Goal: Task Accomplishment & Management: Manage account settings

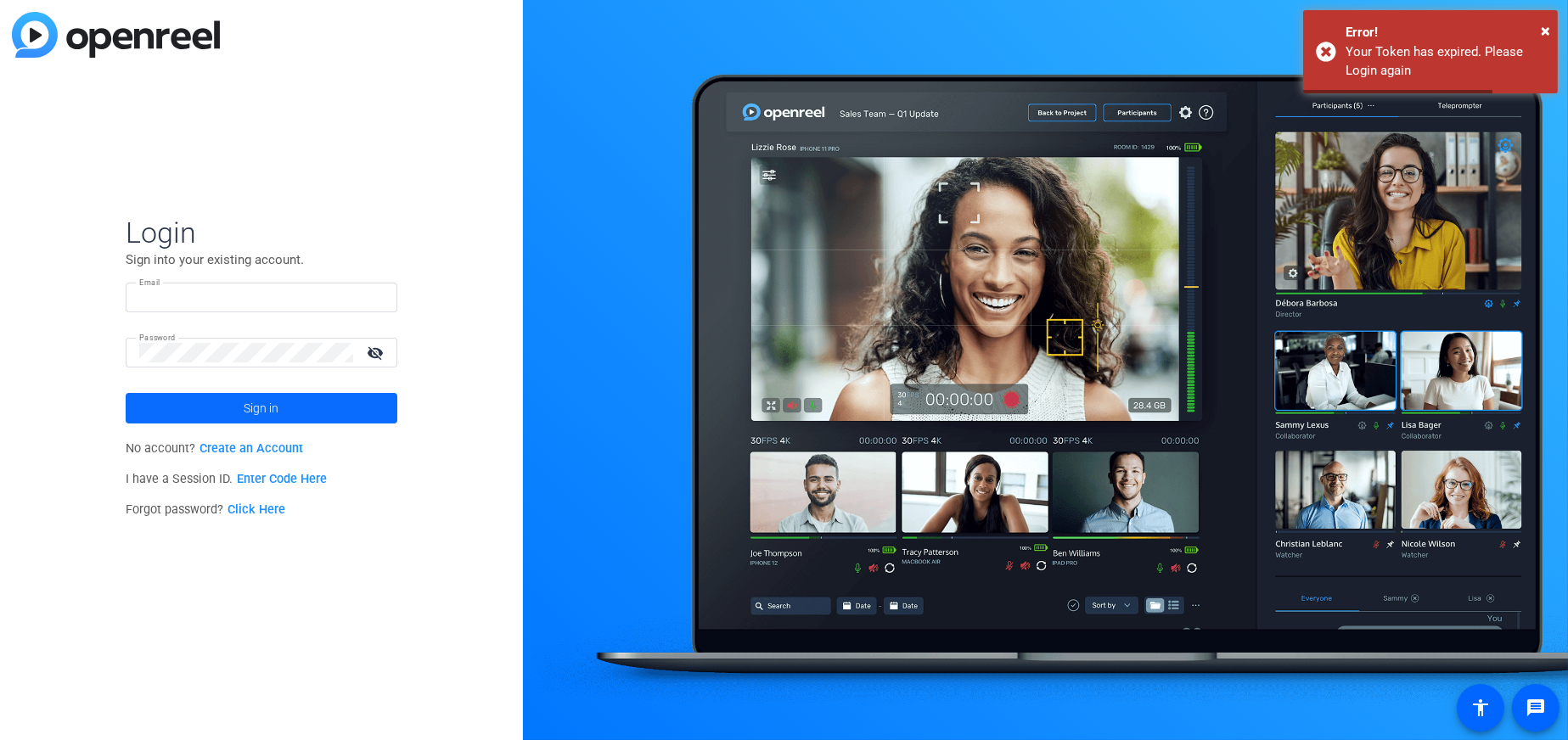
type input "[PERSON_NAME][EMAIL_ADDRESS][PERSON_NAME][DOMAIN_NAME]"
click at [197, 419] on span at bounding box center [261, 408] width 272 height 41
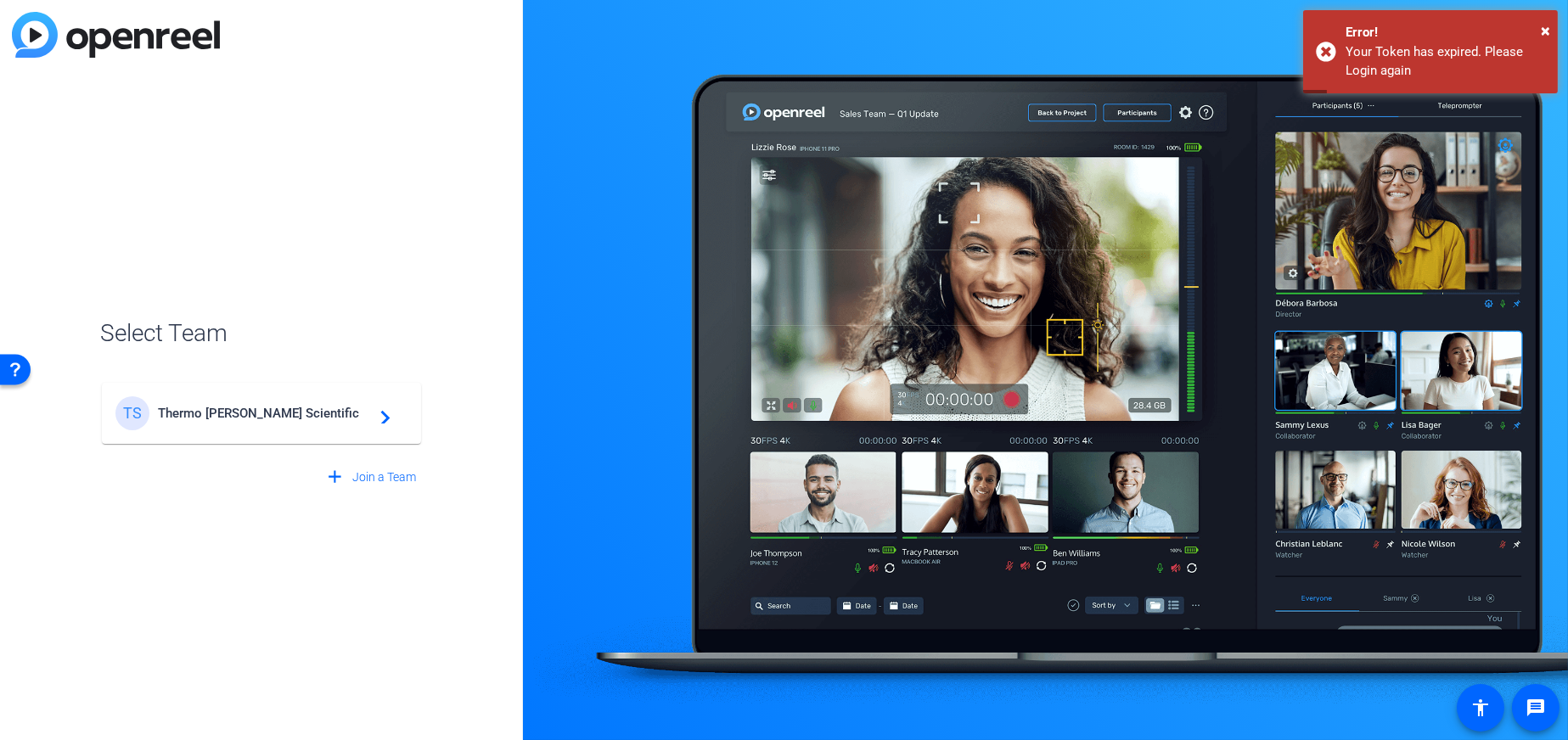
click at [292, 415] on span "Thermo [PERSON_NAME] Scientific" at bounding box center [264, 413] width 212 height 16
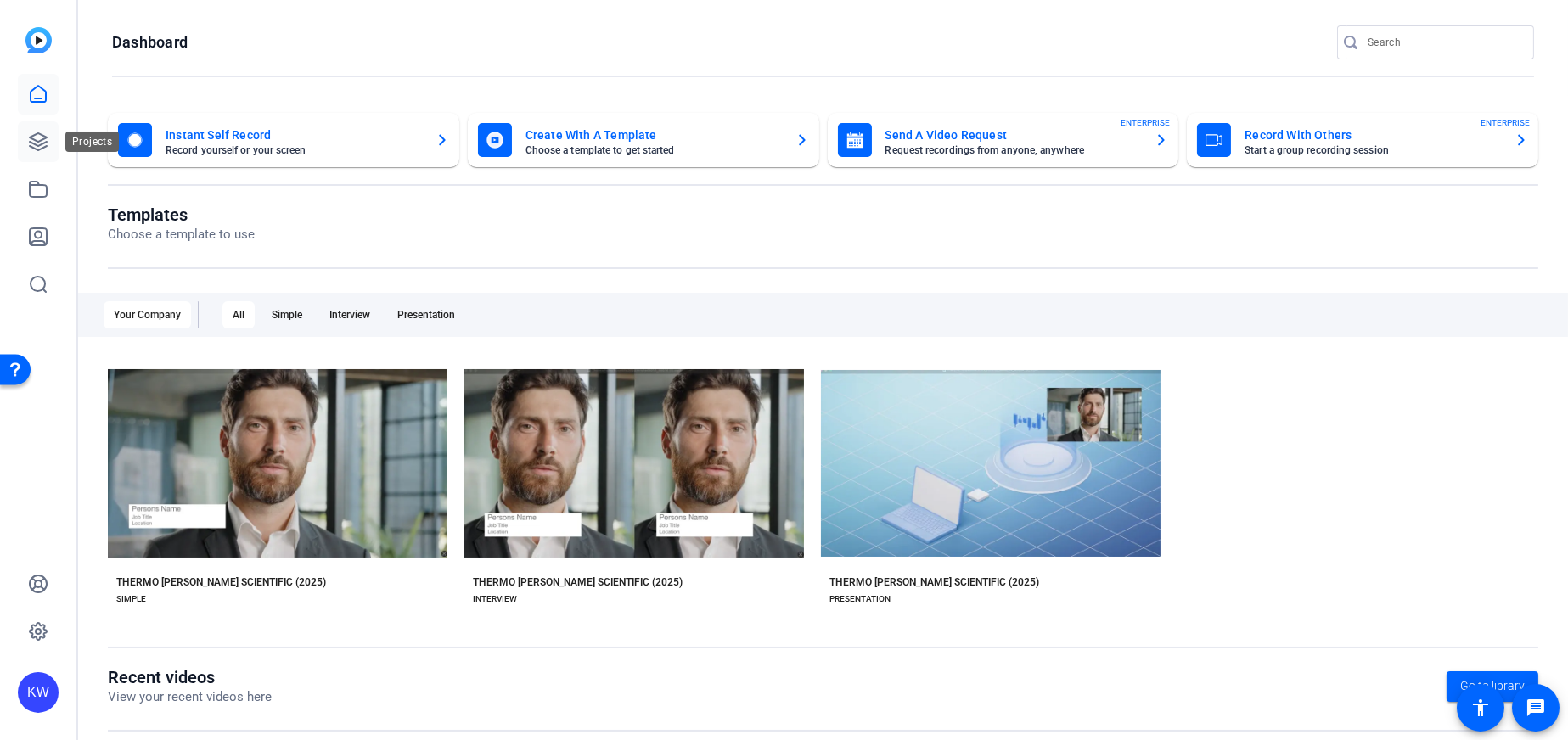
click at [50, 140] on link at bounding box center [38, 142] width 41 height 41
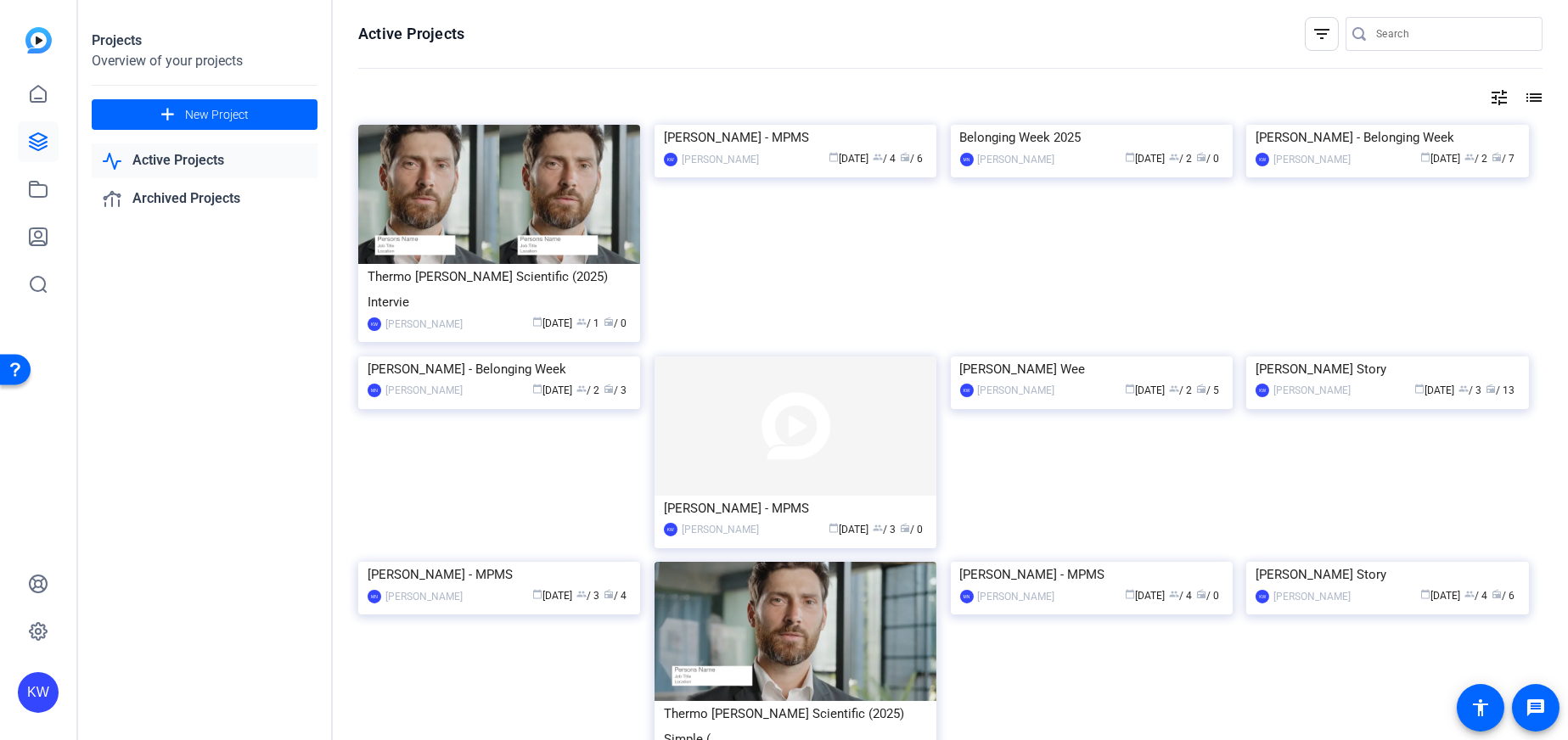
click at [1488, 97] on mat-icon "tune" at bounding box center [1498, 97] width 20 height 20
click at [1507, 96] on div at bounding box center [784, 370] width 1568 height 740
click at [1521, 96] on mat-icon "list" at bounding box center [1531, 97] width 20 height 20
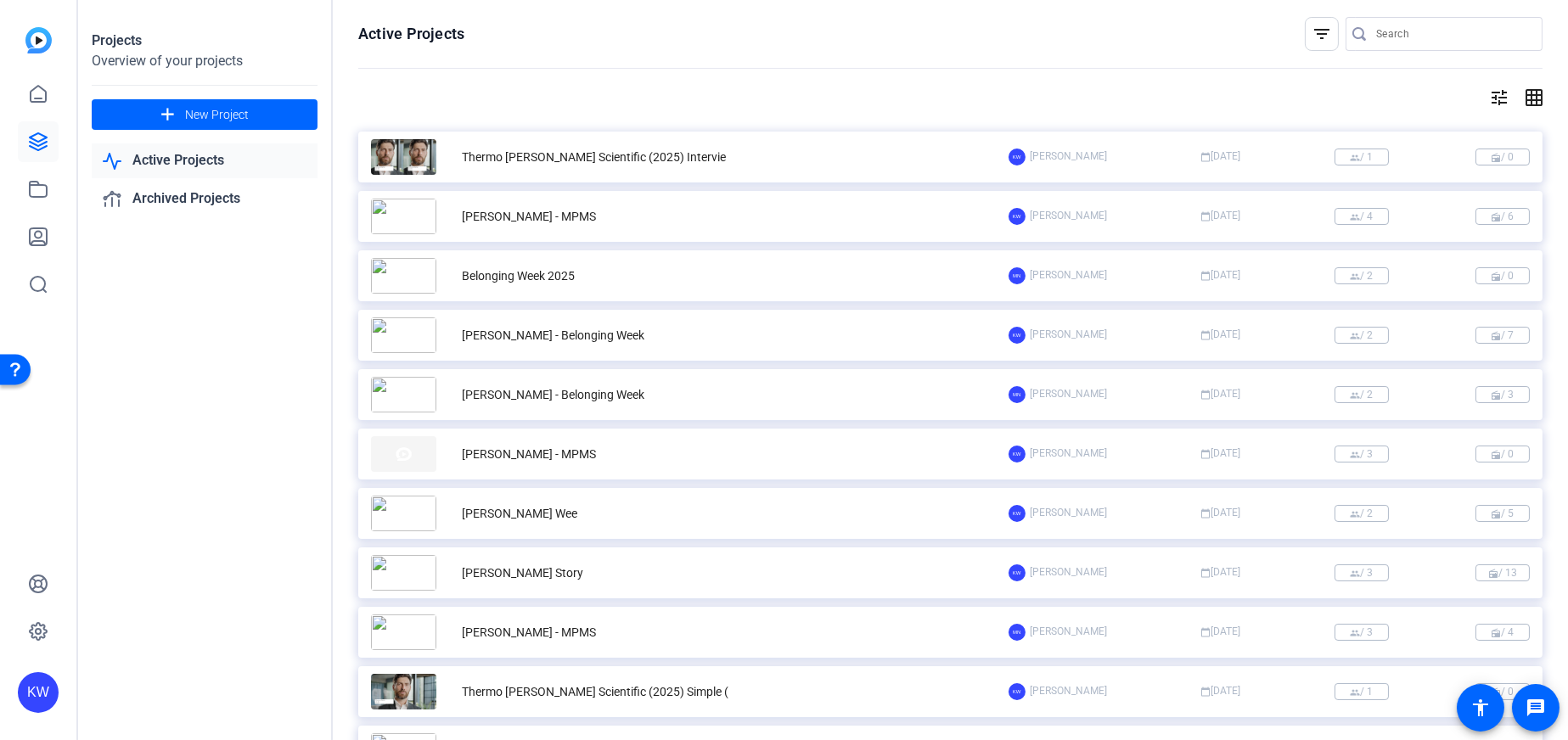
click at [194, 163] on link "Active Projects" at bounding box center [204, 161] width 226 height 35
click at [245, 195] on link "Archived Projects" at bounding box center [204, 199] width 226 height 35
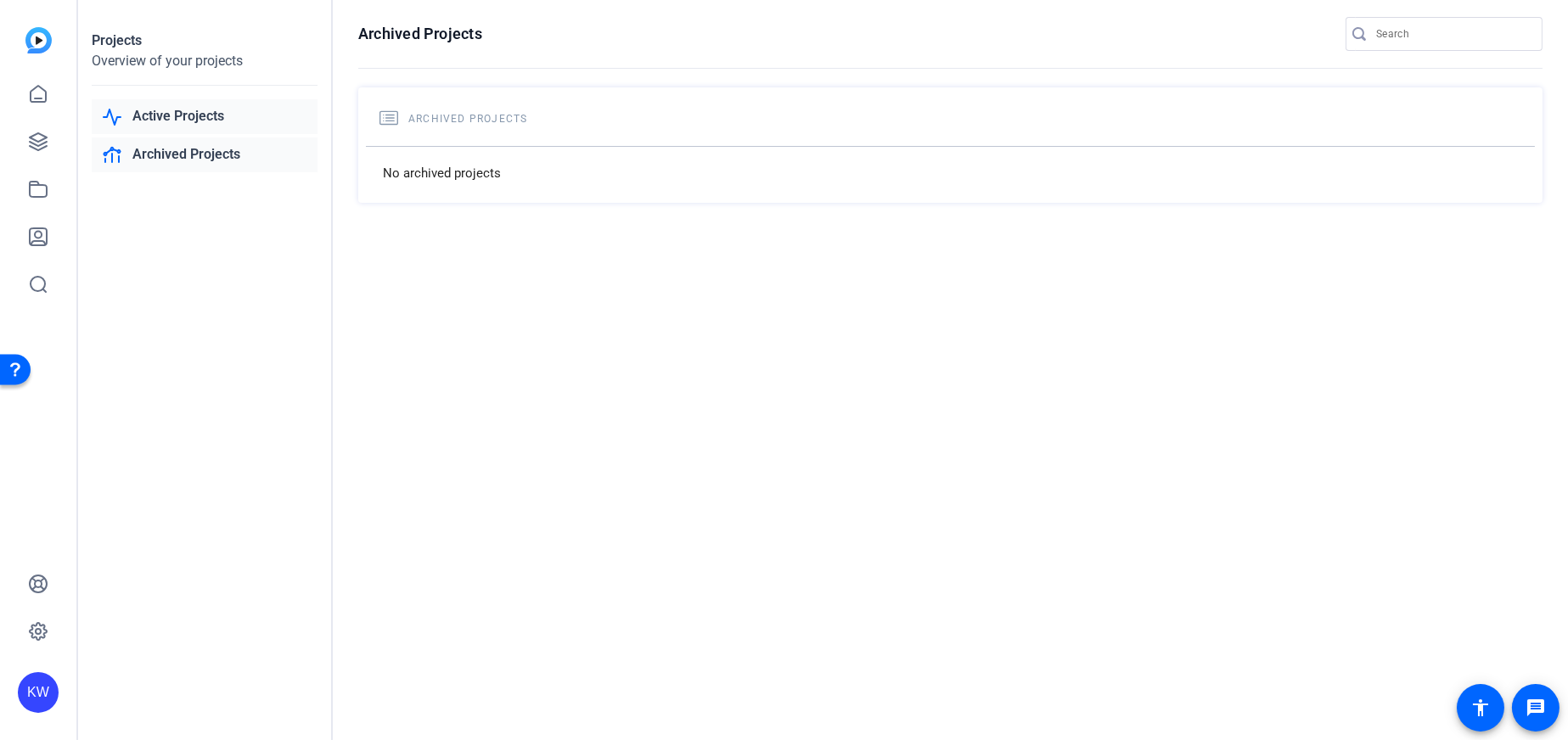
click at [207, 124] on link "Active Projects" at bounding box center [204, 116] width 226 height 35
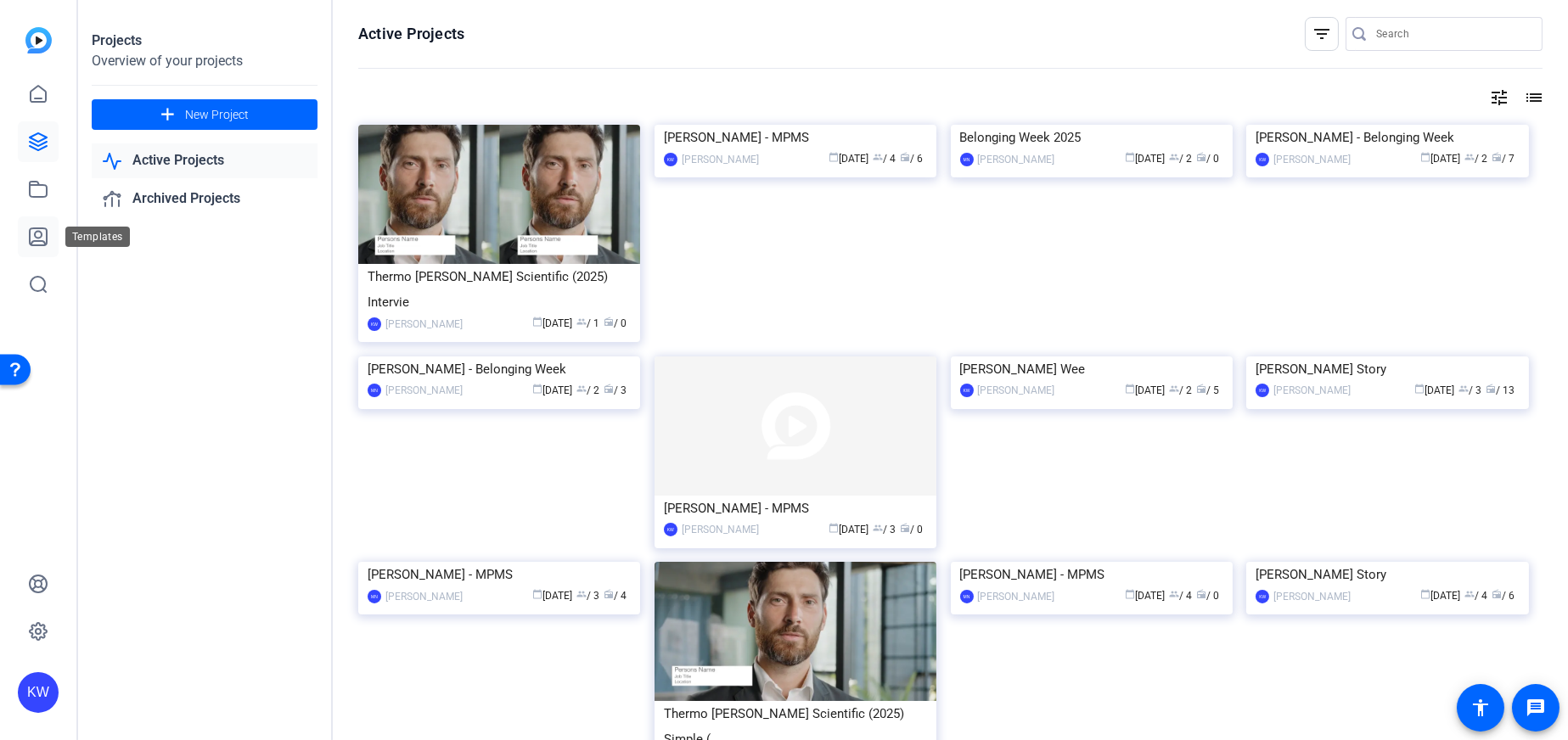
click at [46, 234] on icon at bounding box center [38, 236] width 16 height 16
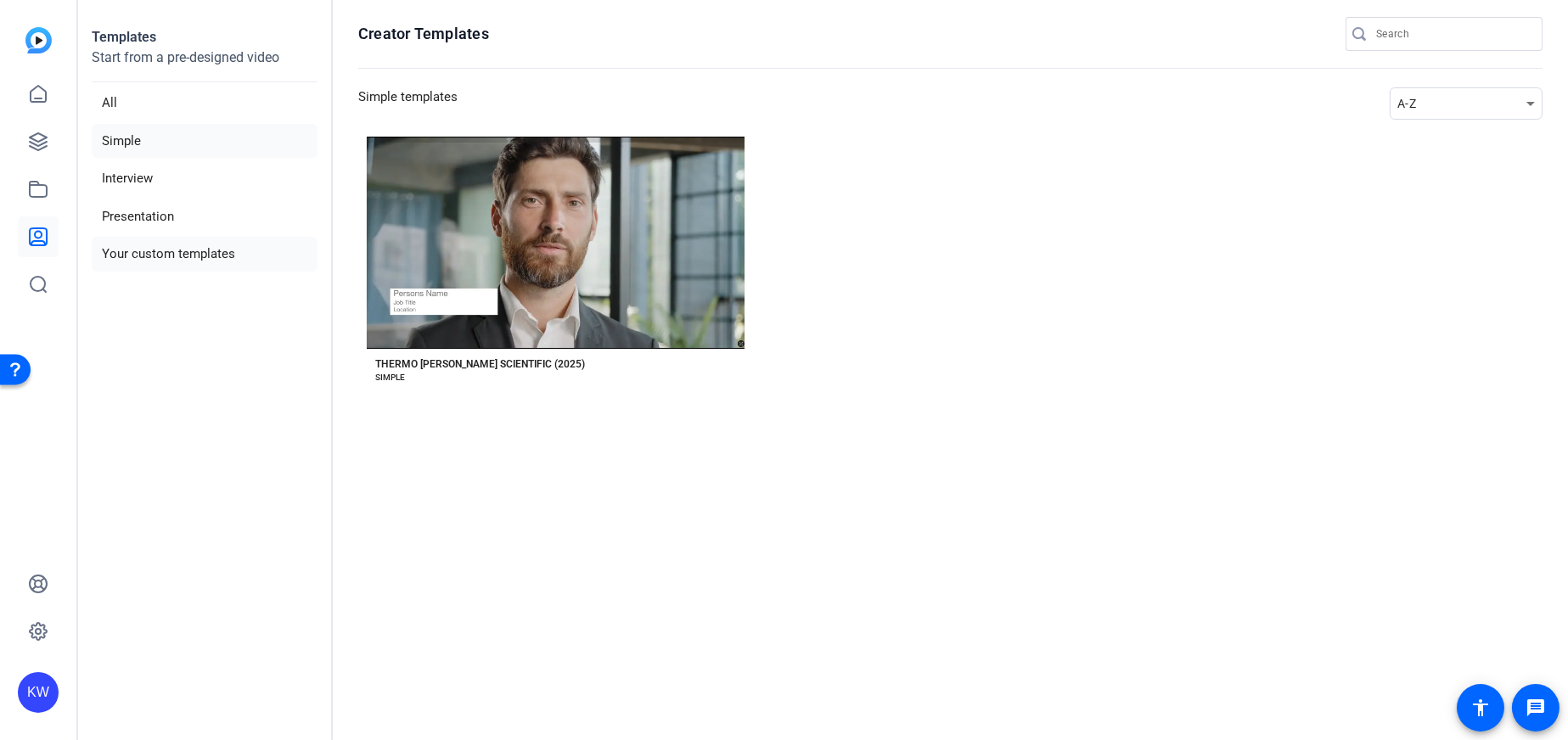
click at [219, 247] on li "Your custom templates" at bounding box center [204, 254] width 226 height 35
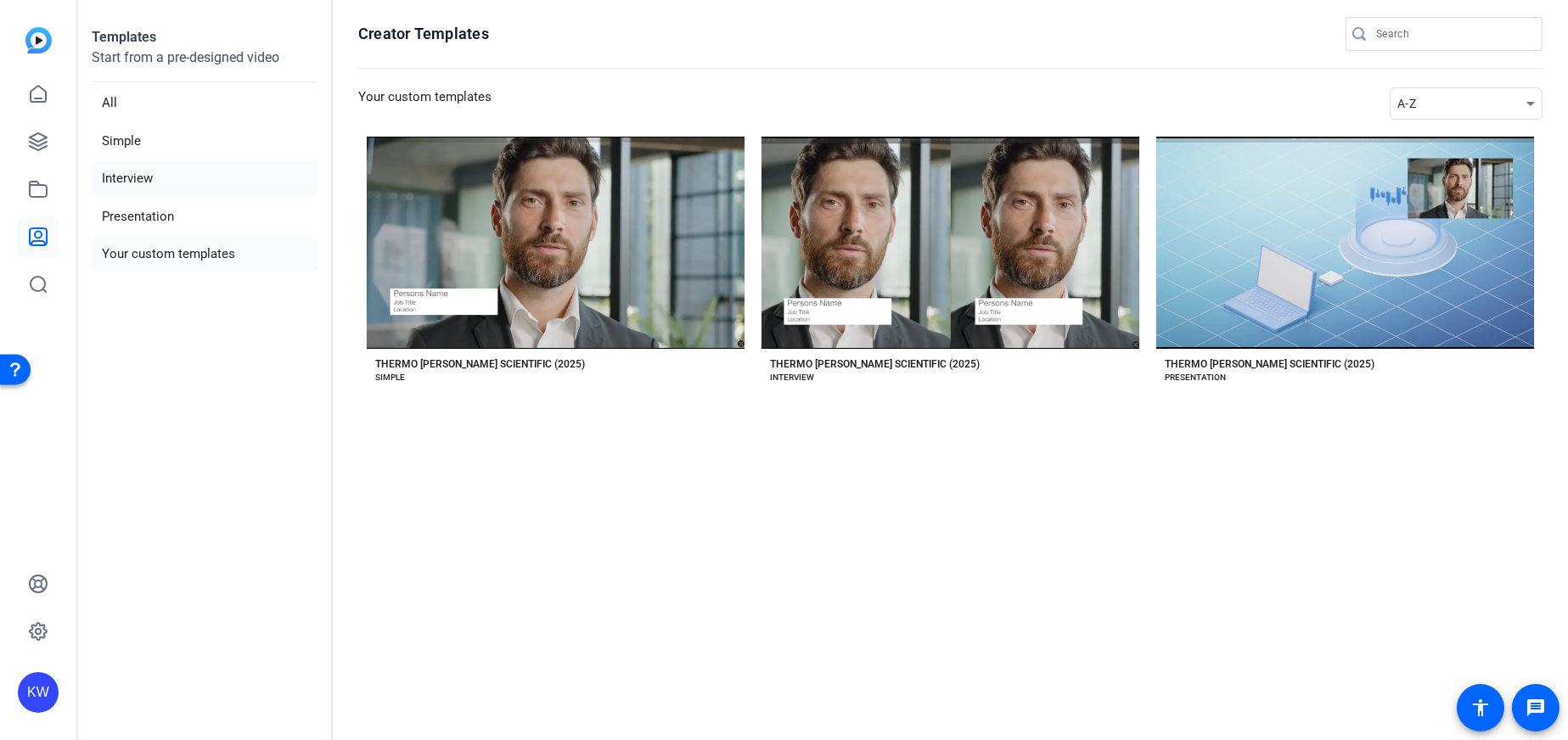
click at [186, 173] on li "Interview" at bounding box center [204, 178] width 226 height 35
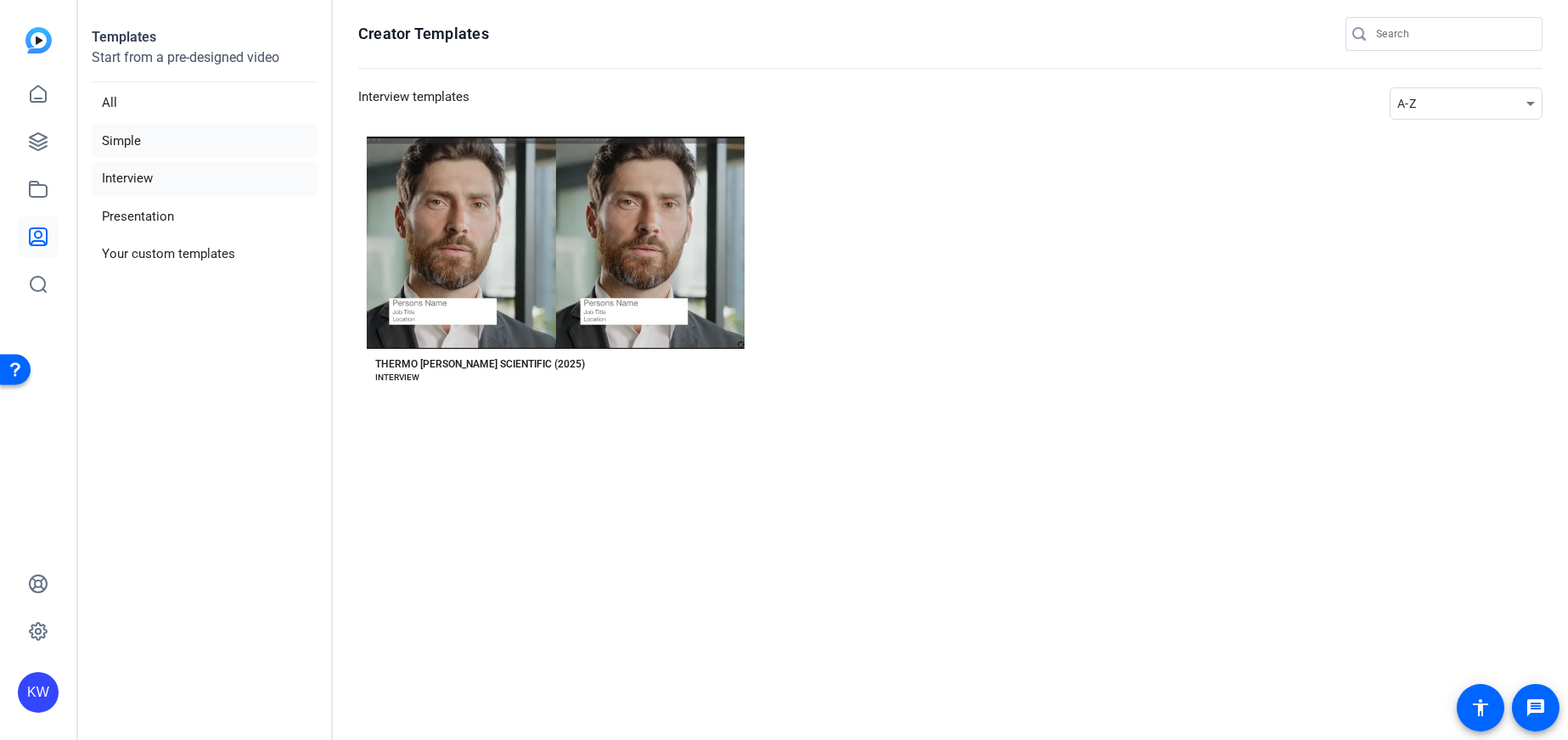
click at [186, 135] on li "Simple" at bounding box center [204, 142] width 226 height 35
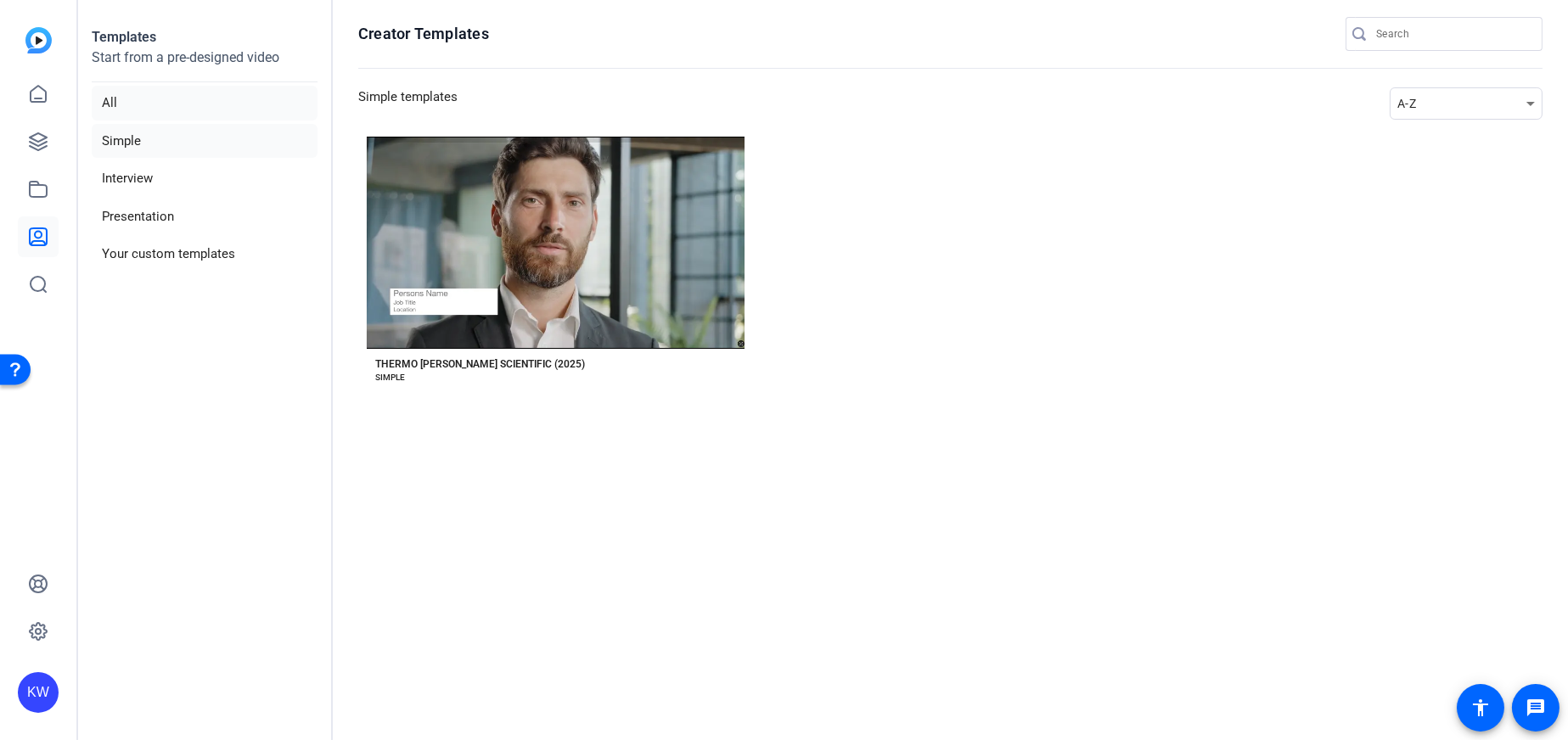
click at [149, 104] on li "All" at bounding box center [204, 103] width 226 height 35
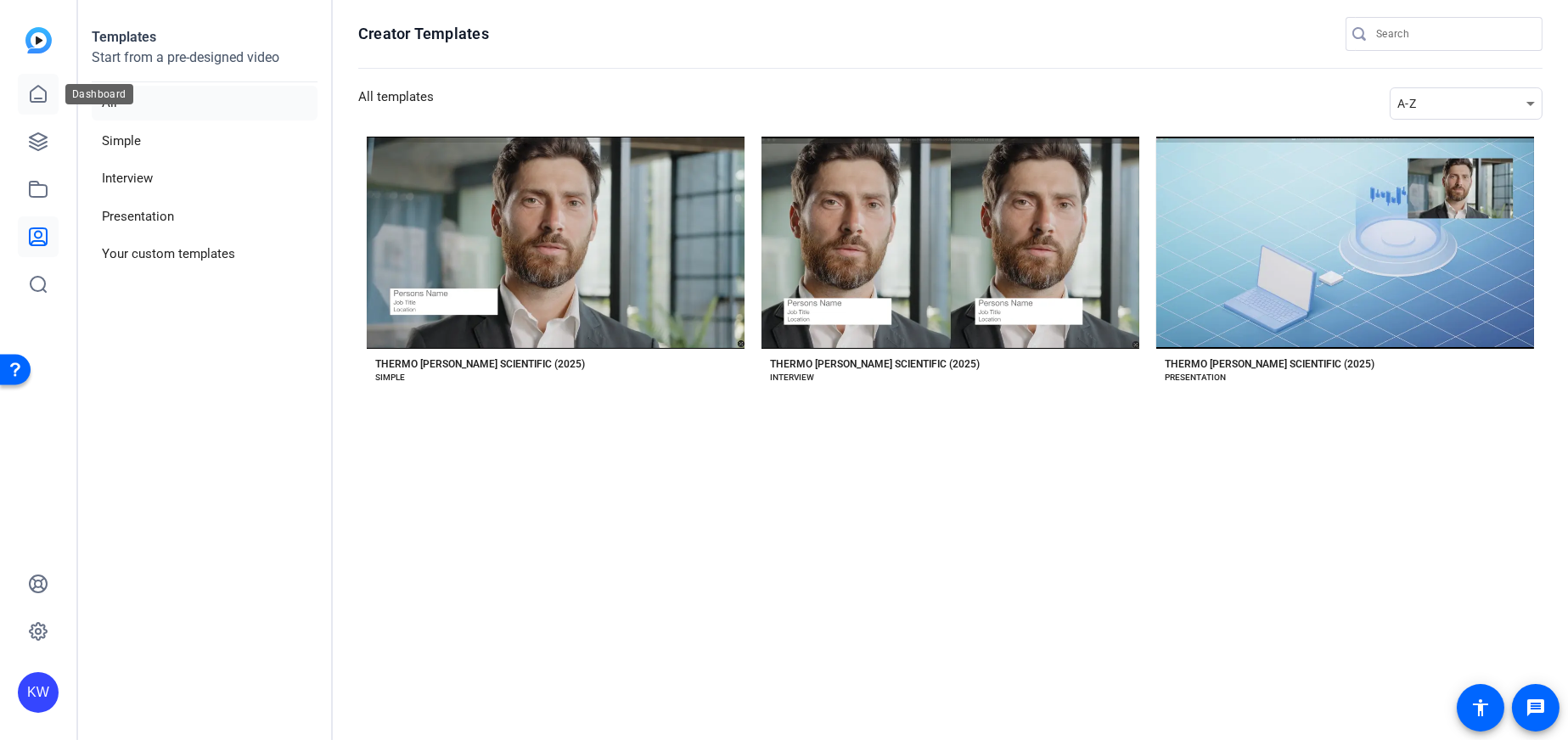
click at [48, 94] on icon at bounding box center [38, 94] width 20 height 20
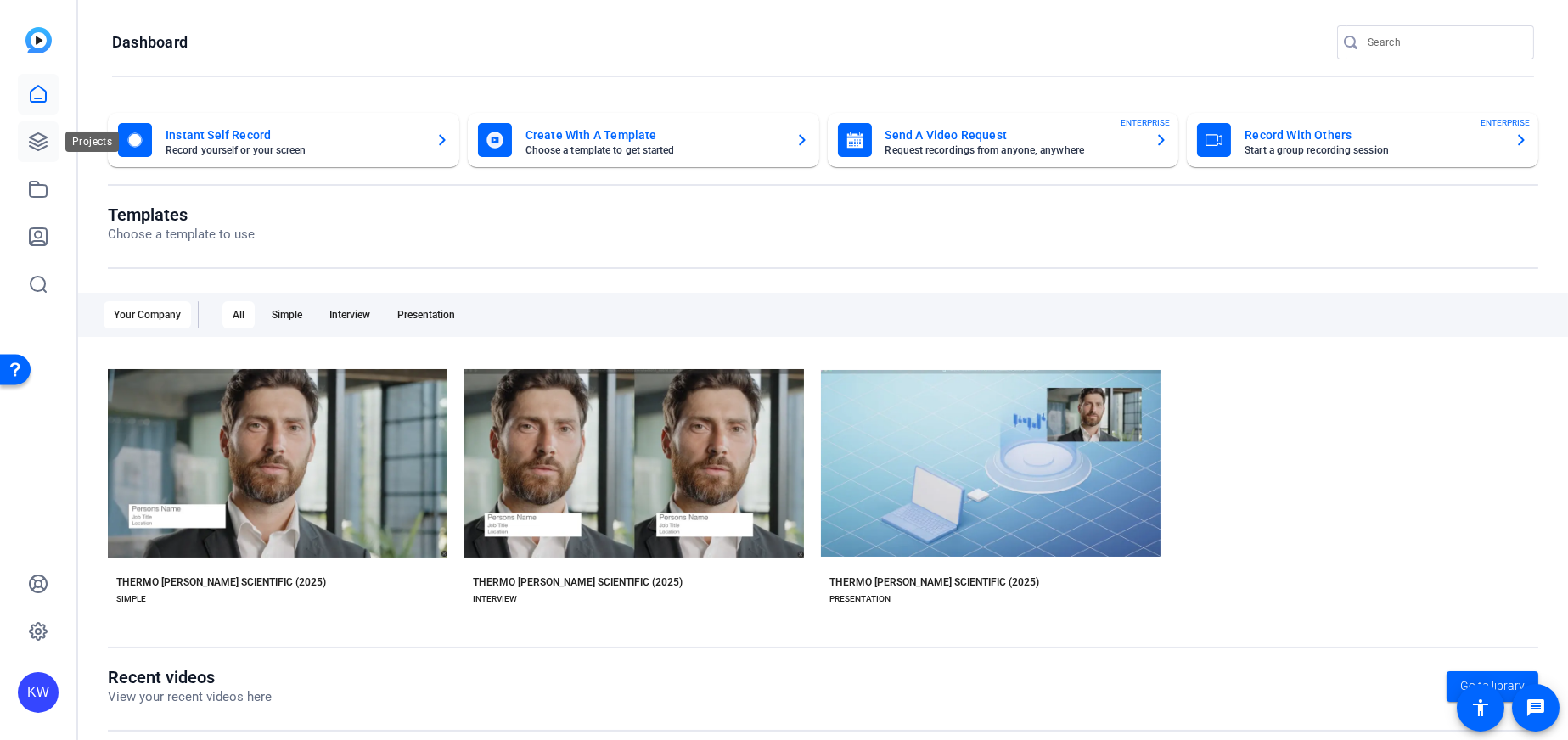
click at [41, 139] on icon at bounding box center [38, 141] width 16 height 16
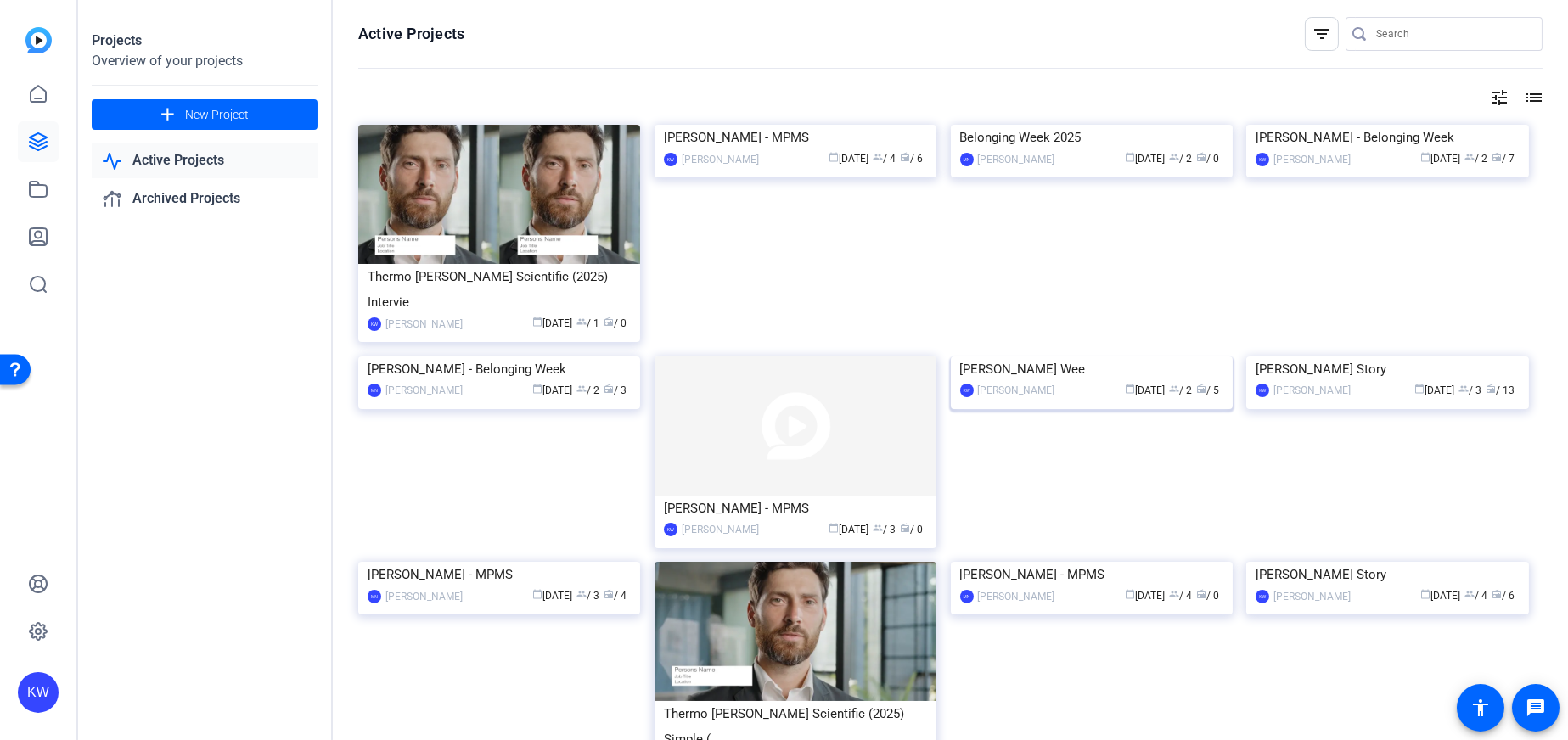
click at [1097, 356] on img at bounding box center [1092, 356] width 281 height 0
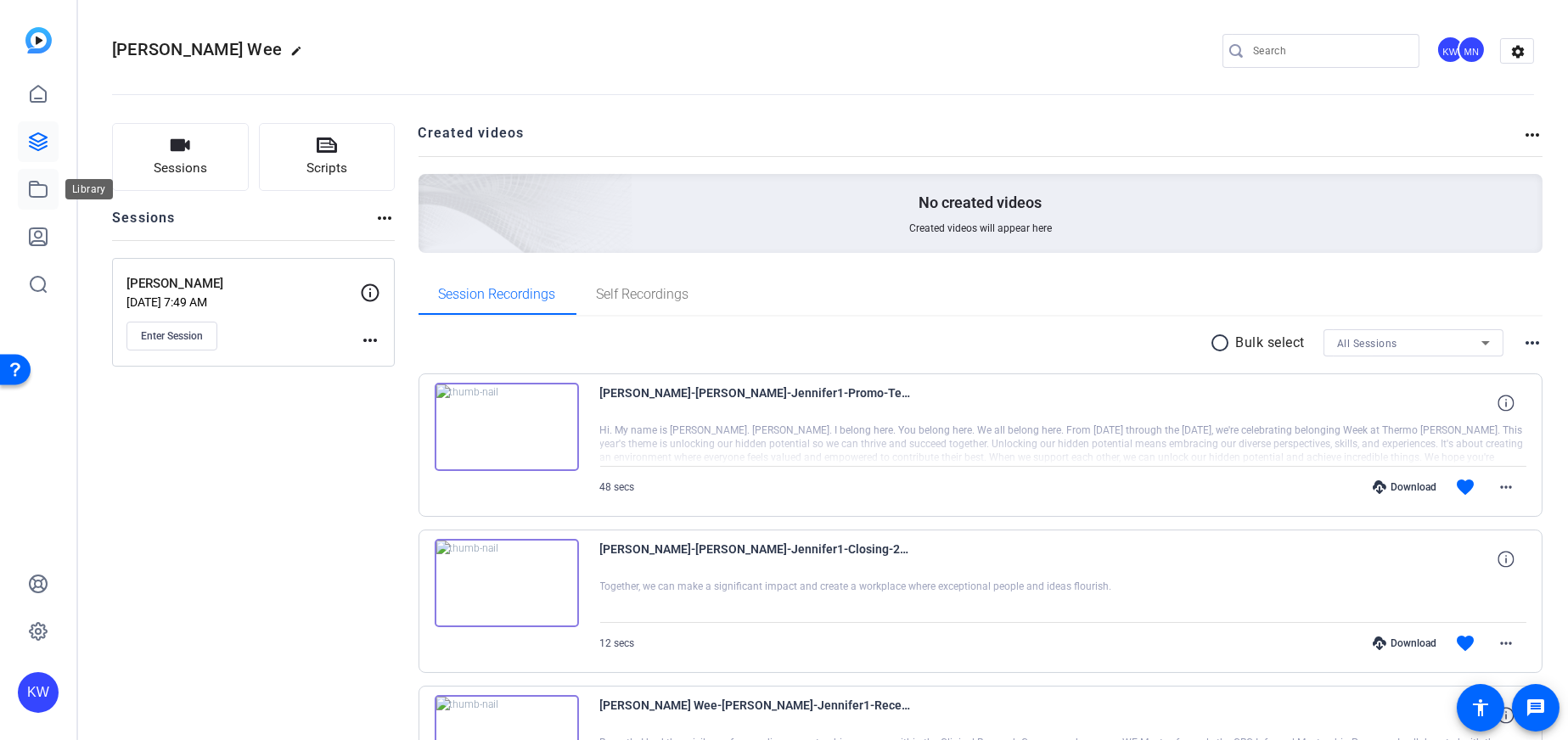
click at [47, 179] on icon at bounding box center [38, 189] width 20 height 20
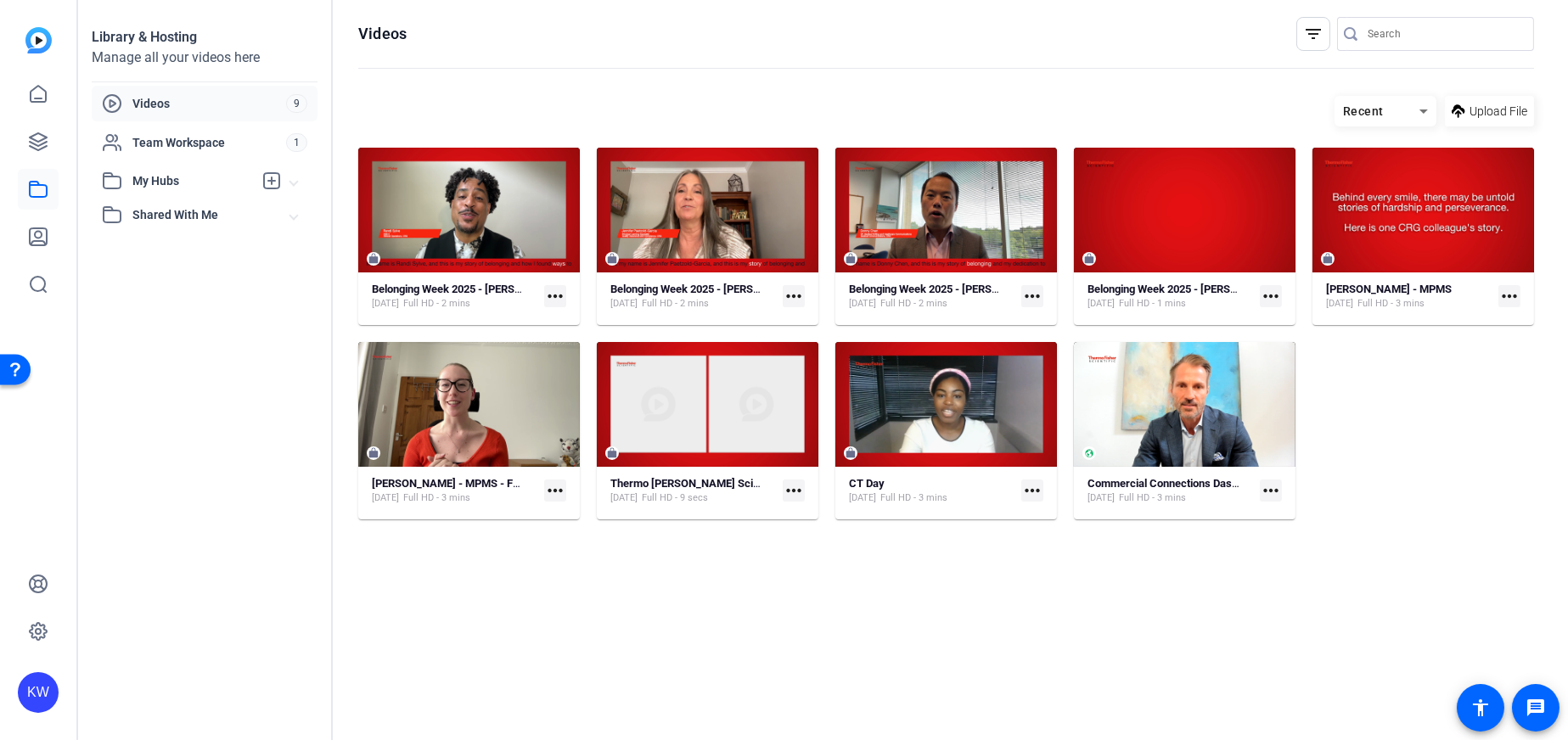
click at [552, 294] on mat-icon "more_horiz" at bounding box center [555, 296] width 22 height 22
click at [594, 346] on span "Download" at bounding box center [593, 343] width 71 height 20
click at [562, 297] on mat-icon "more_horiz" at bounding box center [555, 296] width 22 height 22
click at [612, 408] on span "Manage Hubs" at bounding box center [593, 406] width 71 height 20
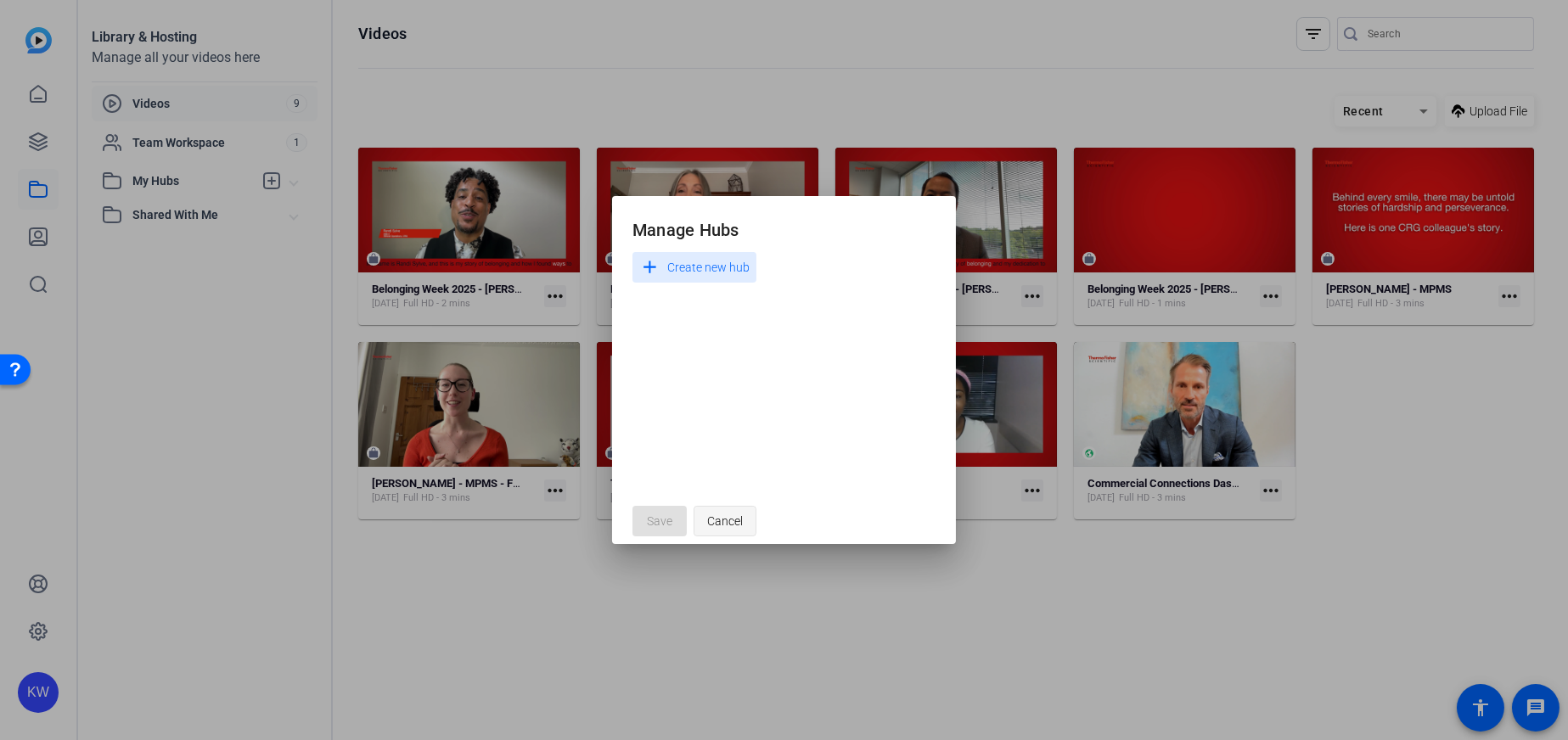
click at [721, 522] on span "Cancel" at bounding box center [725, 520] width 36 height 32
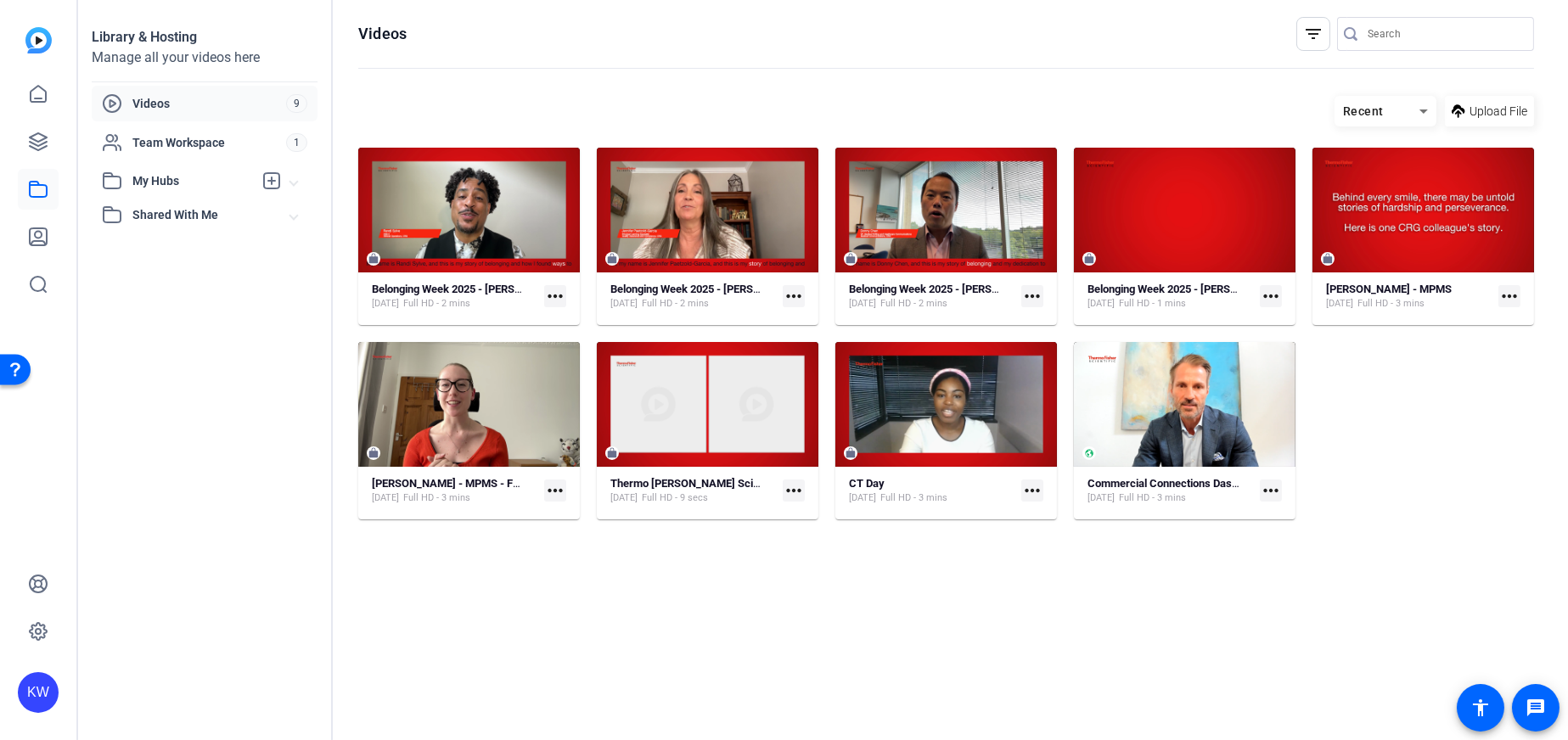
click at [559, 298] on mat-icon "more_horiz" at bounding box center [555, 296] width 22 height 22
click at [596, 388] on span "Extract MP4" at bounding box center [593, 385] width 71 height 20
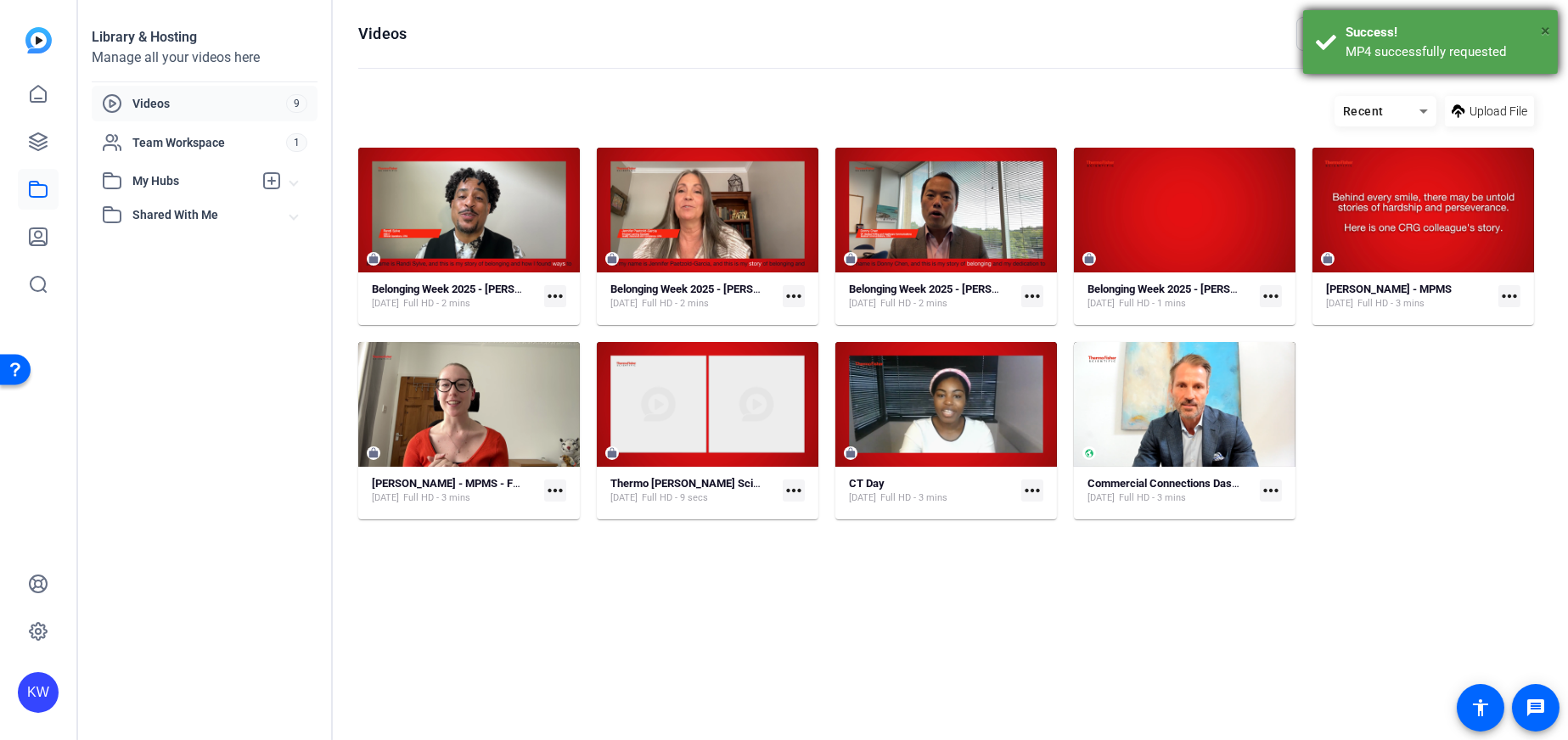
click at [1548, 28] on span "×" at bounding box center [1546, 30] width 10 height 20
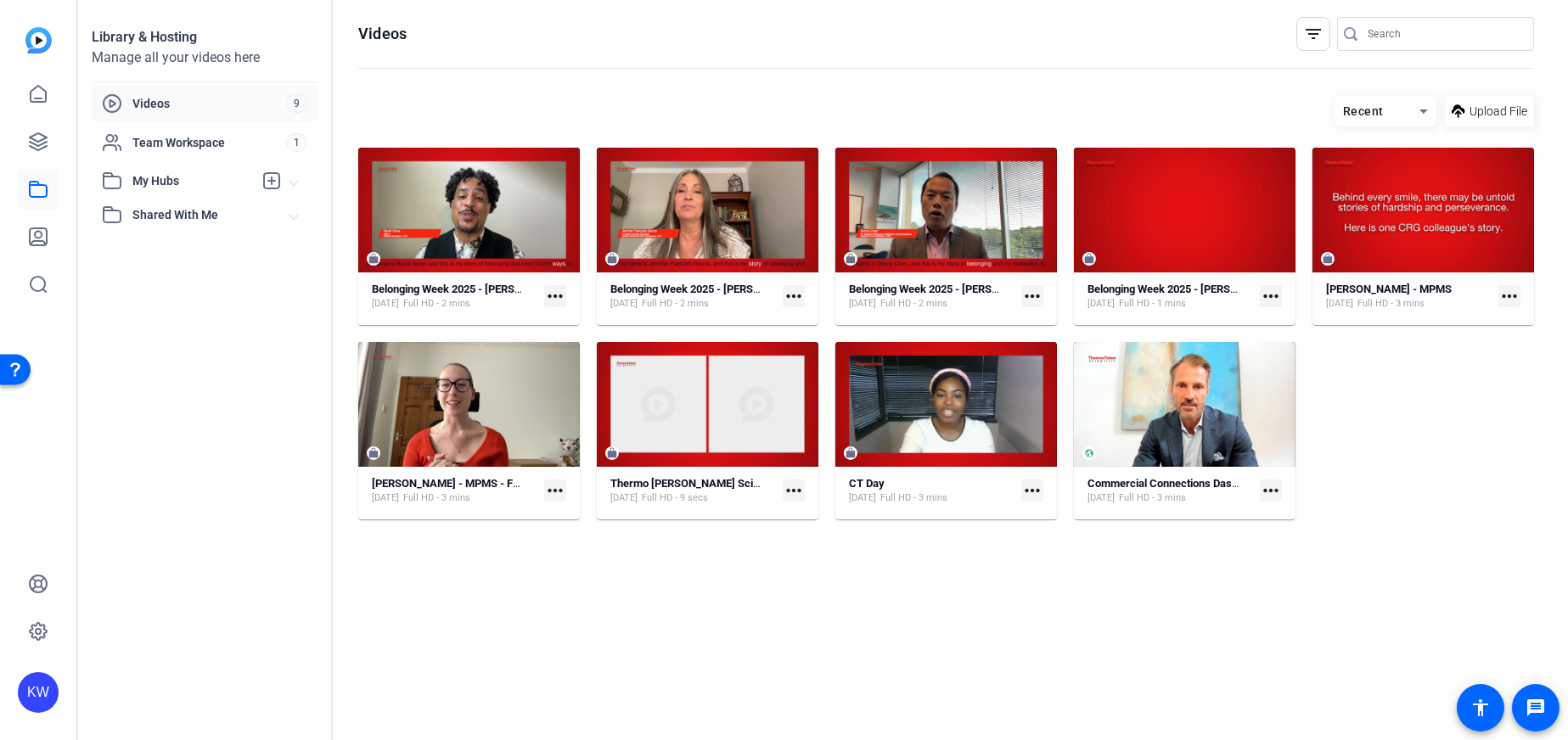
click at [184, 93] on div "Videos" at bounding box center [194, 103] width 184 height 20
click at [1476, 107] on span "Upload File" at bounding box center [1497, 112] width 57 height 17
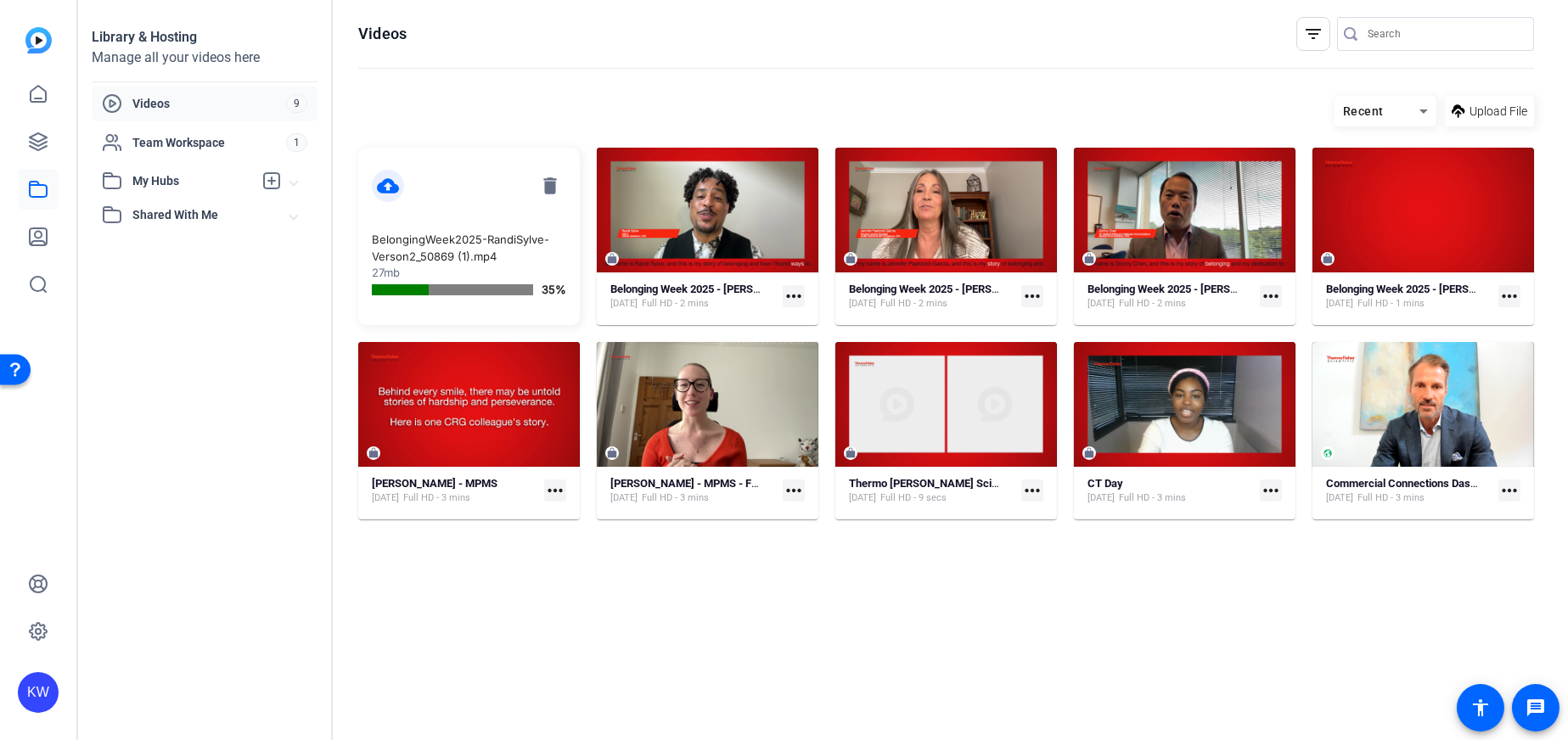
click at [300, 179] on mat-expansion-panel-header "My Hubs" at bounding box center [204, 180] width 226 height 34
click at [302, 186] on mat-expansion-panel-header "My Hubs" at bounding box center [204, 180] width 226 height 34
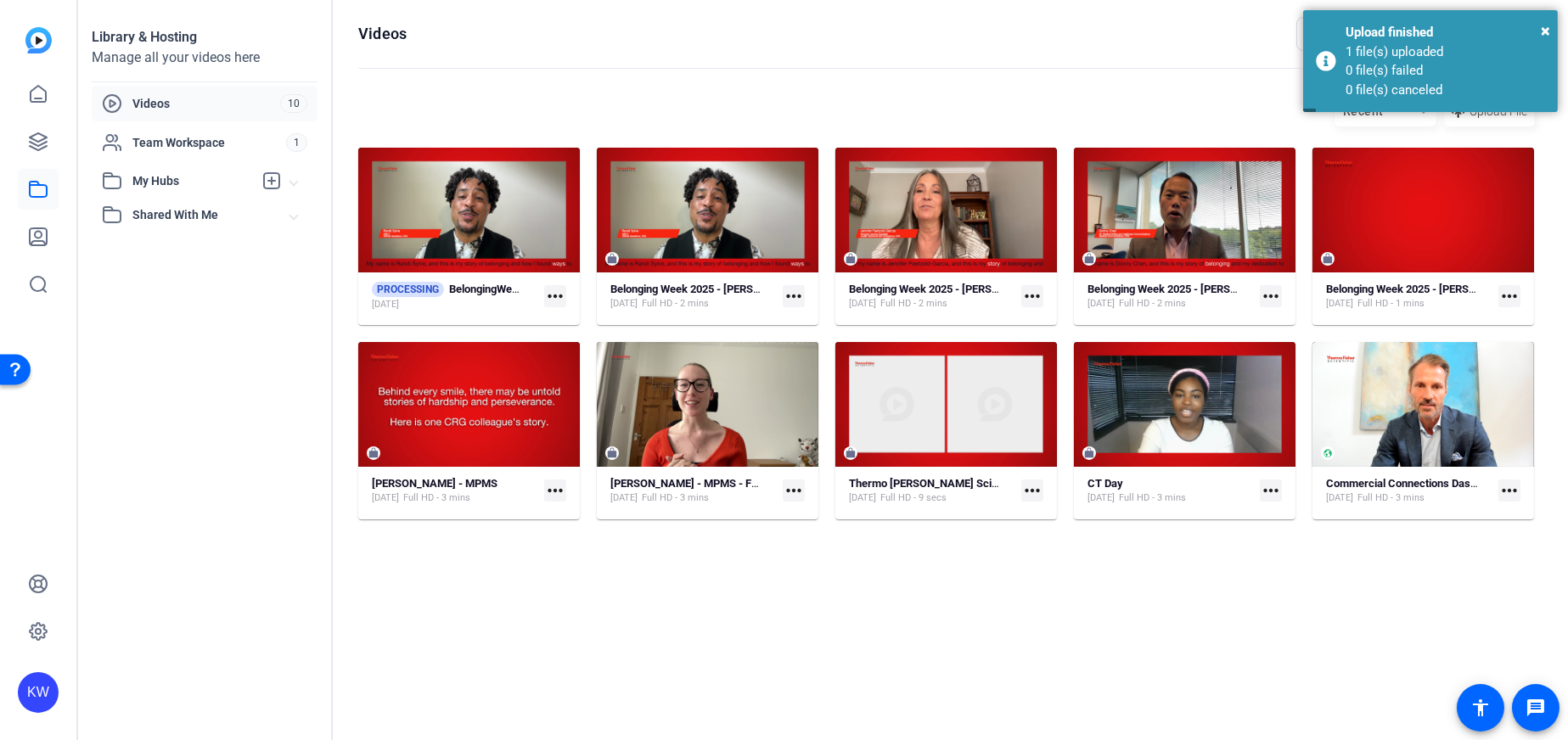
click at [553, 297] on mat-icon "more_horiz" at bounding box center [555, 296] width 22 height 22
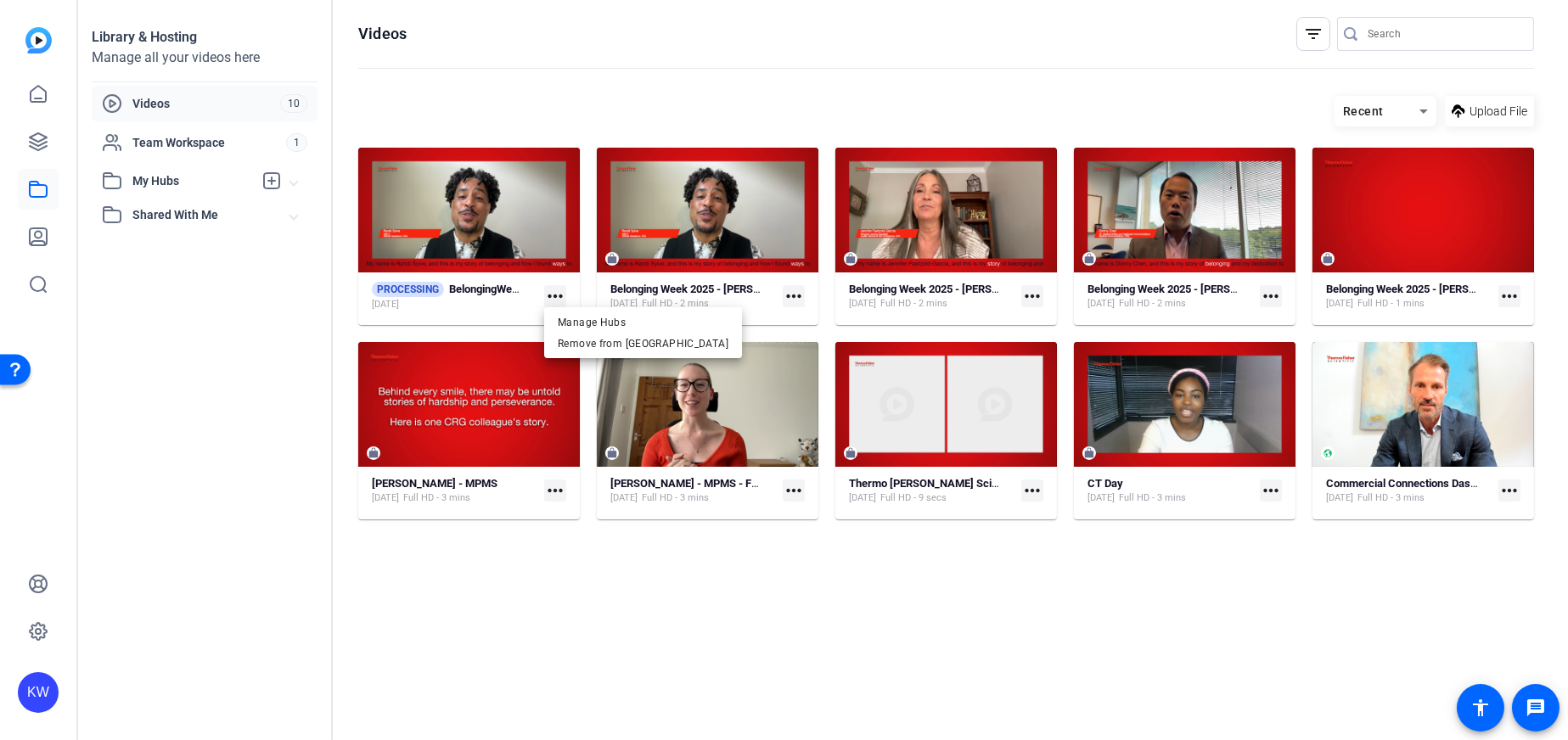
click at [466, 274] on div at bounding box center [784, 370] width 1568 height 740
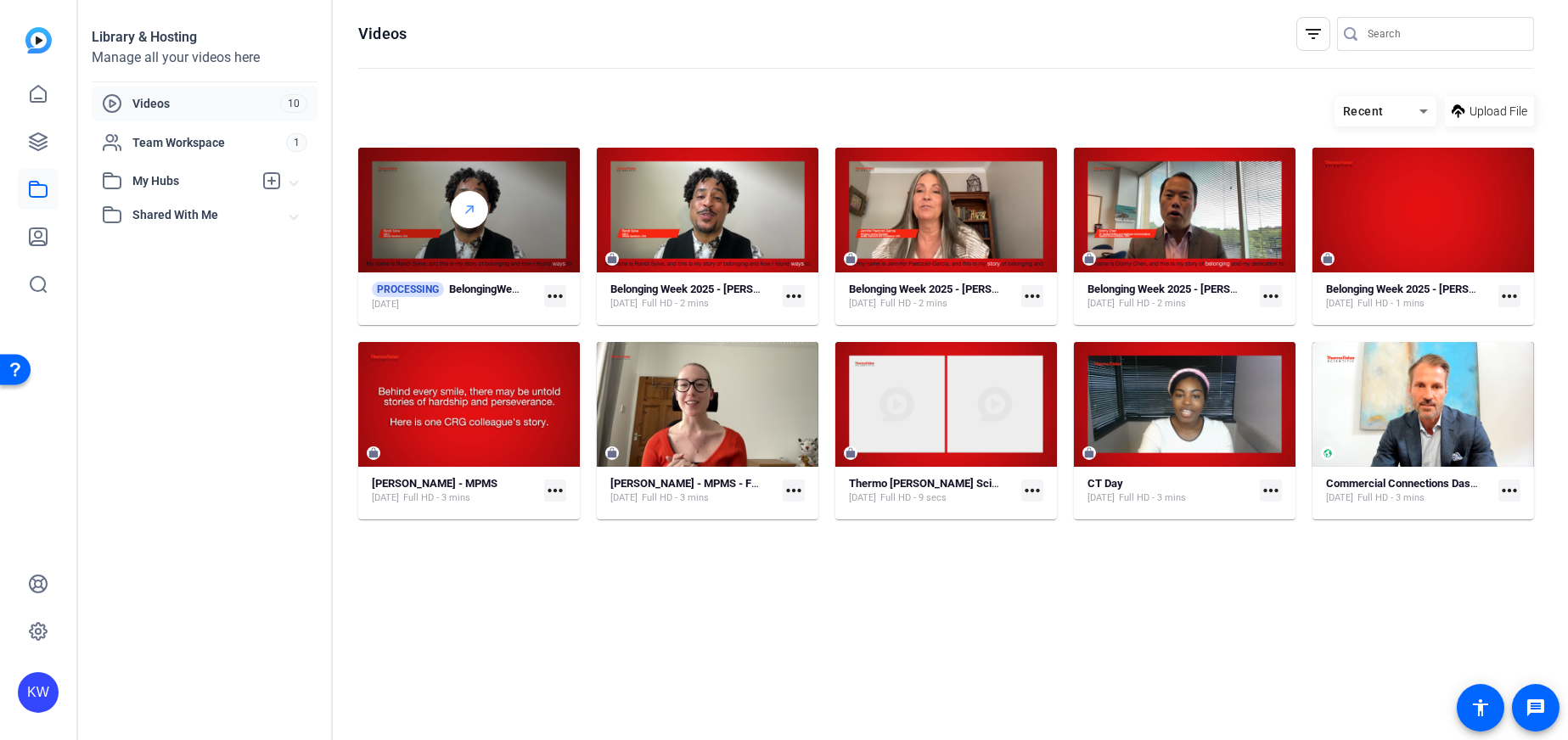
click at [472, 208] on polyline at bounding box center [470, 209] width 6 height 6
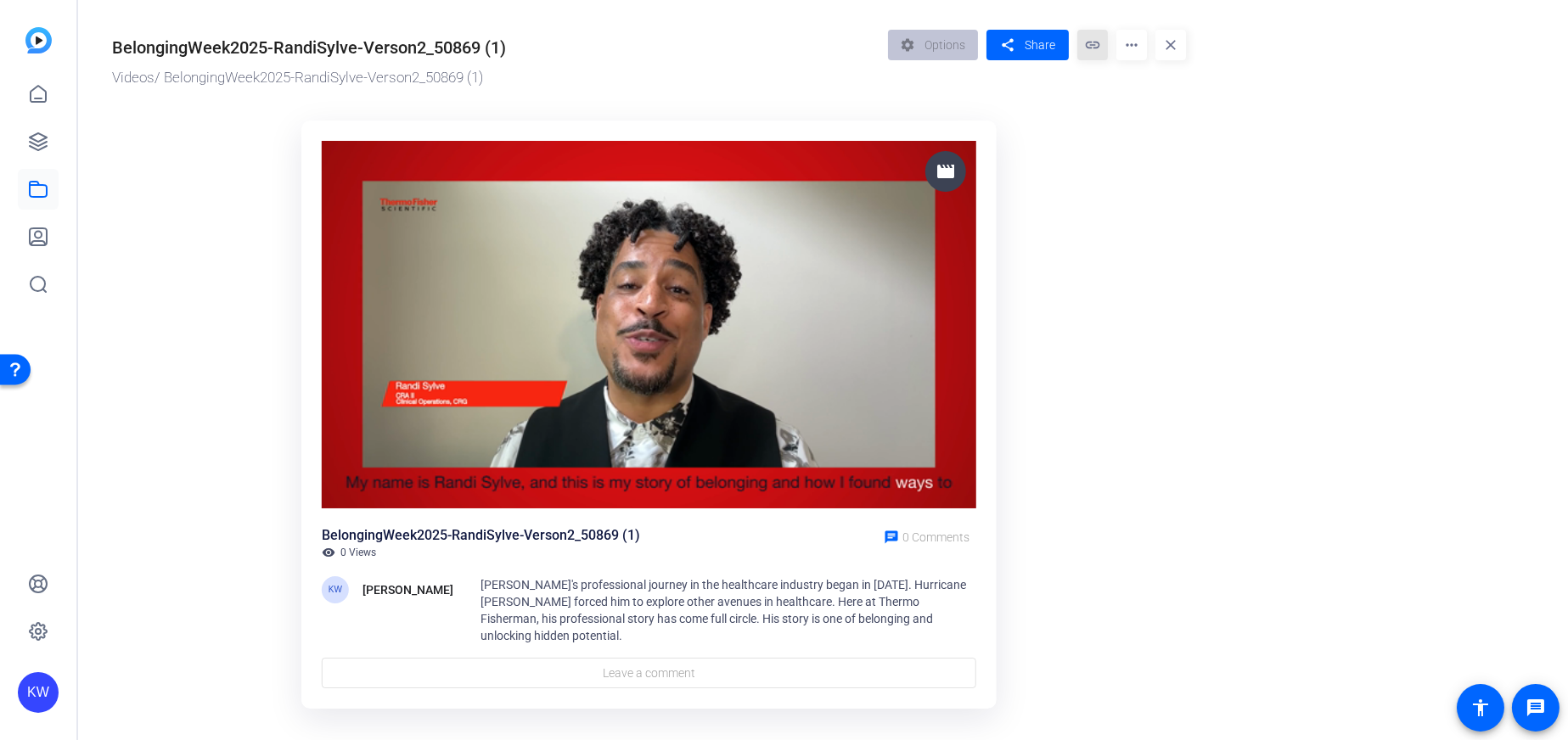
click at [1094, 47] on mat-icon "link" at bounding box center [1092, 45] width 30 height 30
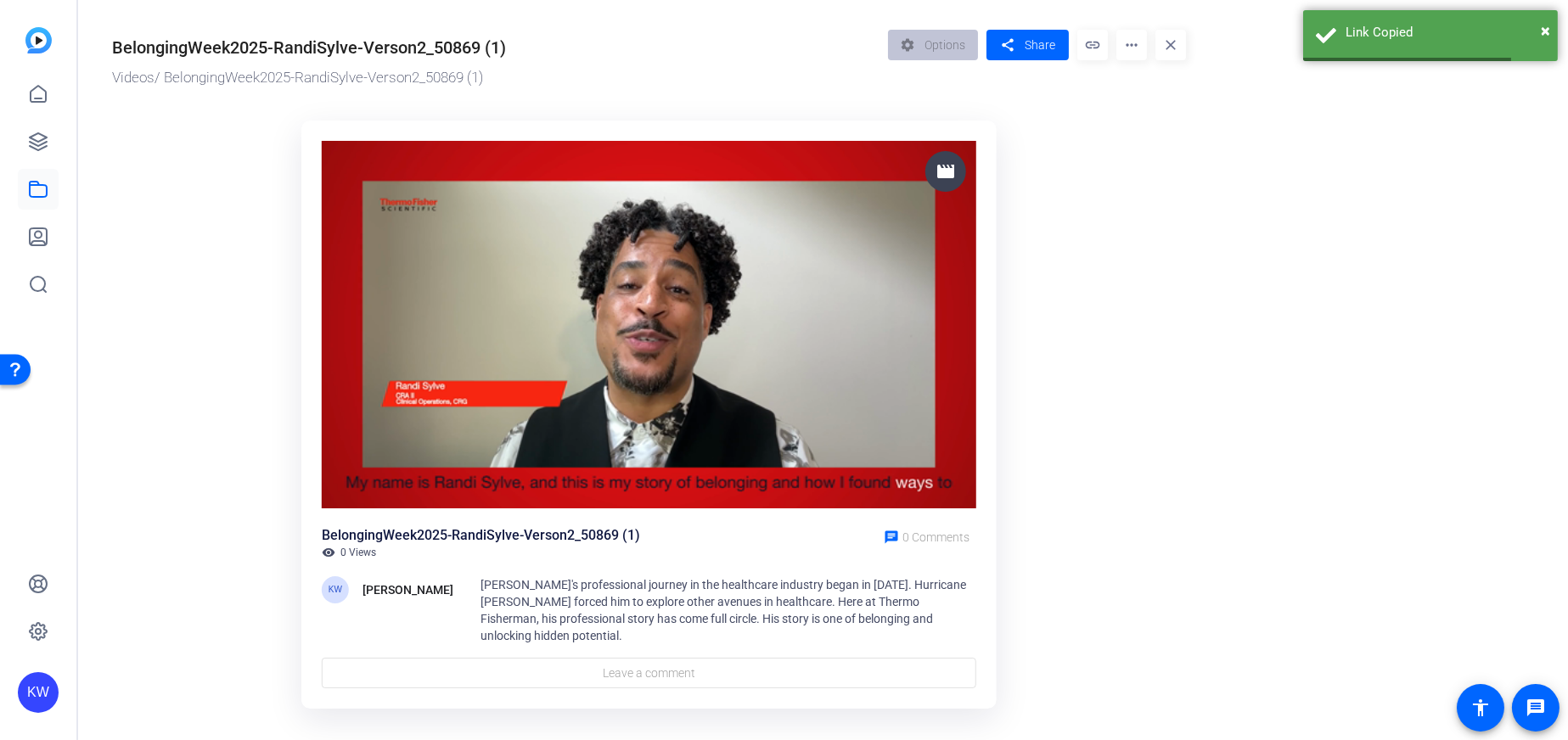
click at [1133, 47] on mat-icon "more_horiz" at bounding box center [1130, 45] width 30 height 30
click at [175, 150] on div at bounding box center [784, 370] width 1568 height 740
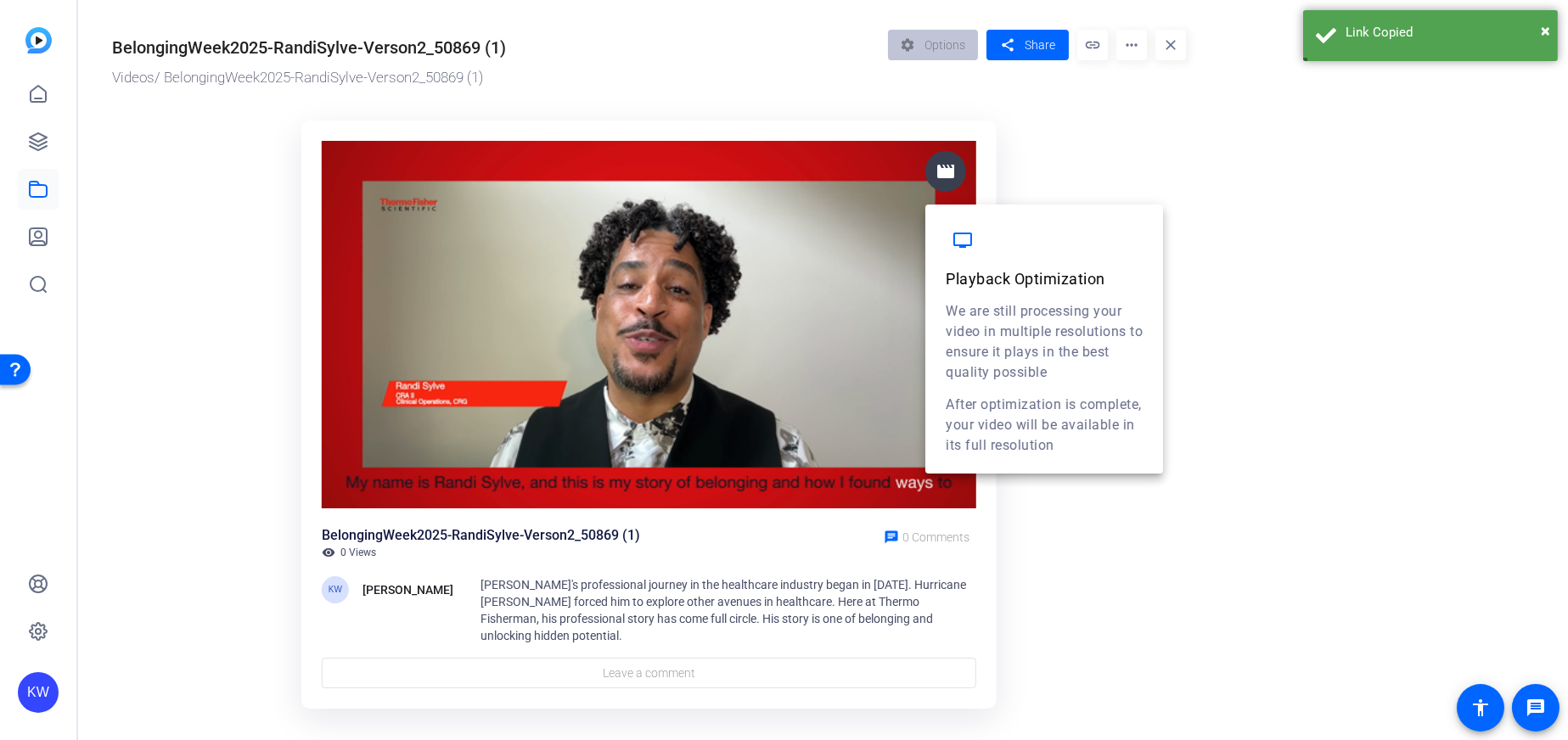
click at [936, 173] on mat-icon "movie" at bounding box center [945, 171] width 20 height 20
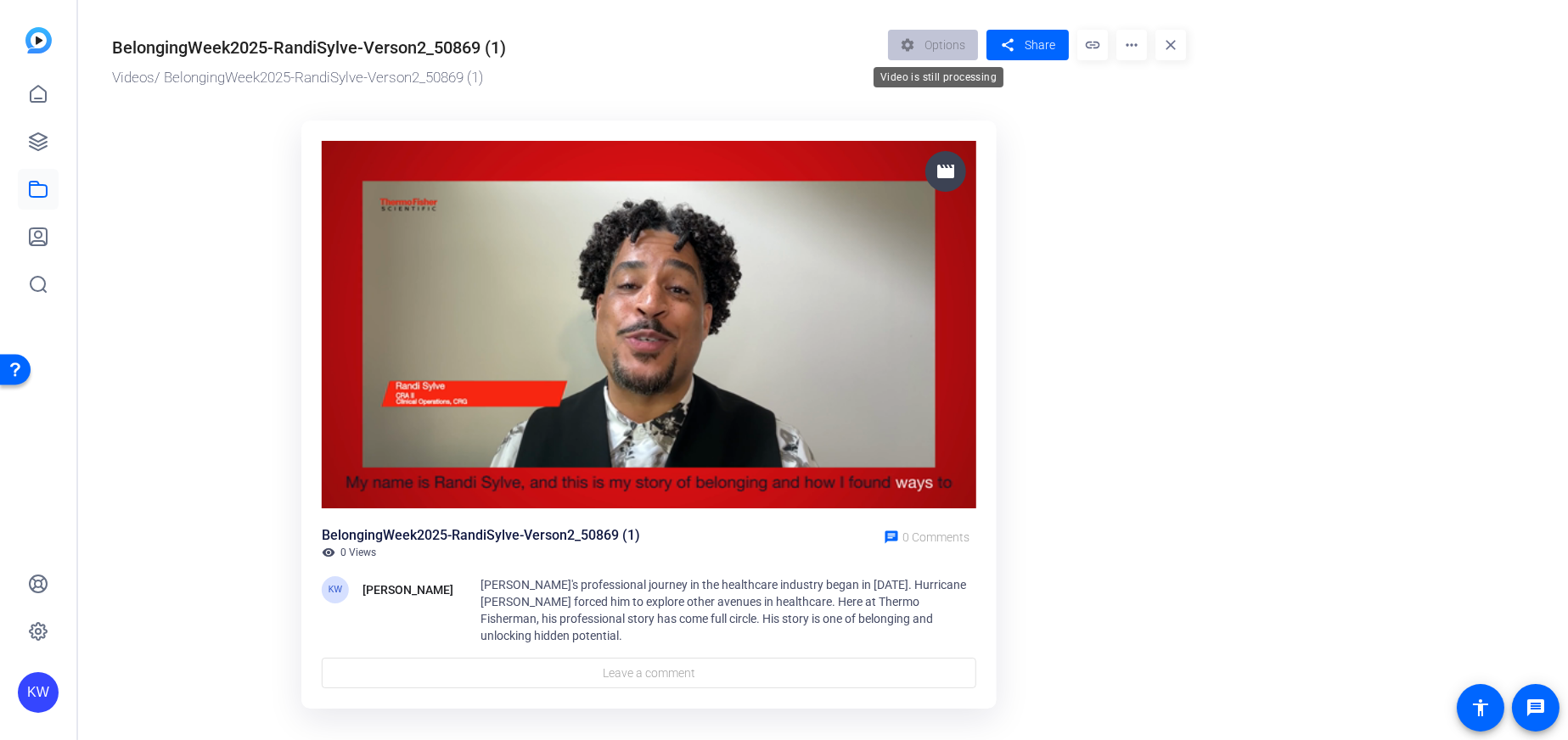
click at [955, 32] on div "settings Options" at bounding box center [937, 45] width 99 height 30
click at [1082, 33] on mat-icon "link" at bounding box center [1092, 45] width 30 height 30
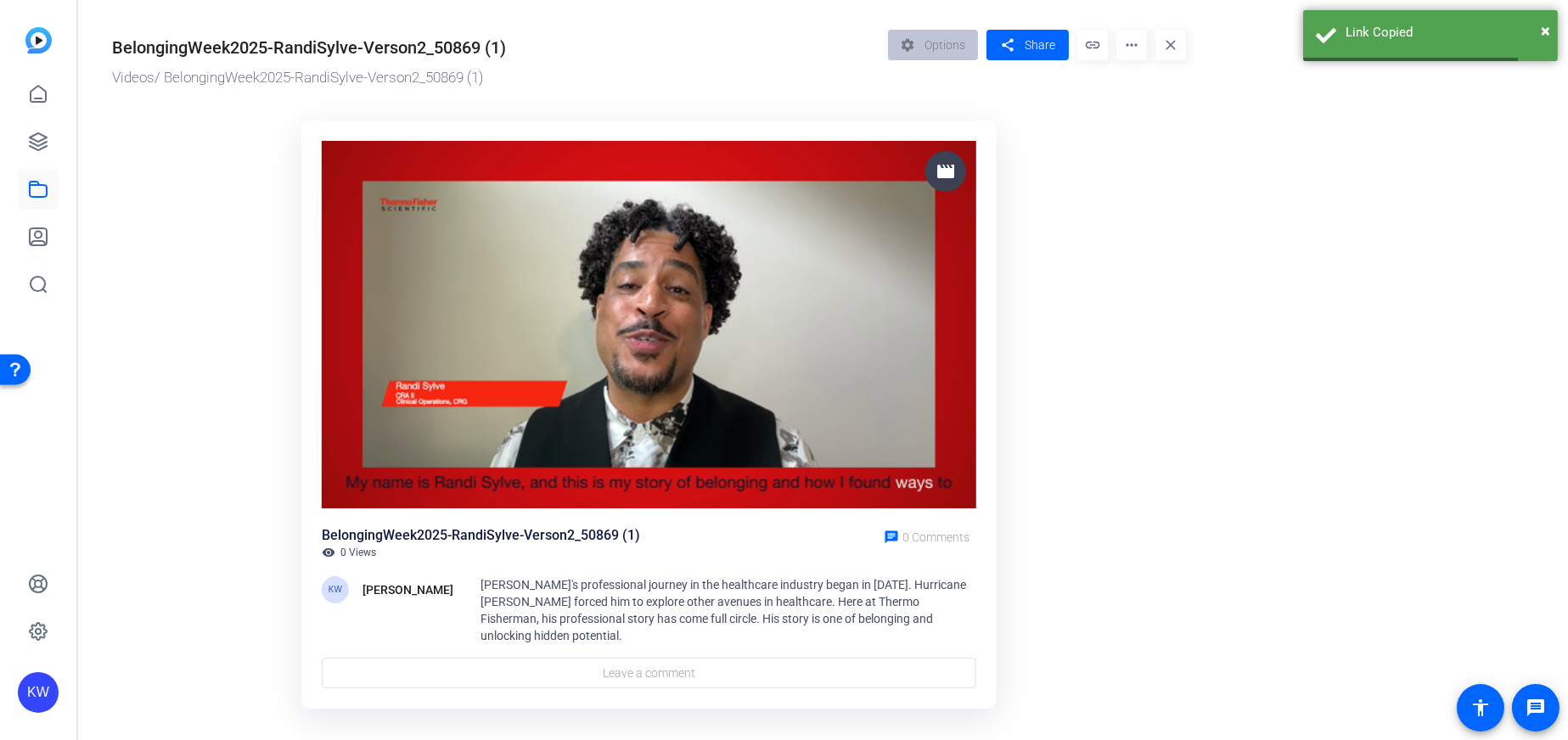
click at [1161, 47] on mat-icon "close" at bounding box center [1169, 45] width 30 height 30
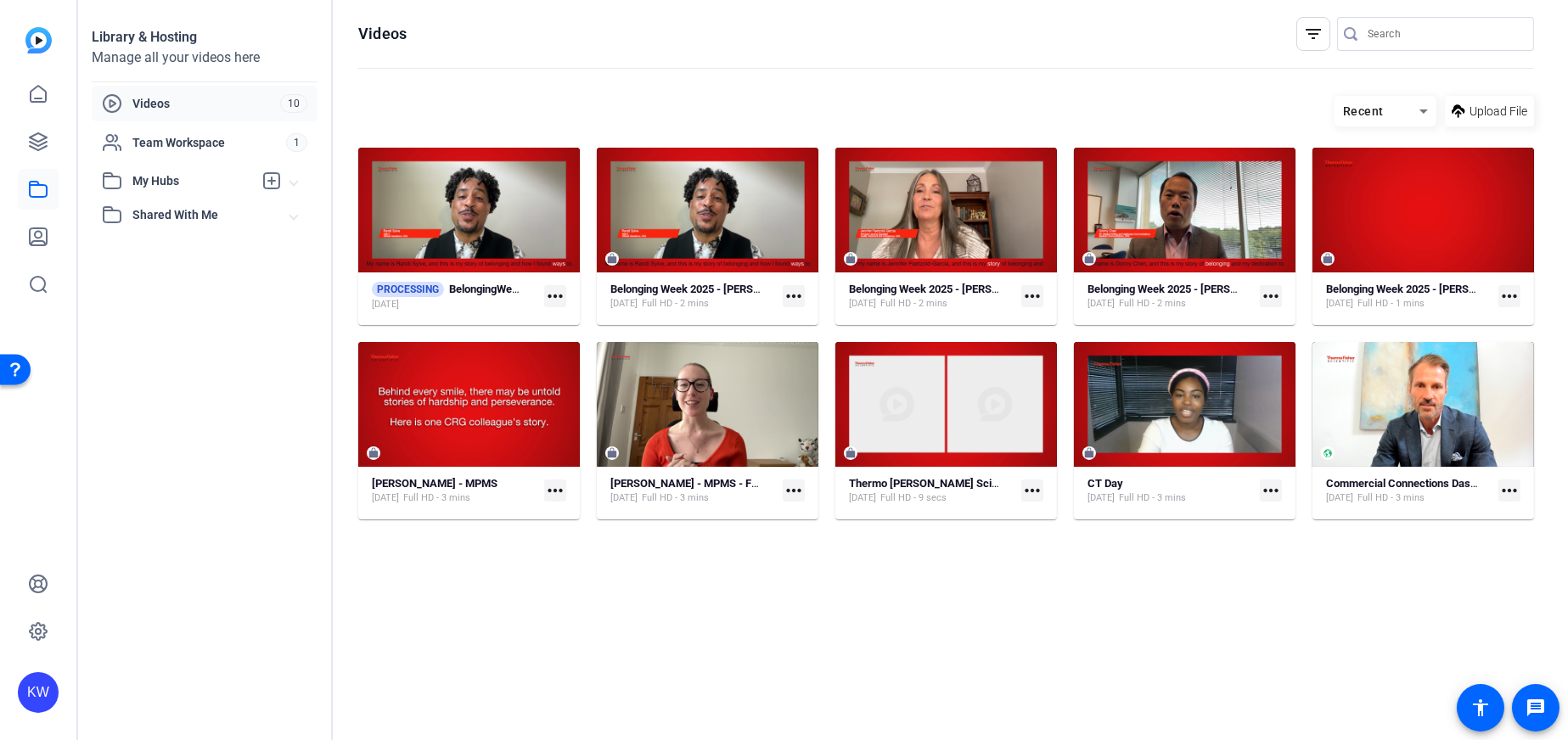
click at [159, 95] on span "Videos" at bounding box center [206, 103] width 147 height 16
click at [560, 292] on mat-icon "more_horiz" at bounding box center [555, 296] width 22 height 22
click at [440, 98] on div at bounding box center [784, 370] width 1568 height 740
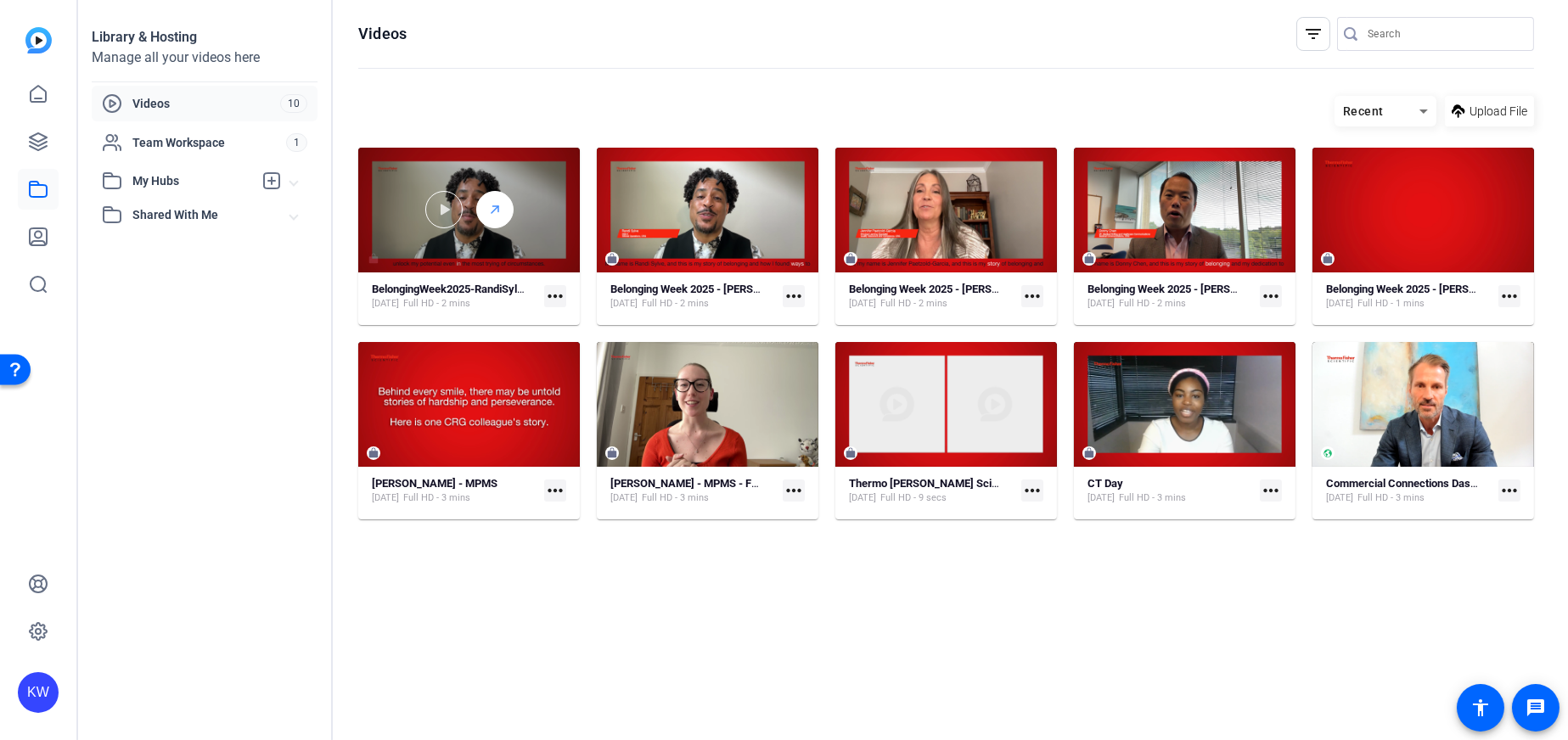
click at [482, 213] on div at bounding box center [495, 209] width 37 height 37
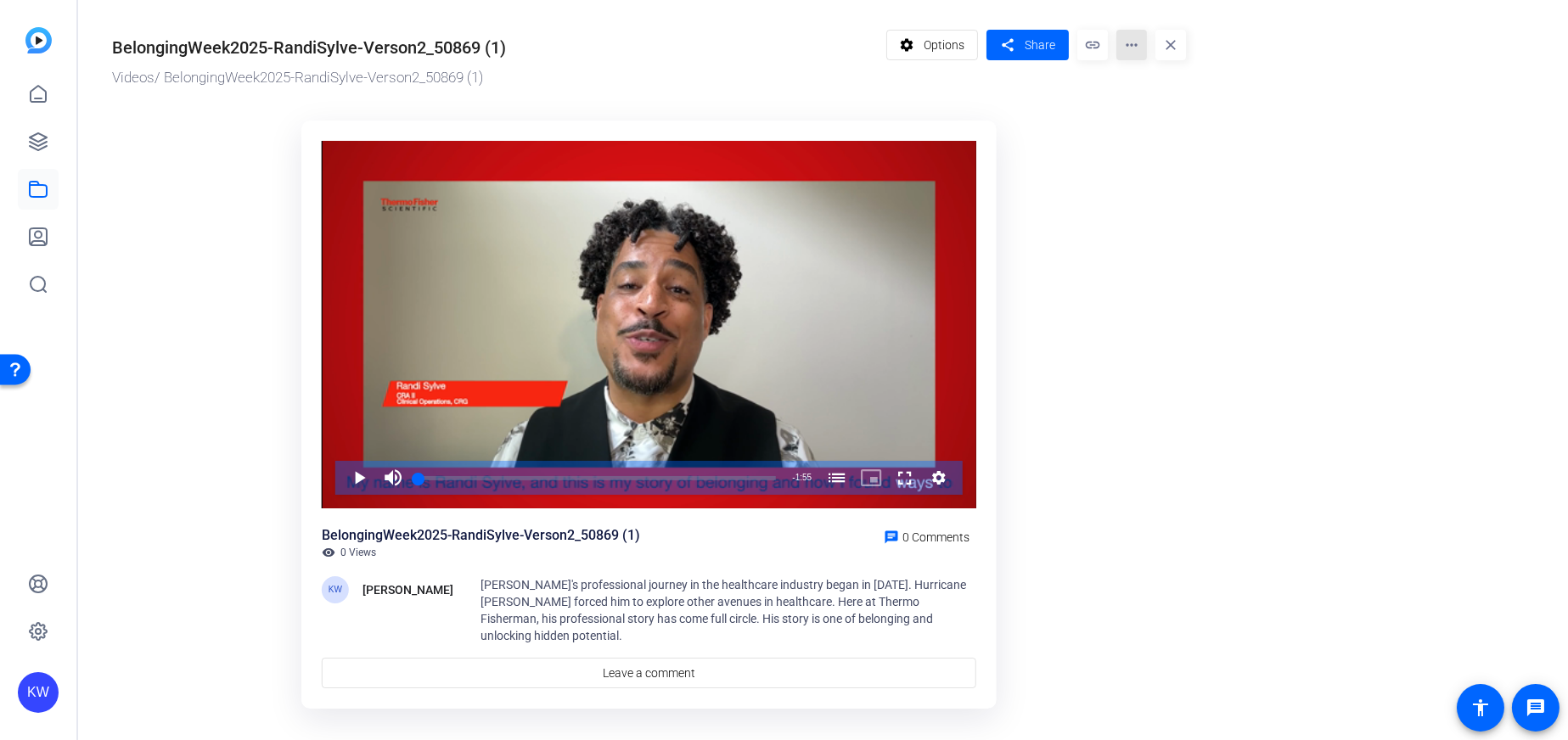
click at [1120, 53] on mat-icon "more_horiz" at bounding box center [1130, 45] width 30 height 30
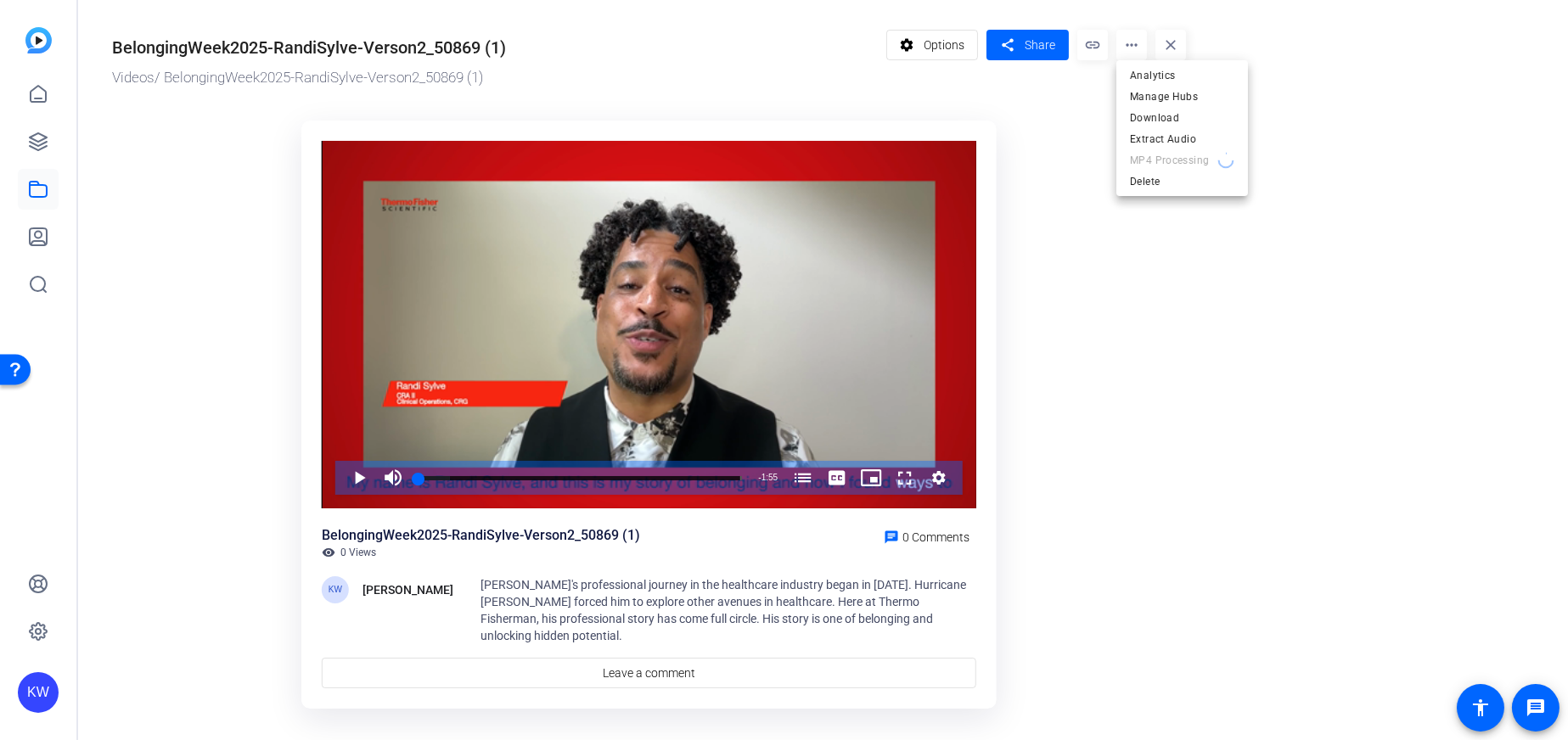
click at [949, 1] on div at bounding box center [784, 370] width 1568 height 740
click at [947, 36] on span "Options" at bounding box center [944, 45] width 41 height 32
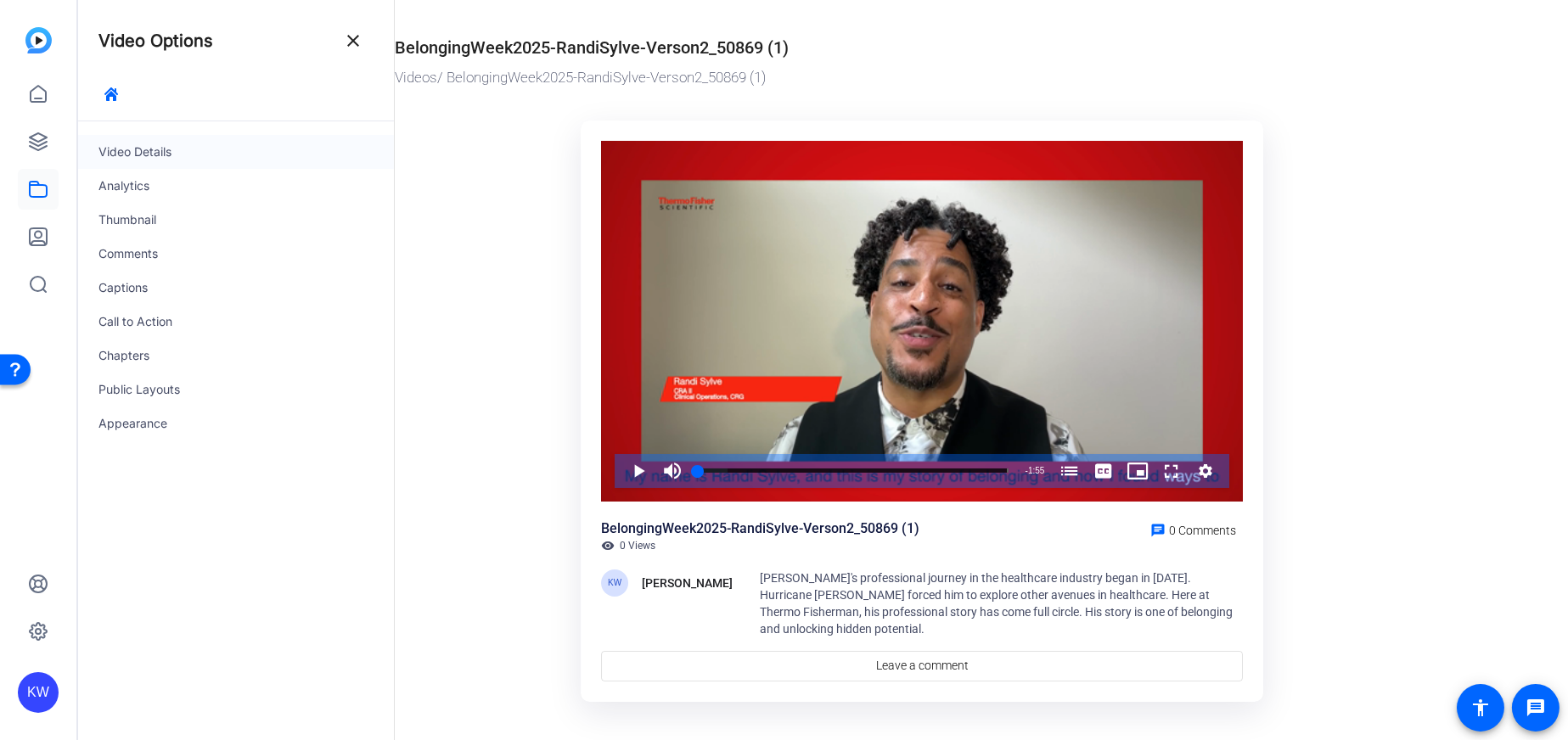
click at [174, 152] on div "Video Details" at bounding box center [235, 151] width 315 height 34
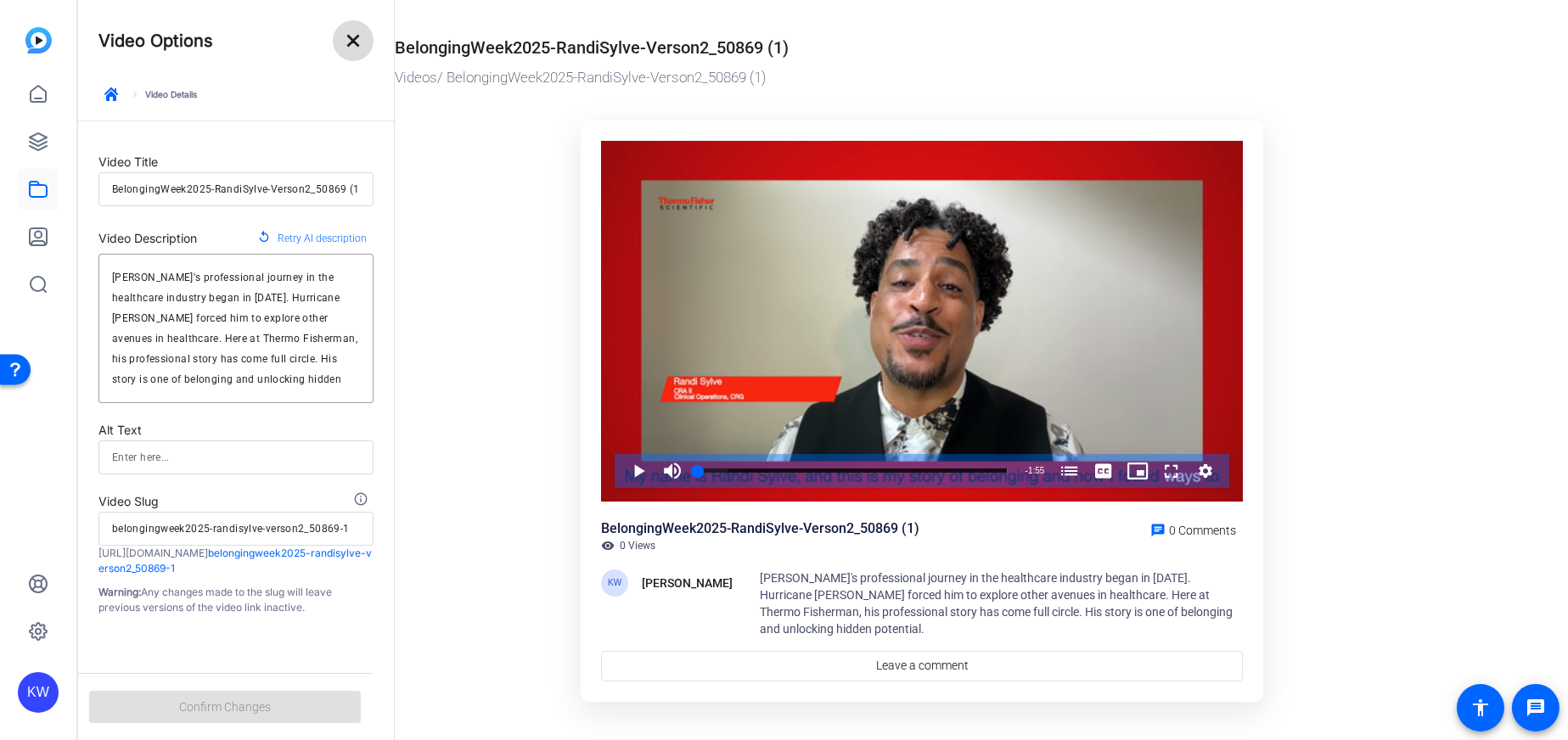
click at [354, 39] on mat-icon "close" at bounding box center [352, 40] width 20 height 20
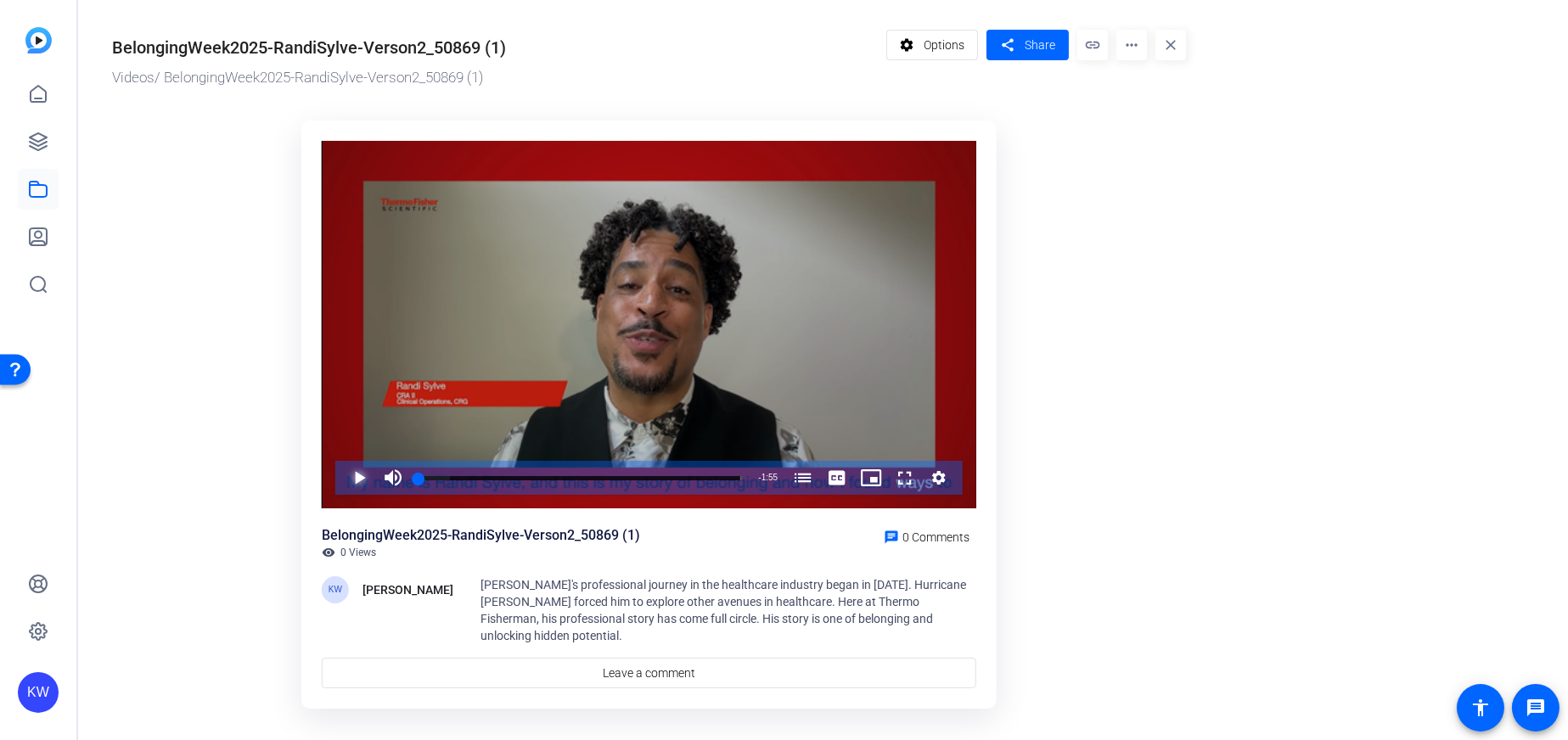
click at [343, 473] on span "Video Player" at bounding box center [343, 477] width 0 height 34
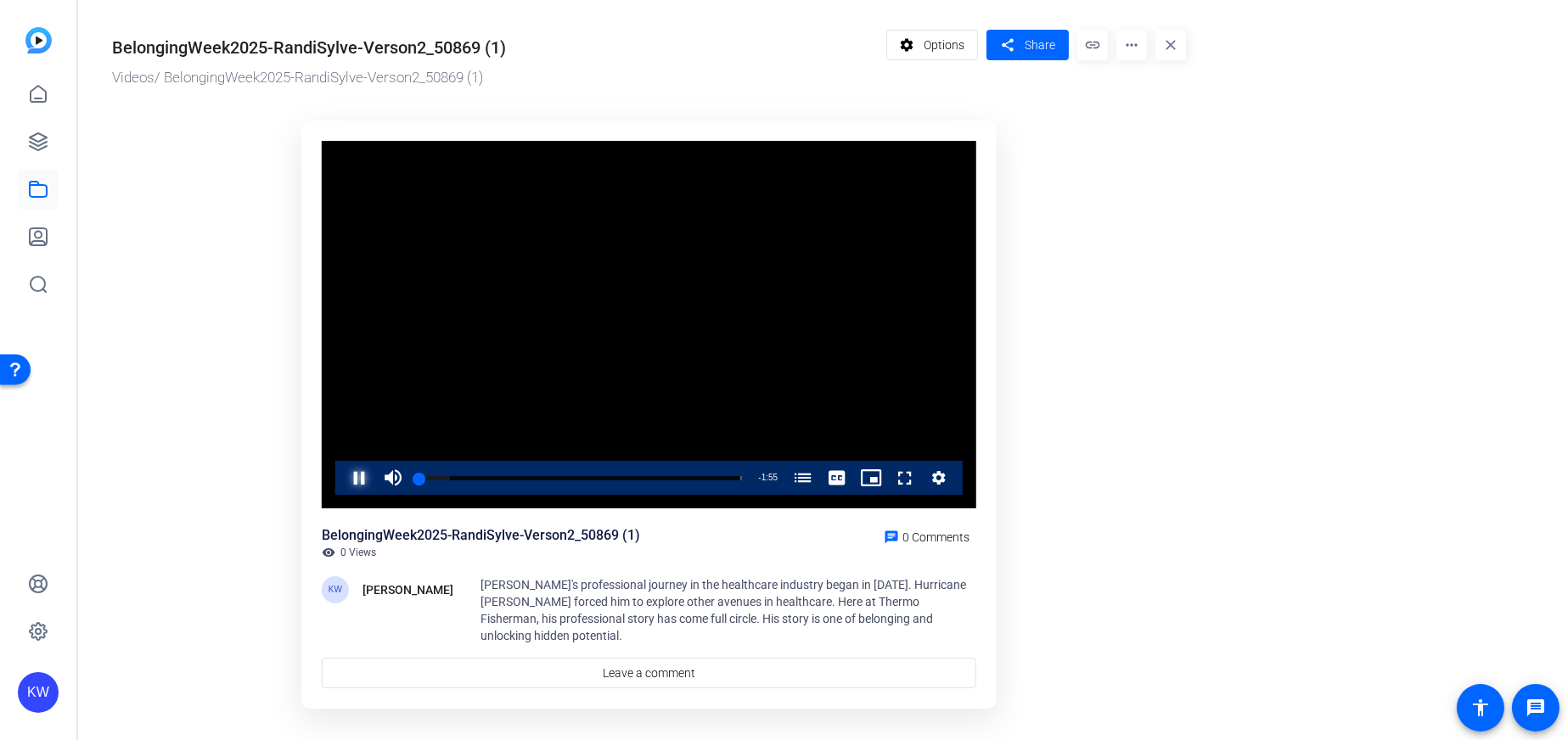
click at [343, 477] on span "Video Player" at bounding box center [343, 477] width 0 height 34
click at [1100, 48] on mat-icon "link" at bounding box center [1092, 45] width 30 height 30
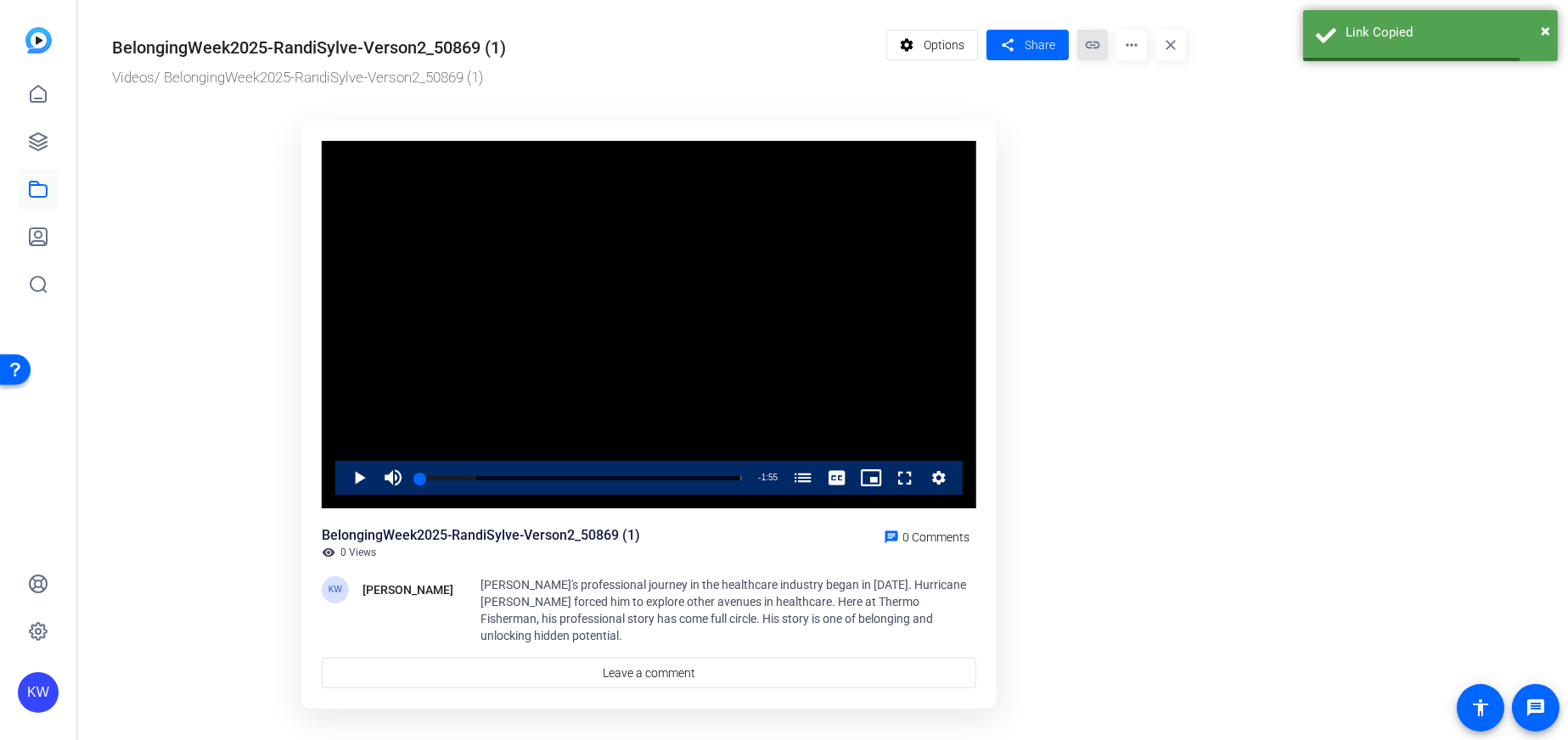
click at [1091, 48] on mat-icon "link" at bounding box center [1092, 45] width 30 height 30
click at [1127, 45] on mat-icon "more_horiz" at bounding box center [1130, 45] width 30 height 30
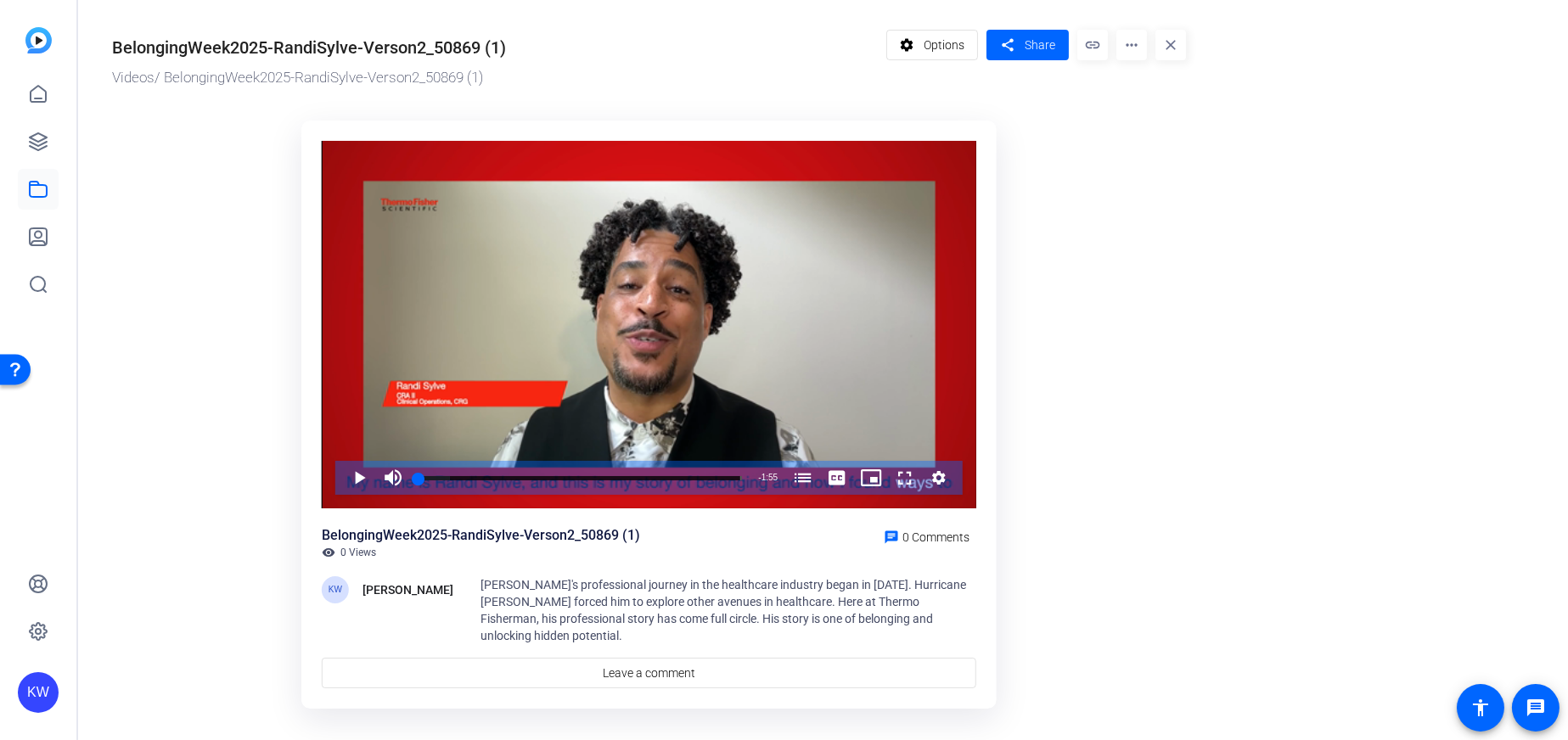
click at [1123, 60] on span at bounding box center [1130, 45] width 30 height 41
click at [31, 186] on div at bounding box center [784, 370] width 1568 height 740
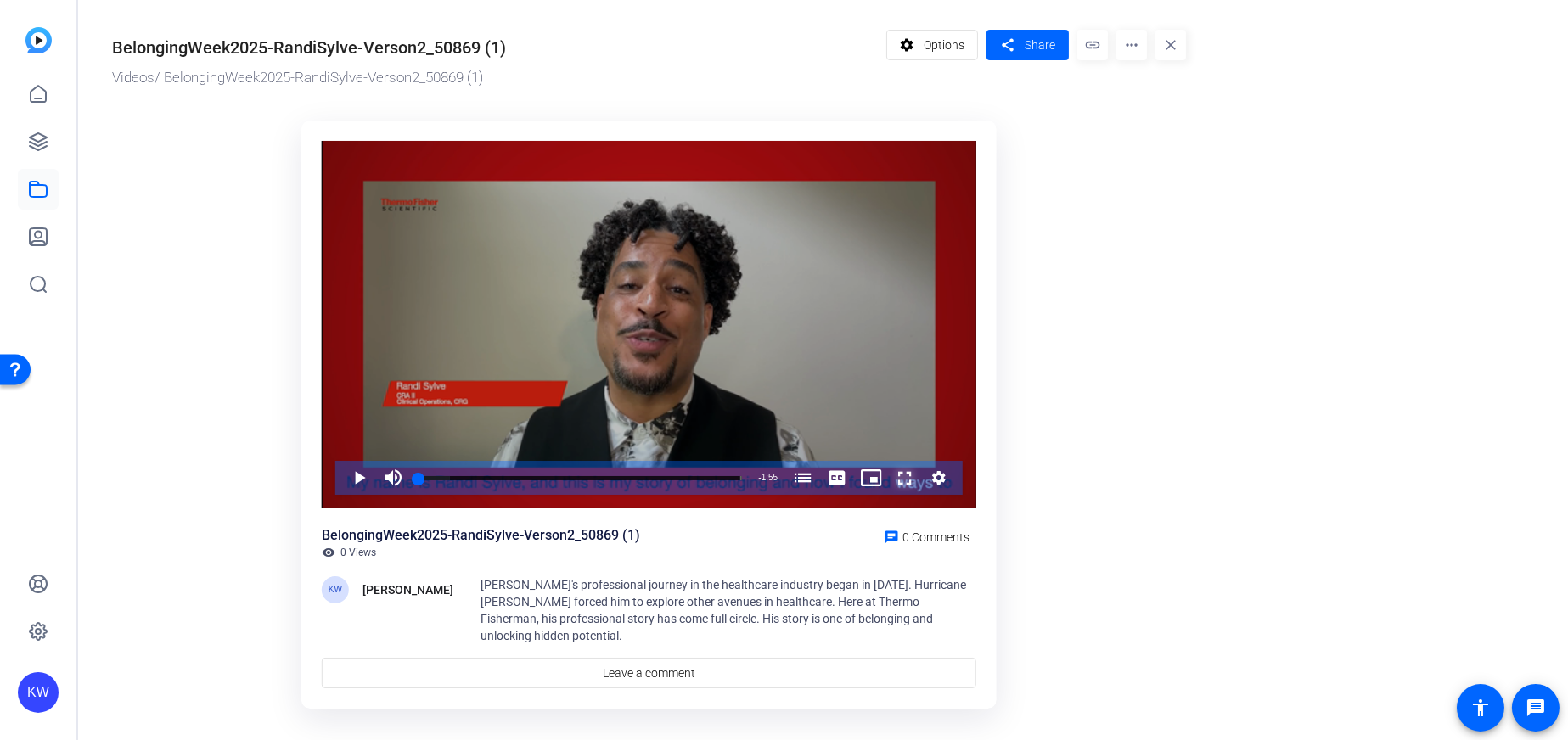
click at [888, 481] on span "Video Player" at bounding box center [888, 477] width 0 height 34
click at [937, 470] on icon "Video Player" at bounding box center [938, 477] width 16 height 20
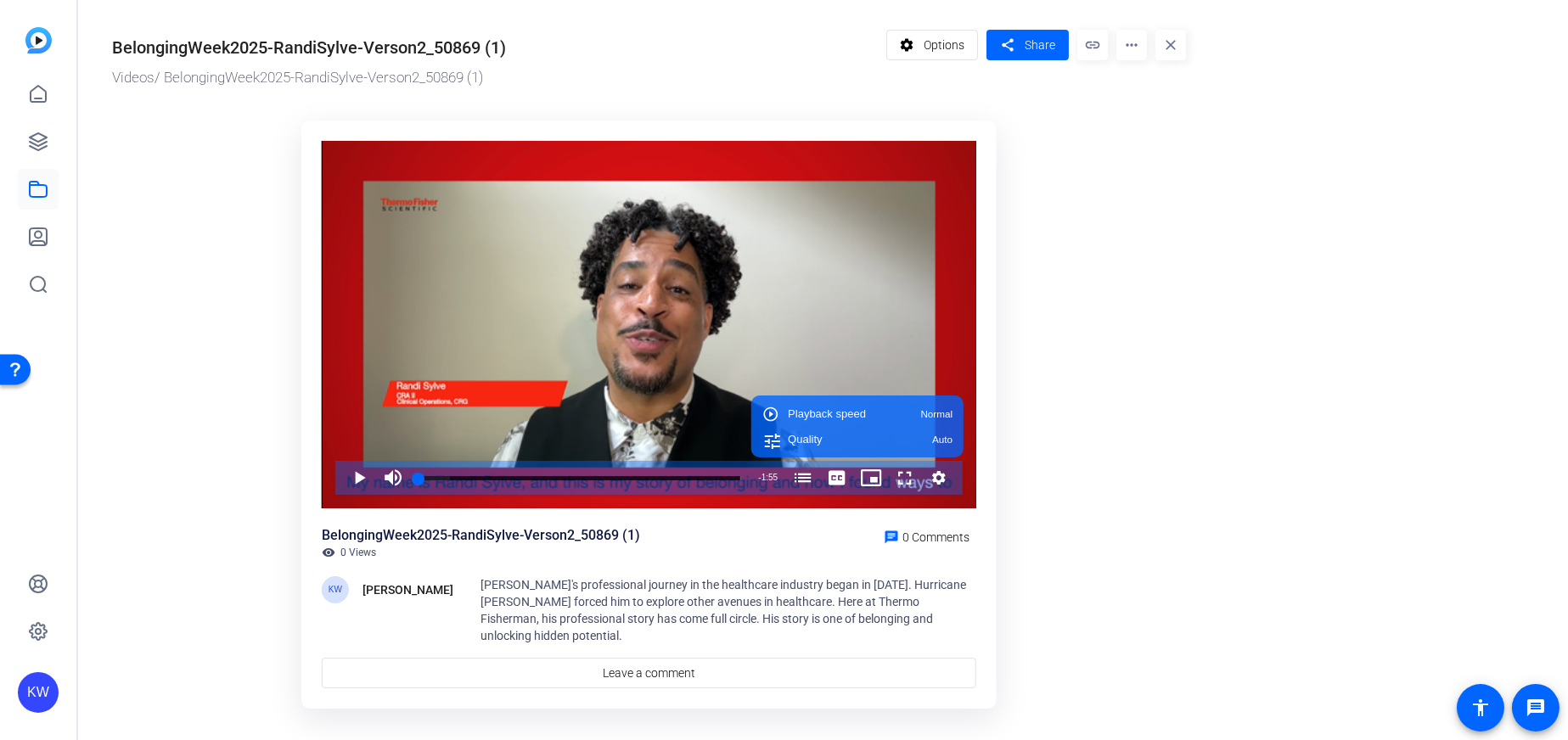
click at [1147, 399] on ktd-grid "Video Player is loading. Play Video Play Mute 66% Current Time 0:00 / Duration …" at bounding box center [648, 407] width 1073 height 594
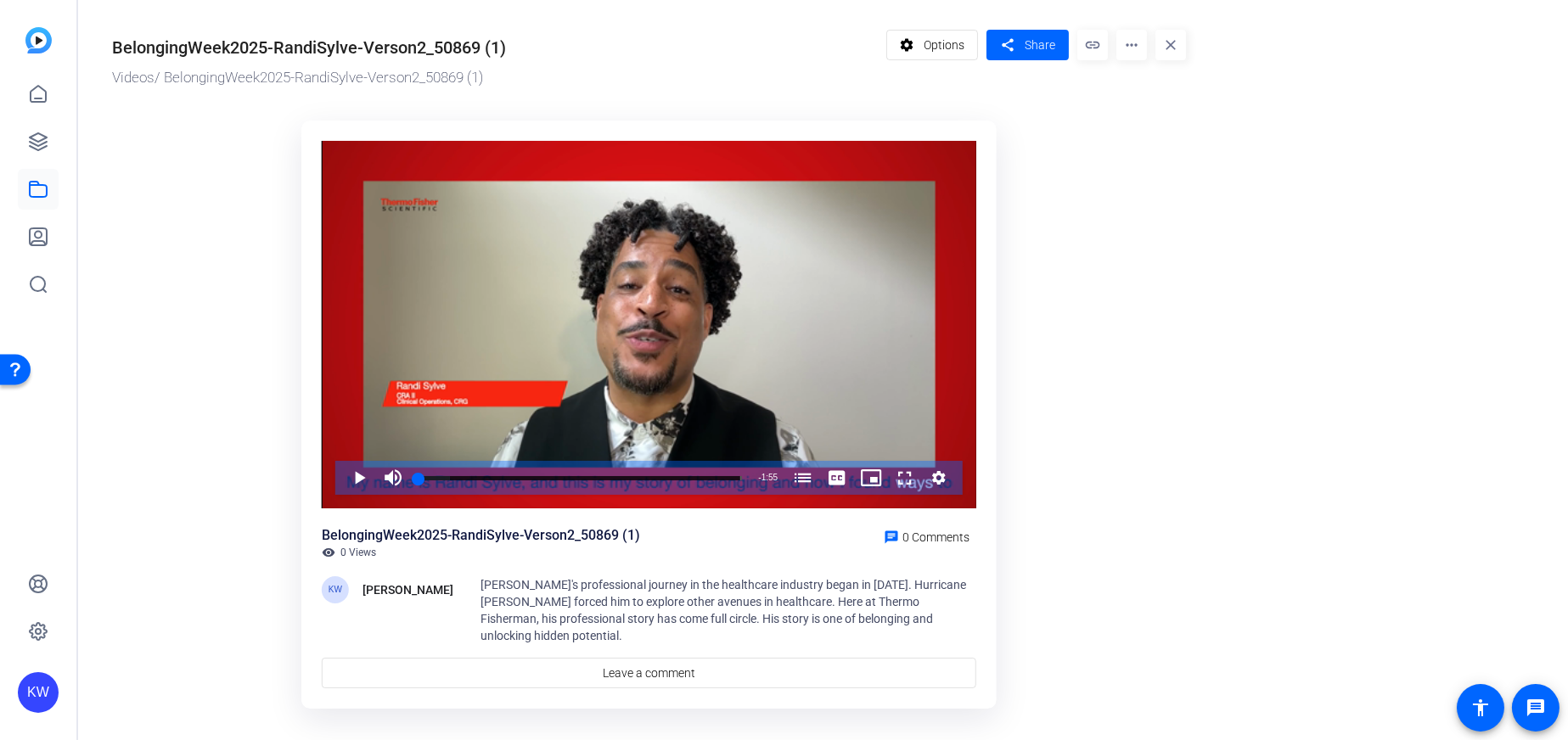
click at [1134, 44] on mat-icon "more_horiz" at bounding box center [1130, 45] width 30 height 30
click at [30, 202] on div at bounding box center [784, 370] width 1568 height 740
click at [31, 191] on icon at bounding box center [38, 189] width 20 height 20
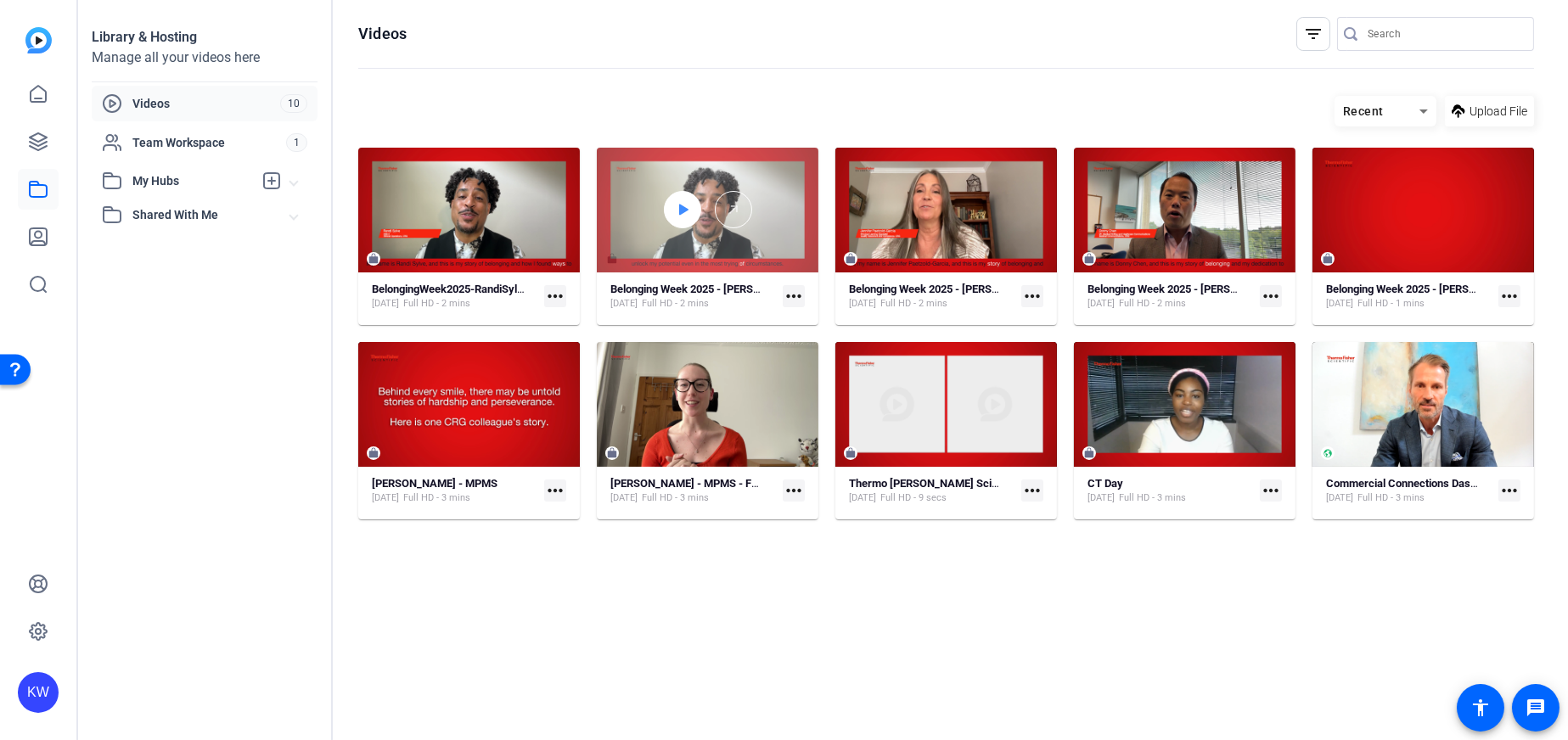
click at [677, 227] on div at bounding box center [682, 209] width 37 height 37
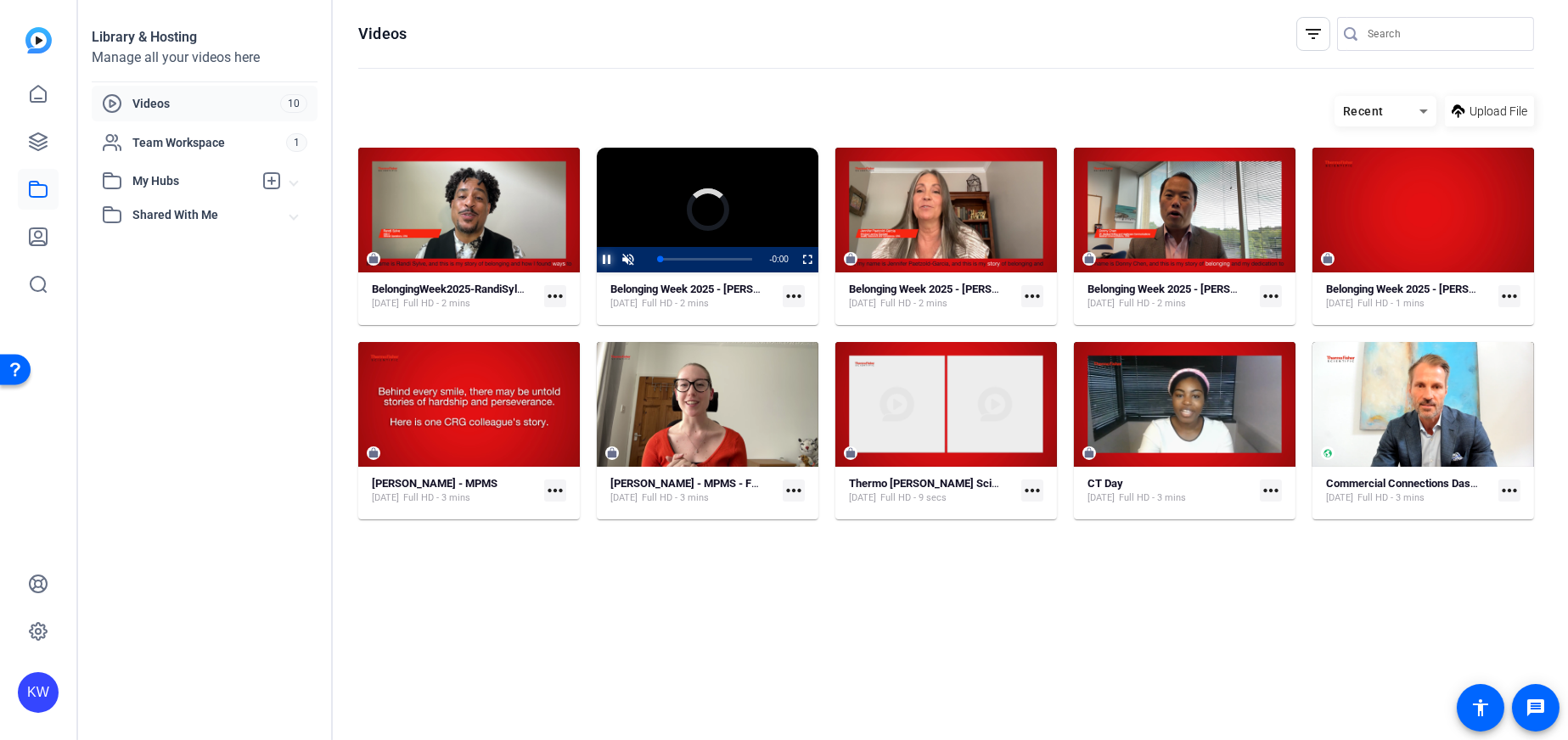
click at [597, 251] on span "Video Player" at bounding box center [597, 260] width 0 height 25
click at [793, 295] on mat-icon "more_horiz" at bounding box center [793, 296] width 22 height 22
click at [560, 294] on div at bounding box center [784, 370] width 1568 height 740
click at [551, 293] on mat-icon "more_horiz" at bounding box center [555, 296] width 22 height 22
click at [790, 295] on div at bounding box center [784, 370] width 1568 height 740
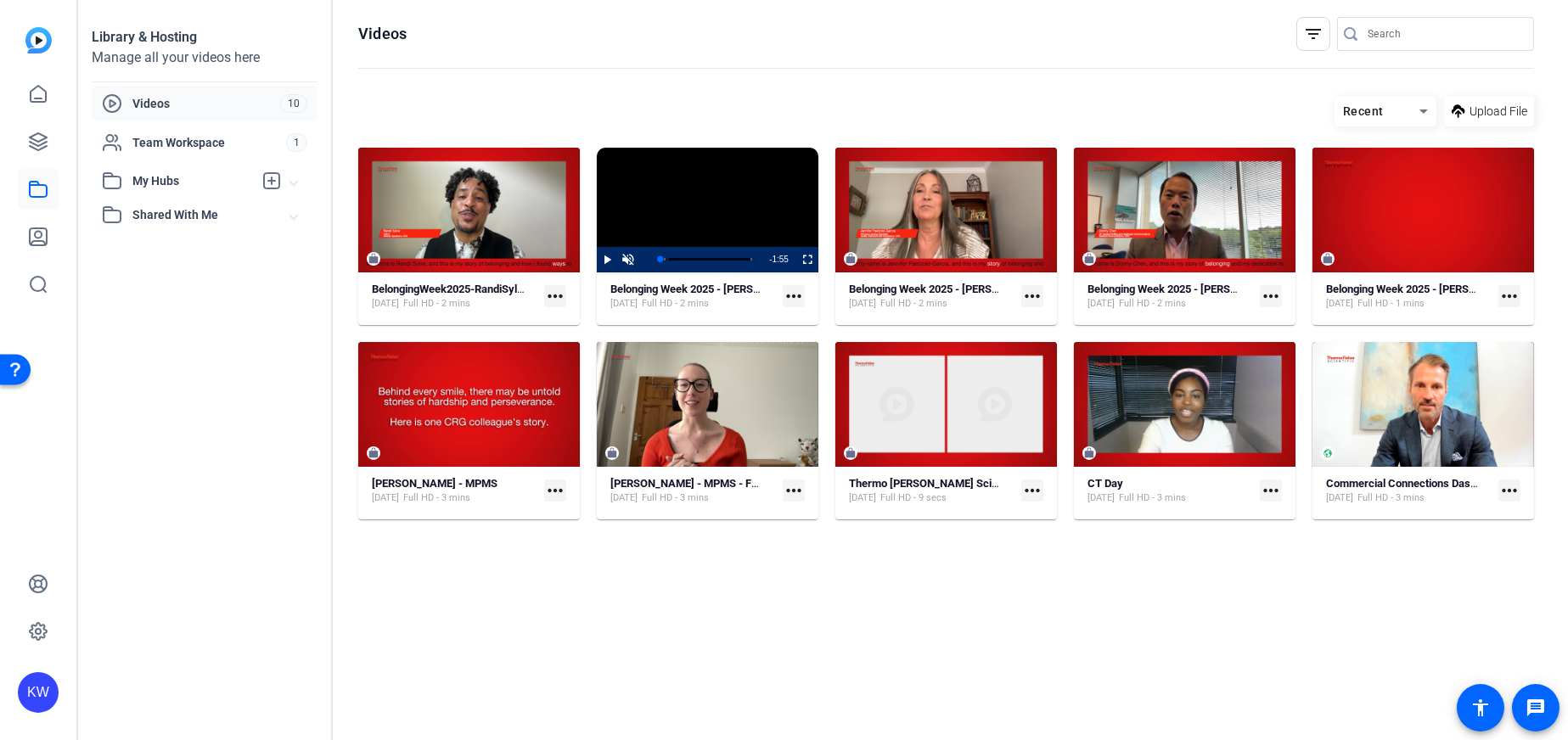
click at [792, 297] on mat-icon "more_horiz" at bounding box center [793, 296] width 22 height 22
click at [639, 113] on div at bounding box center [784, 370] width 1568 height 740
click at [551, 296] on mat-icon "more_horiz" at bounding box center [555, 296] width 22 height 22
click at [452, 105] on div at bounding box center [784, 370] width 1568 height 740
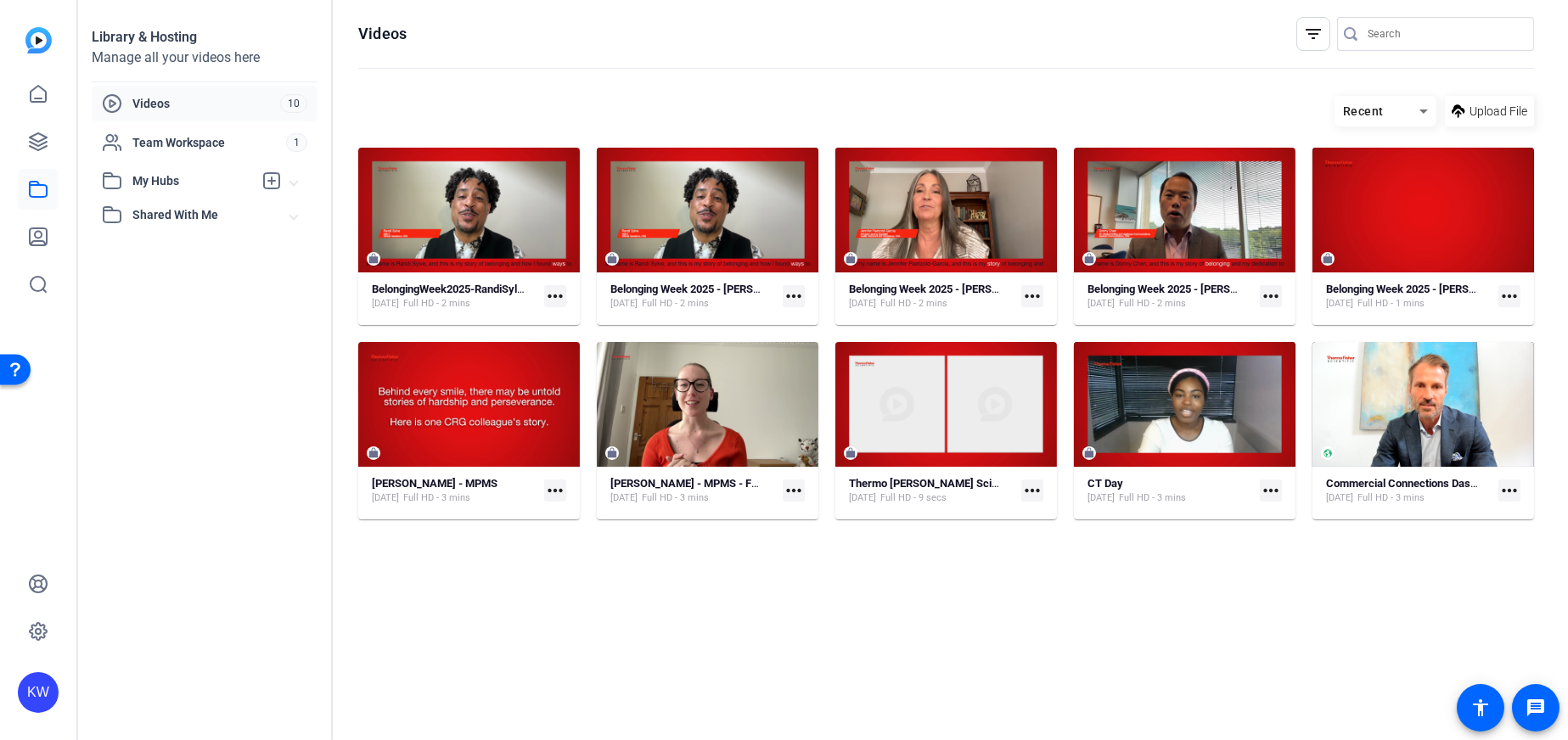
click at [552, 305] on mat-icon "more_horiz" at bounding box center [555, 296] width 22 height 22
click at [1027, 292] on div at bounding box center [784, 370] width 1568 height 740
click at [1027, 301] on mat-icon "more_horiz" at bounding box center [1031, 296] width 22 height 22
click at [801, 301] on div at bounding box center [784, 370] width 1568 height 740
click at [794, 299] on mat-icon "more_horiz" at bounding box center [793, 296] width 22 height 22
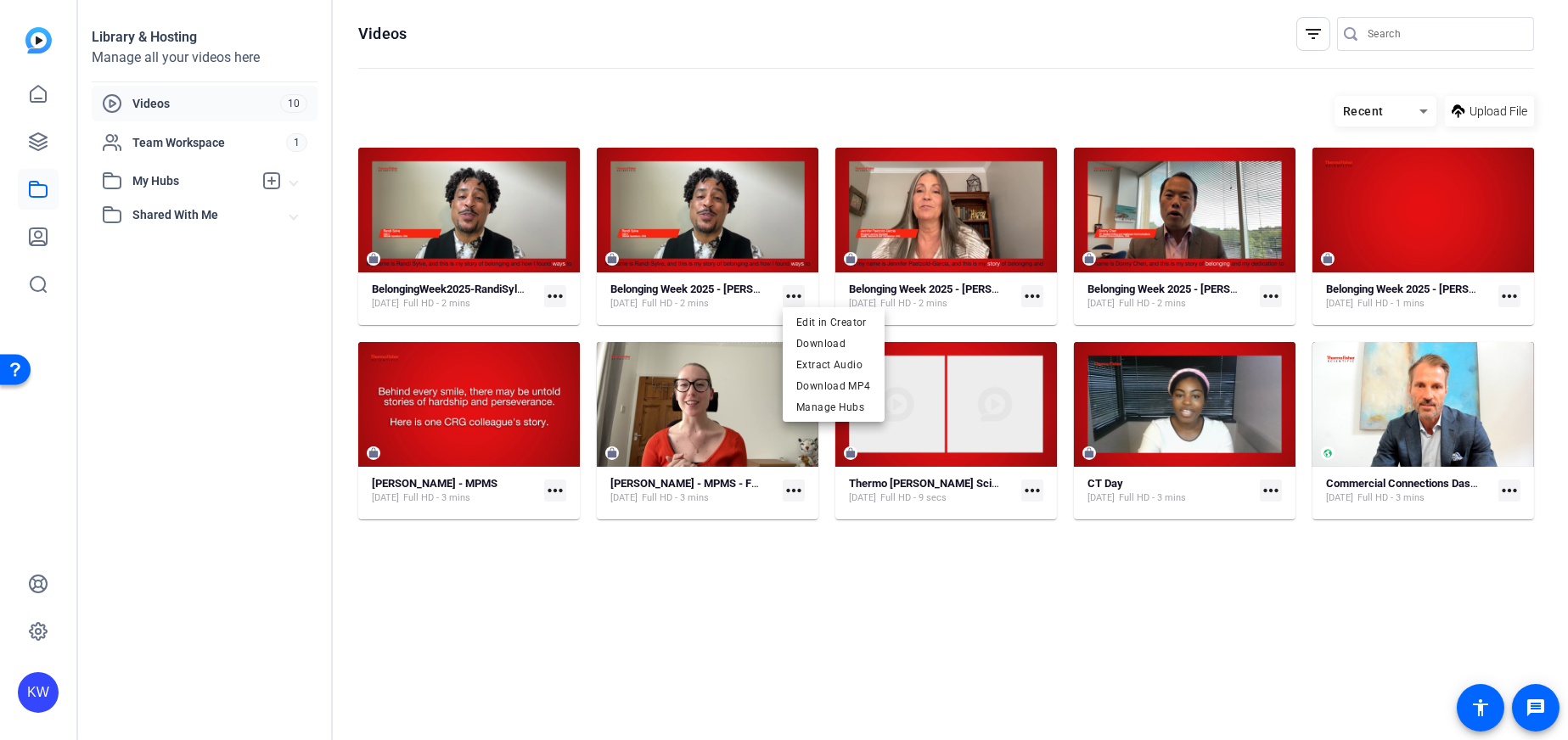
click at [550, 298] on div at bounding box center [784, 370] width 1568 height 740
click at [552, 294] on mat-icon "more_horiz" at bounding box center [555, 296] width 22 height 22
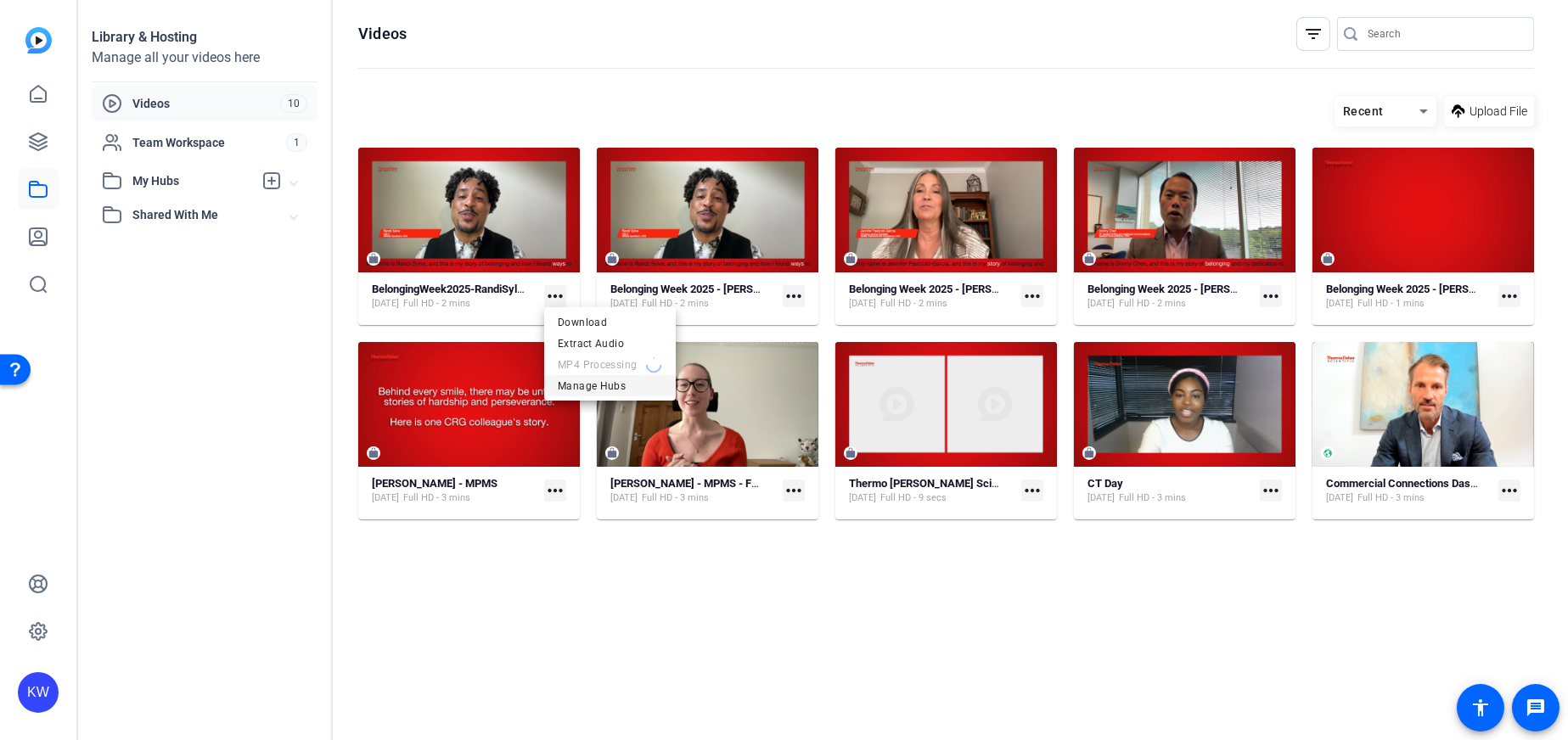
click at [615, 381] on span "Manage Hubs" at bounding box center [610, 385] width 105 height 20
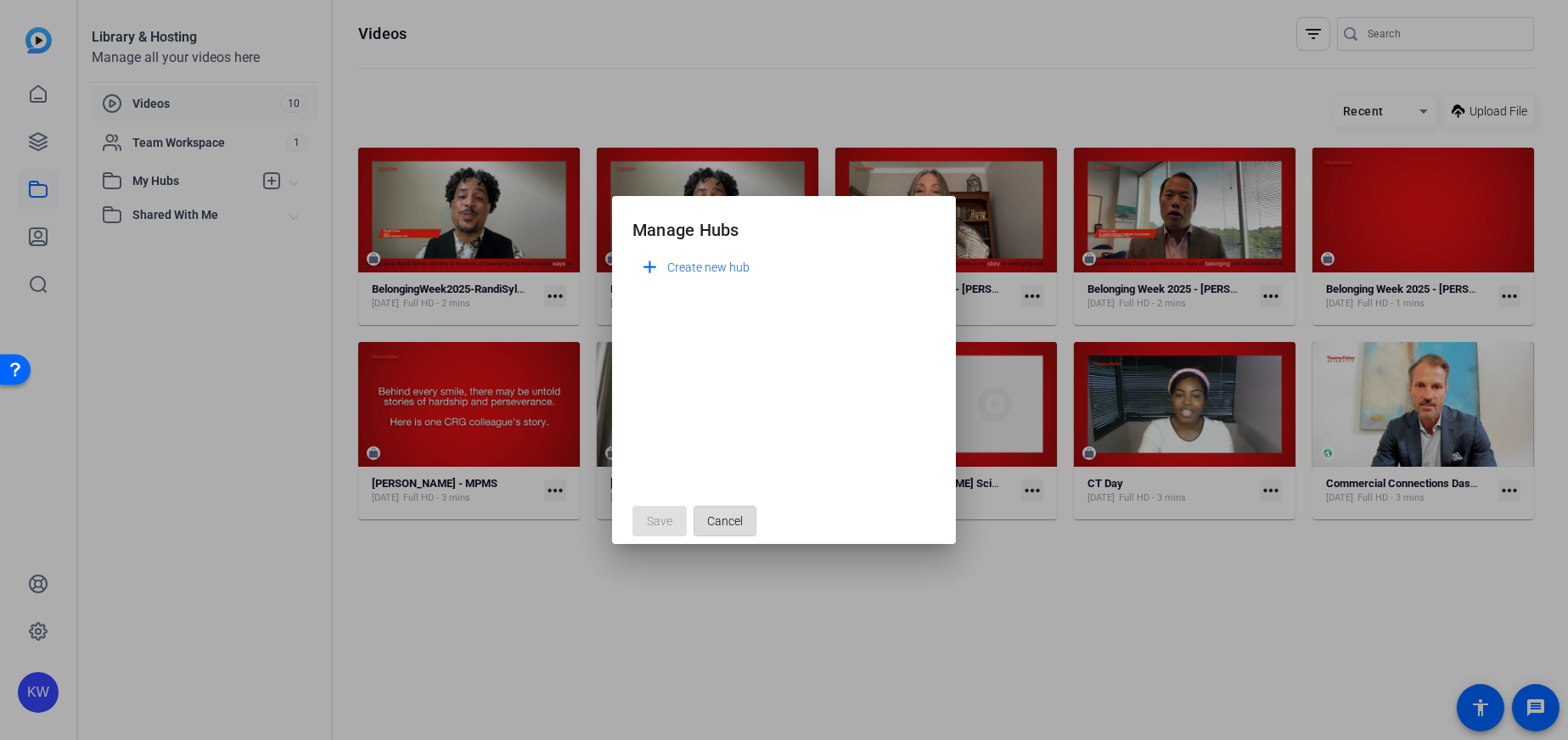
click at [731, 515] on span "Cancel" at bounding box center [725, 520] width 36 height 32
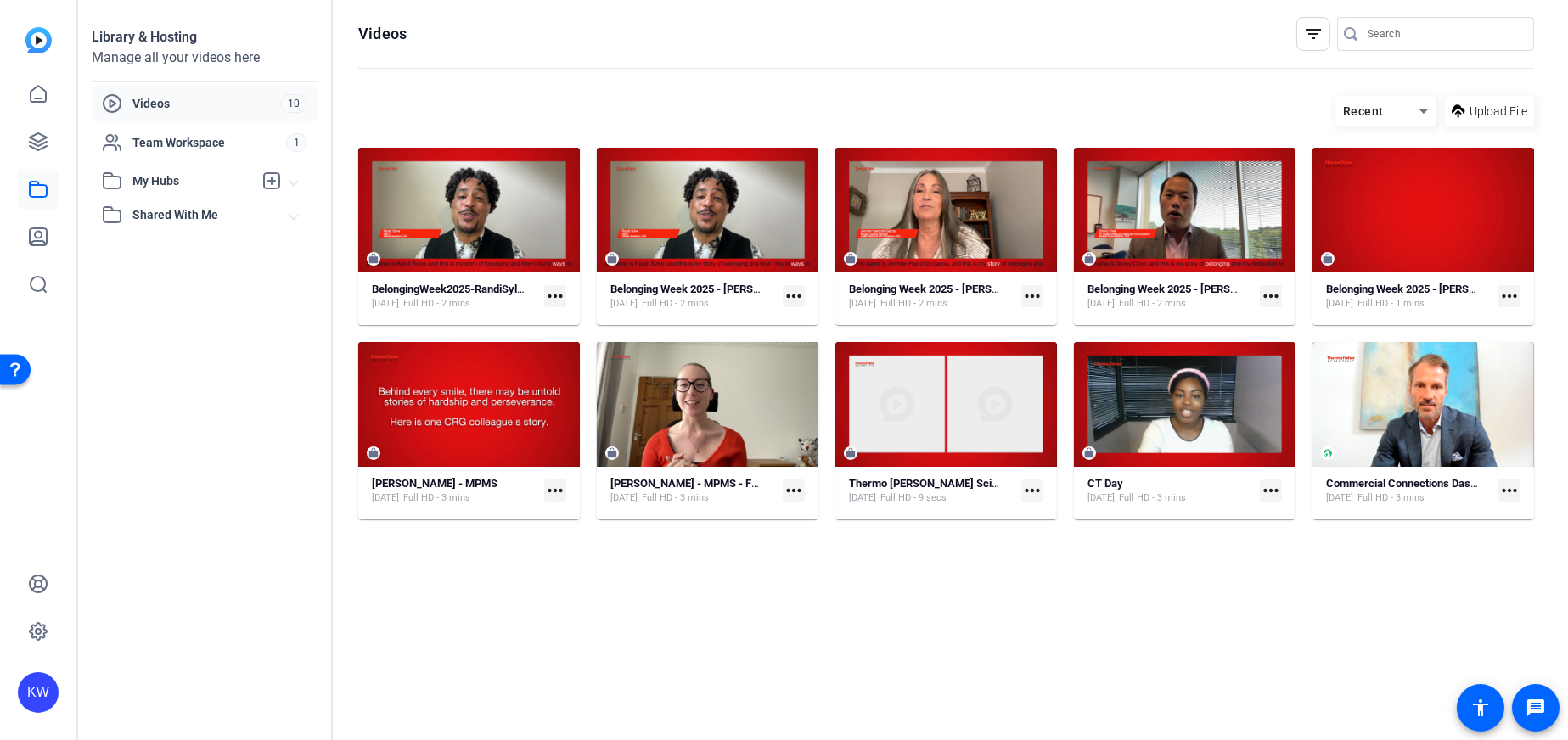
click at [306, 185] on mat-expansion-panel-header "My Hubs" at bounding box center [204, 180] width 226 height 34
click at [296, 193] on mat-expansion-panel-header "My Hubs" at bounding box center [204, 180] width 226 height 34
click at [309, 210] on mat-expansion-panel-header "Shared With Me" at bounding box center [204, 214] width 226 height 34
click at [298, 219] on mat-expansion-panel-header "Shared With Me" at bounding box center [204, 214] width 226 height 34
click at [251, 142] on span "Team Workspace" at bounding box center [209, 142] width 153 height 16
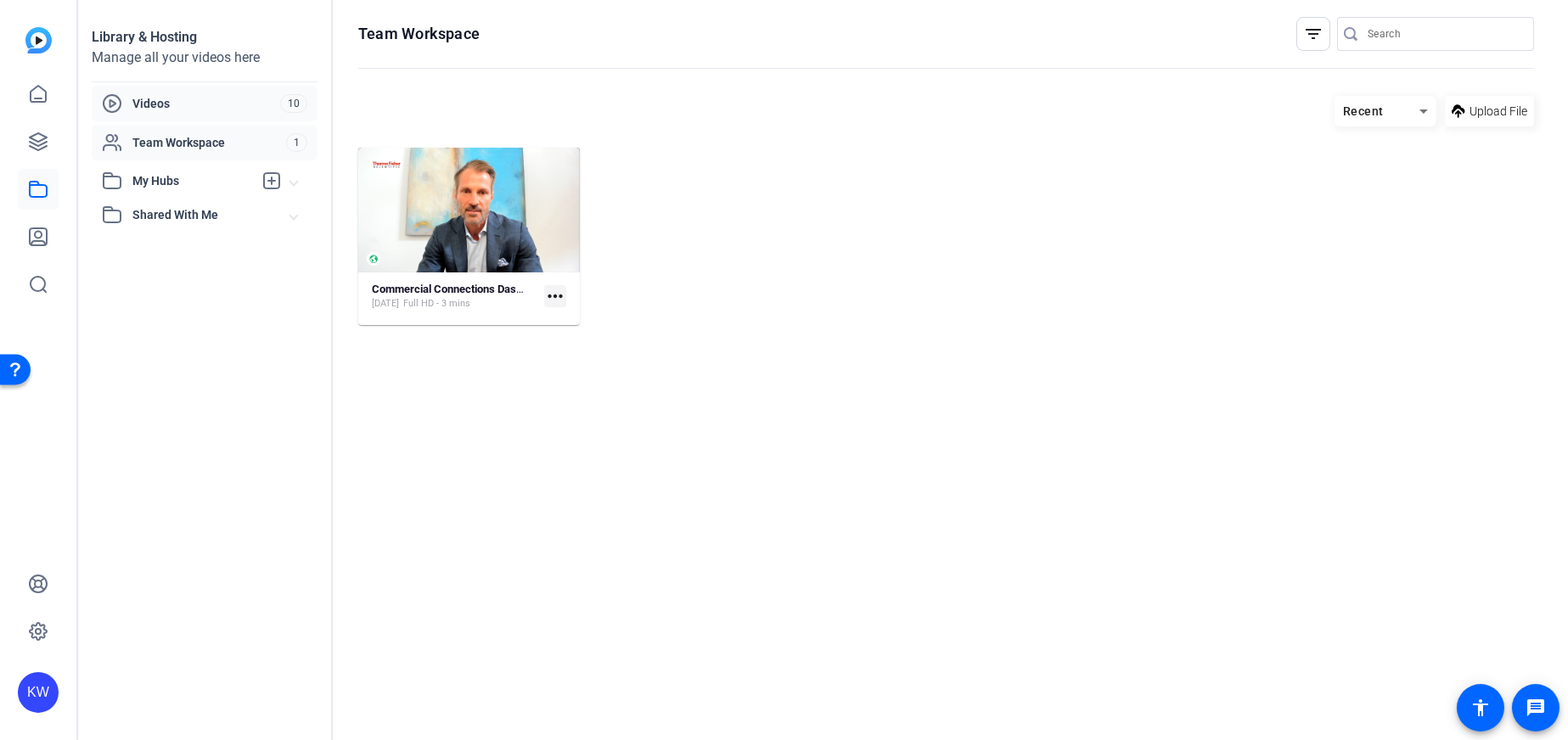
click at [197, 103] on span "Videos" at bounding box center [206, 103] width 147 height 16
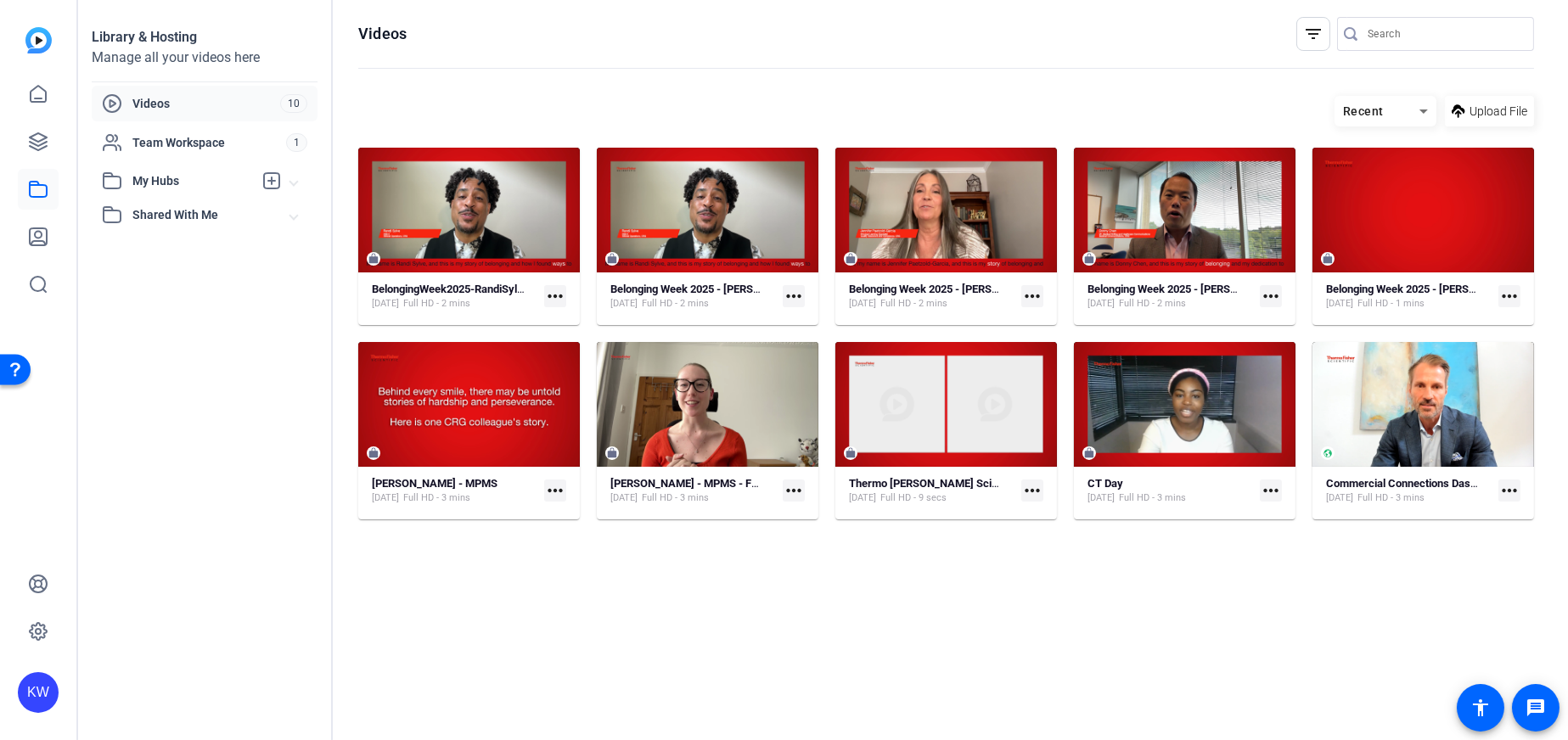
click at [559, 296] on mat-icon "more_horiz" at bounding box center [555, 296] width 22 height 22
click at [700, 84] on div at bounding box center [784, 370] width 1568 height 740
click at [549, 299] on mat-icon "more_horiz" at bounding box center [555, 296] width 22 height 22
drag, startPoint x: 523, startPoint y: 110, endPoint x: 466, endPoint y: 7, distance: 117.7
click at [521, 111] on div at bounding box center [784, 370] width 1568 height 740
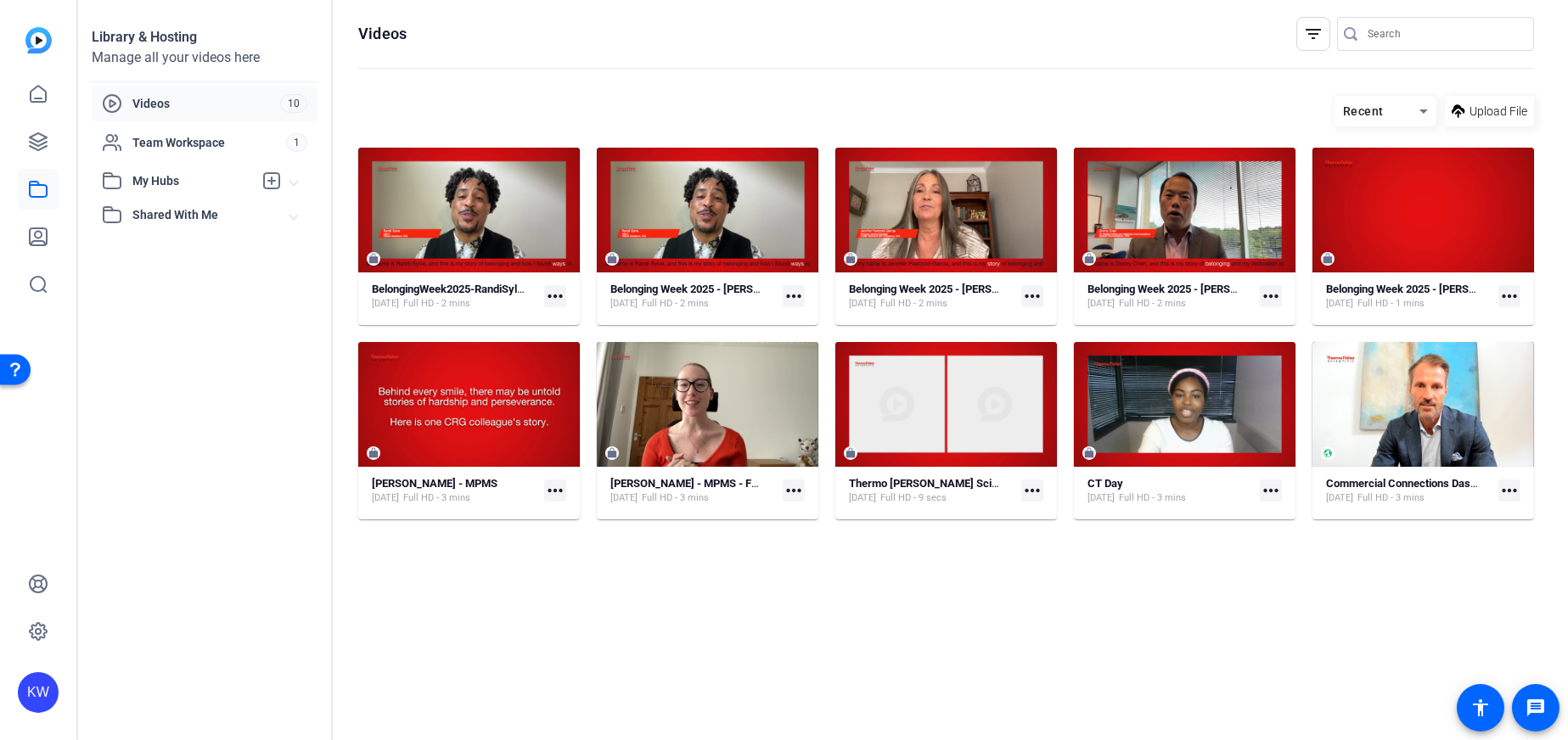
click at [550, 288] on mat-icon "more_horiz" at bounding box center [555, 296] width 22 height 22
click at [799, 296] on div at bounding box center [784, 370] width 1568 height 740
click at [797, 295] on mat-icon "more_horiz" at bounding box center [793, 296] width 22 height 22
click at [556, 302] on div at bounding box center [784, 370] width 1568 height 740
click at [552, 298] on mat-icon "more_horiz" at bounding box center [555, 296] width 22 height 22
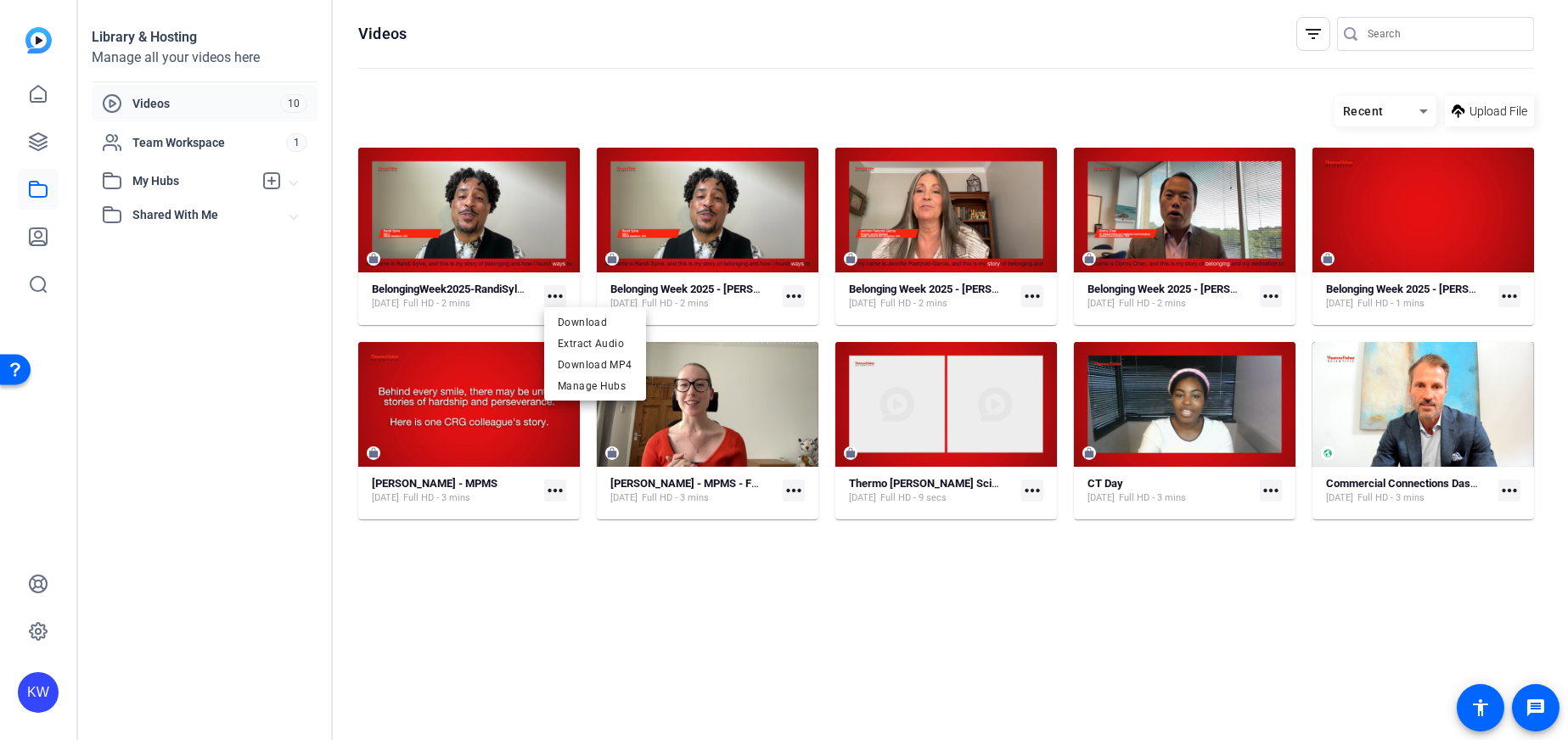
click at [429, 90] on div at bounding box center [784, 370] width 1568 height 740
click at [33, 244] on icon at bounding box center [38, 236] width 16 height 16
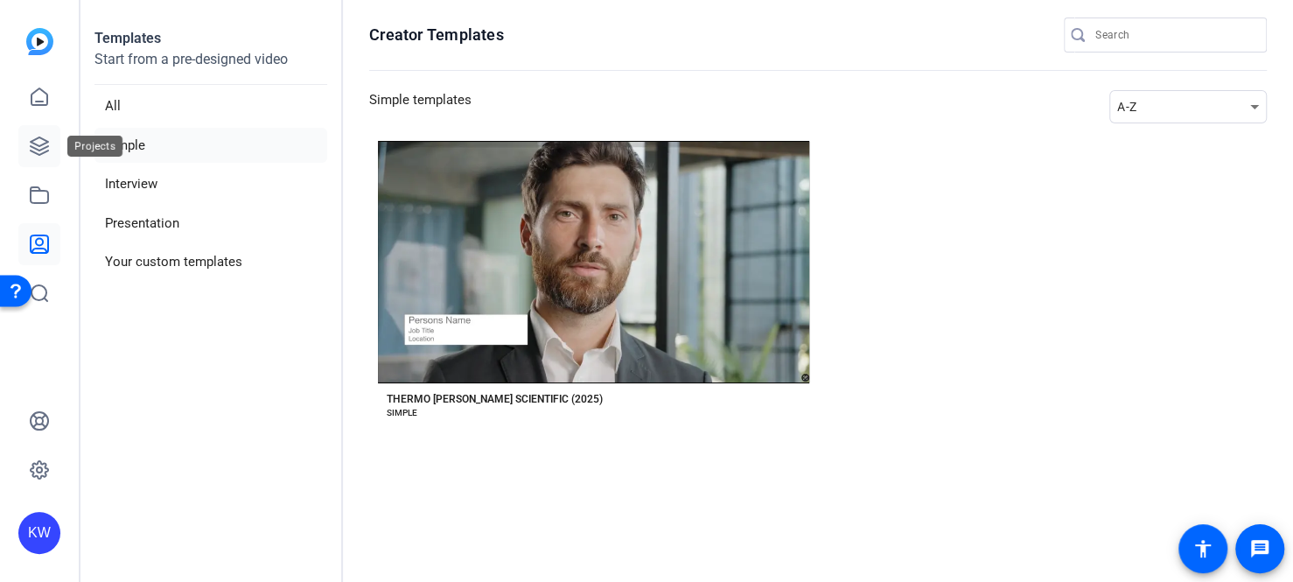
click at [40, 139] on icon at bounding box center [39, 146] width 21 height 21
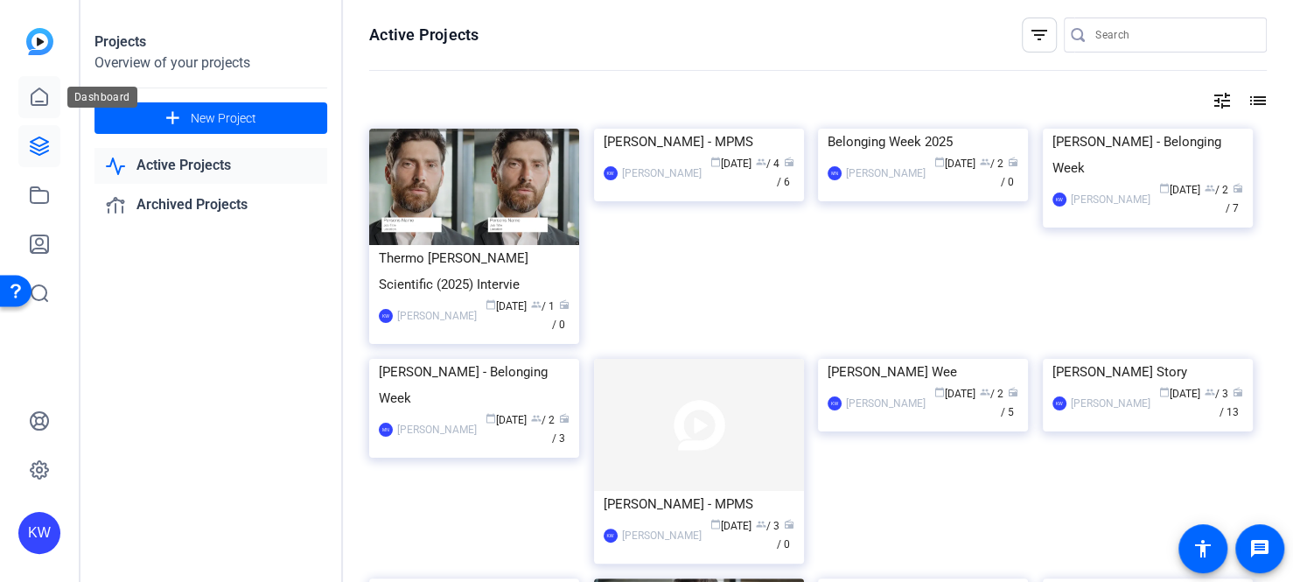
click at [31, 97] on icon at bounding box center [39, 96] width 16 height 17
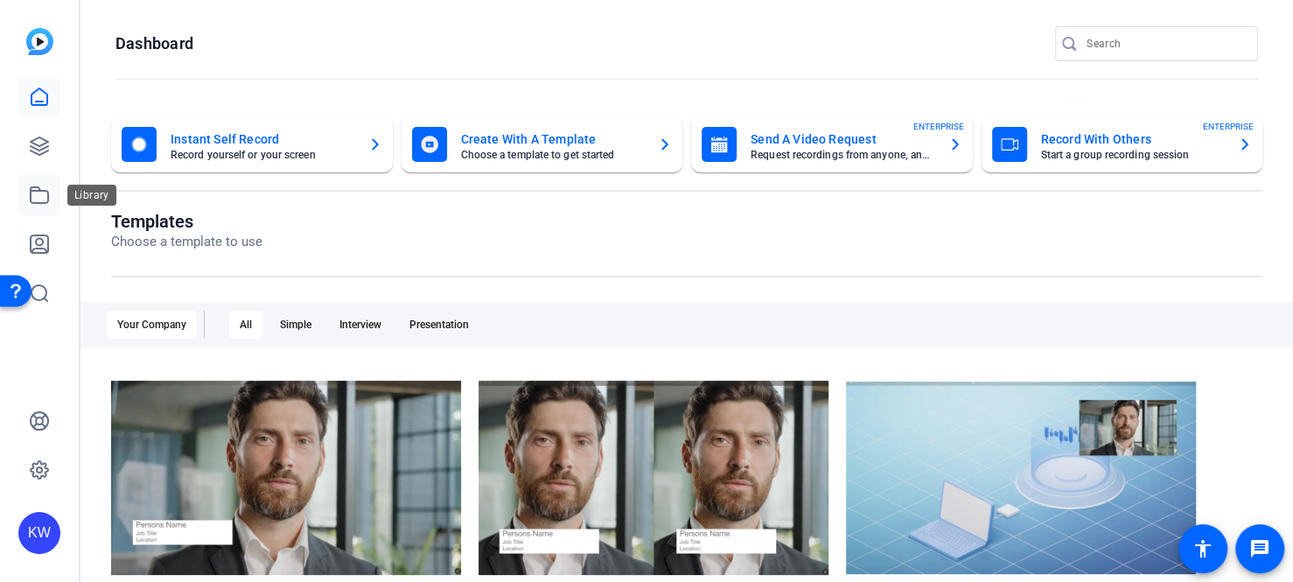
click at [45, 194] on icon at bounding box center [39, 195] width 21 height 21
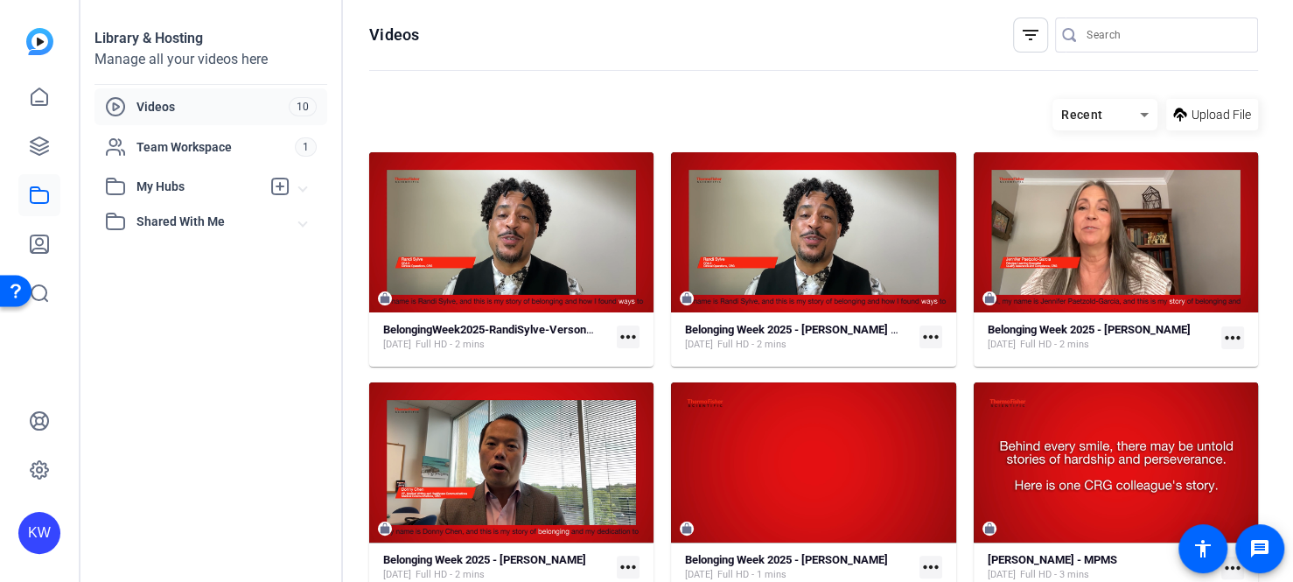
click at [201, 109] on span "Videos" at bounding box center [212, 106] width 152 height 17
click at [626, 336] on mat-icon "more_horiz" at bounding box center [628, 336] width 23 height 23
click at [504, 236] on div at bounding box center [646, 291] width 1293 height 582
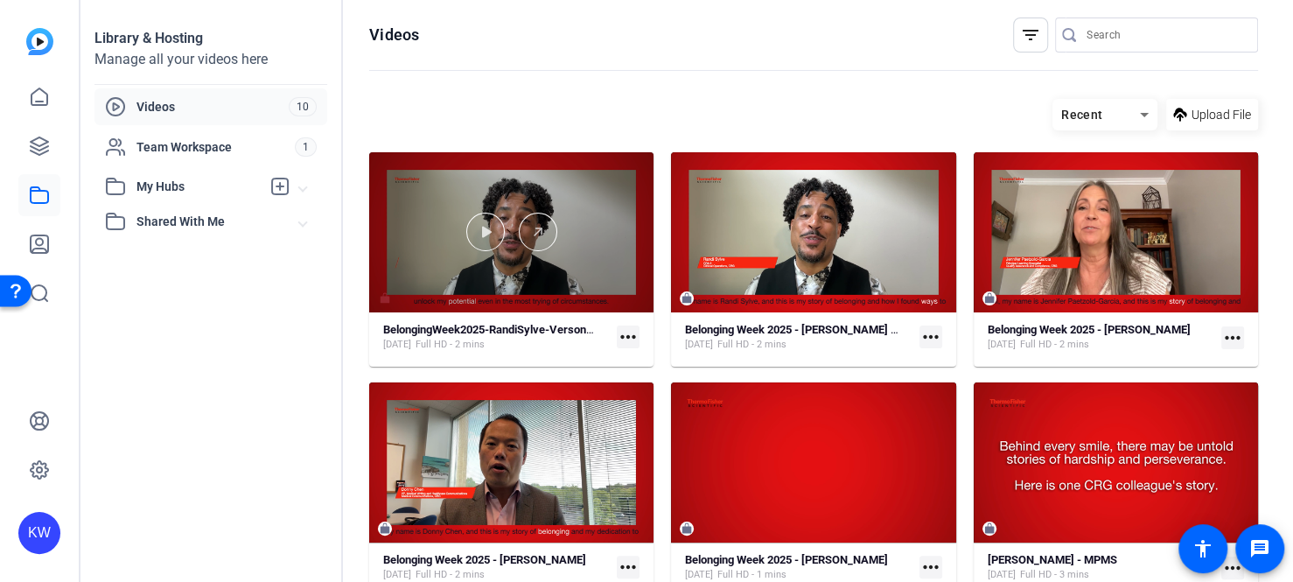
click at [515, 232] on div at bounding box center [511, 232] width 284 height 38
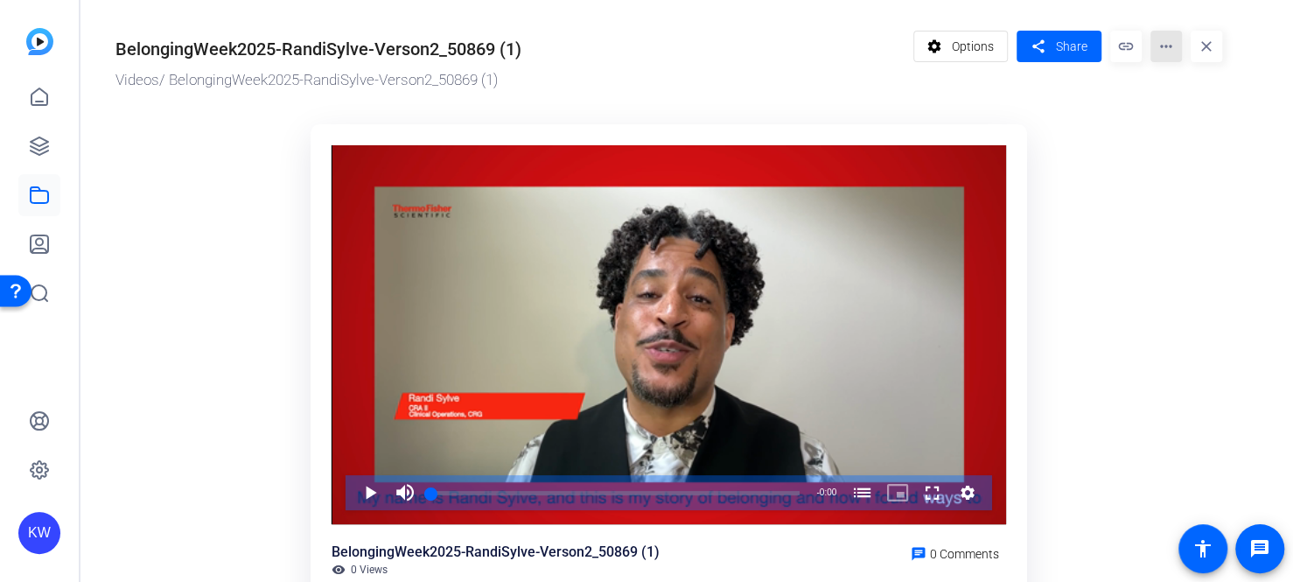
click at [1166, 40] on mat-icon "more_horiz" at bounding box center [1165, 46] width 31 height 31
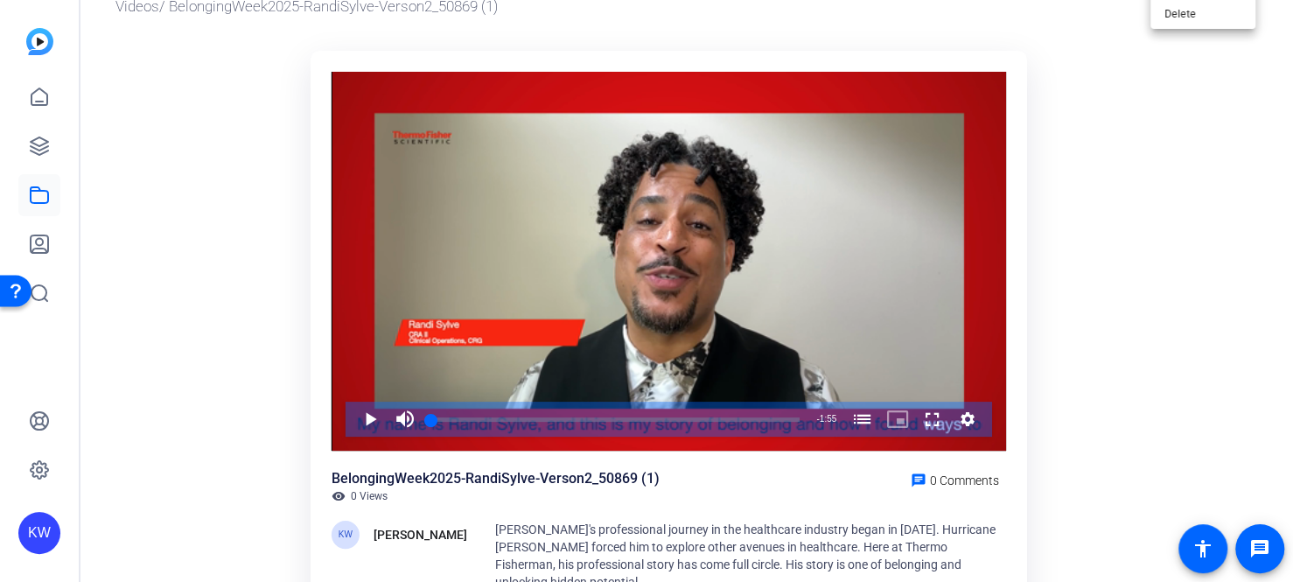
scroll to position [175, 0]
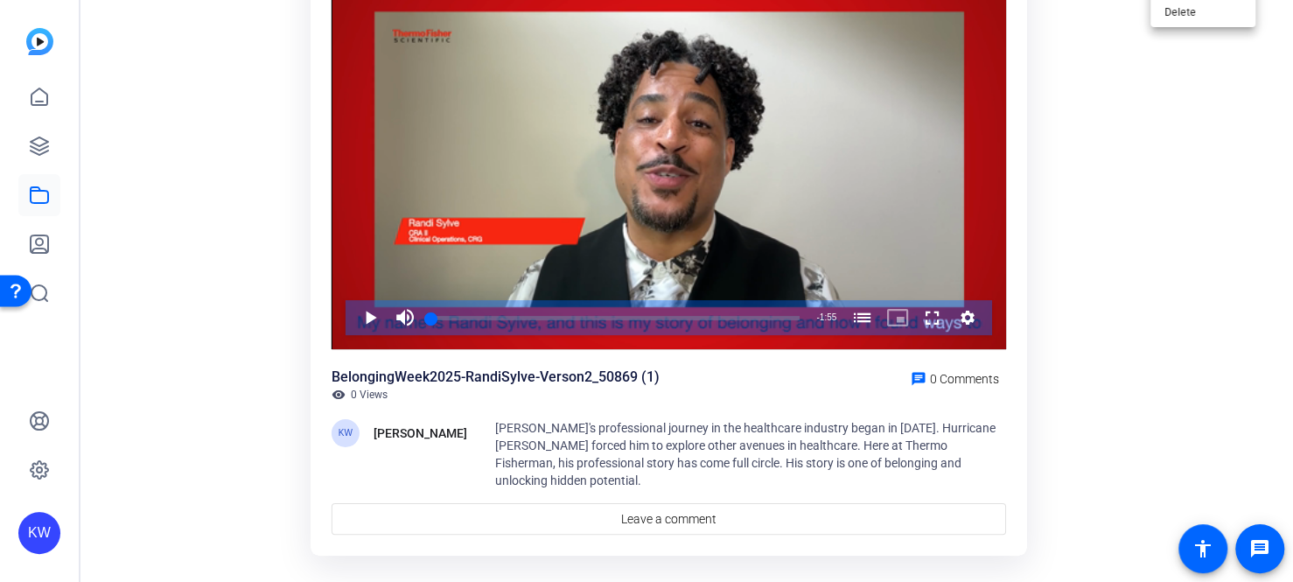
click at [960, 321] on div at bounding box center [646, 291] width 1293 height 582
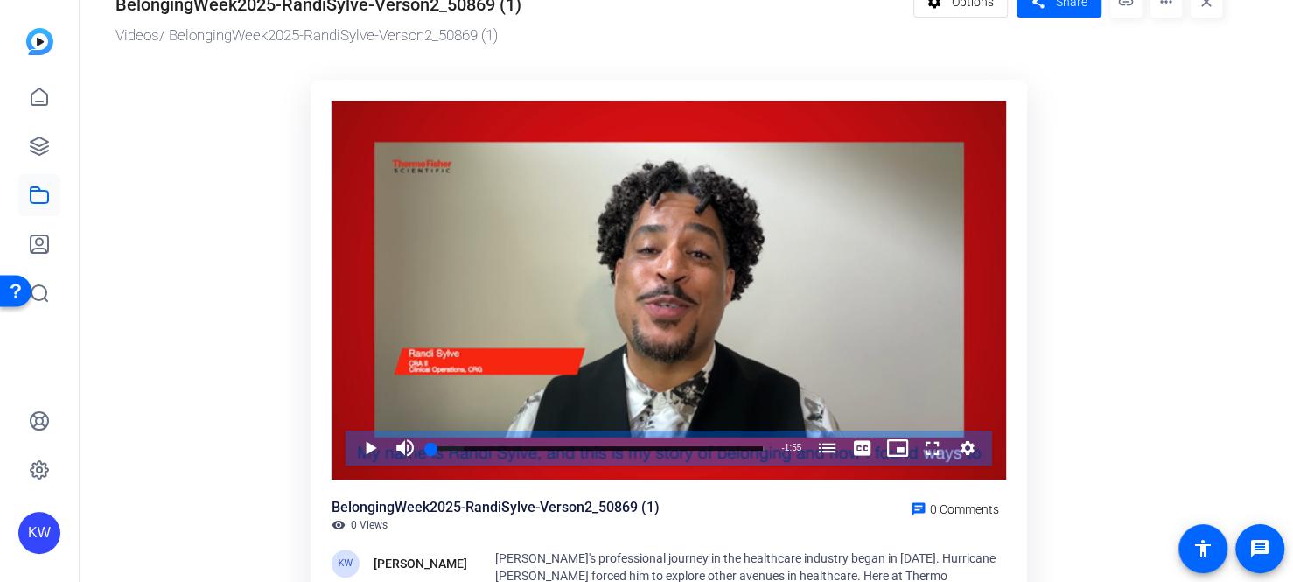
scroll to position [87, 0]
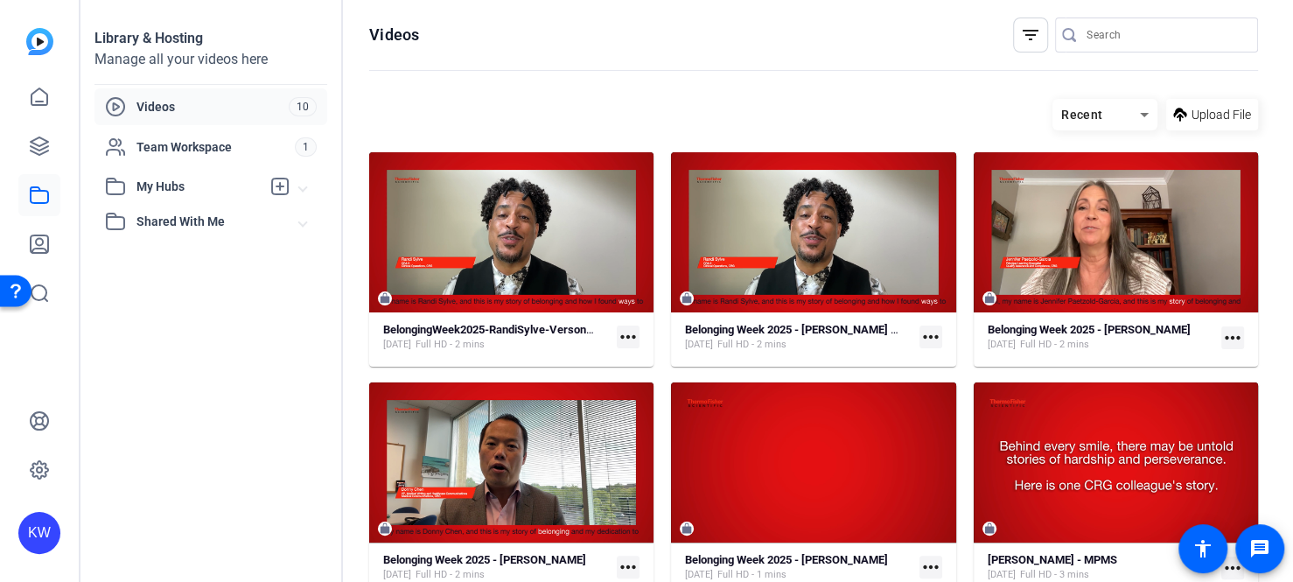
click at [921, 332] on mat-icon "more_horiz" at bounding box center [930, 336] width 23 height 23
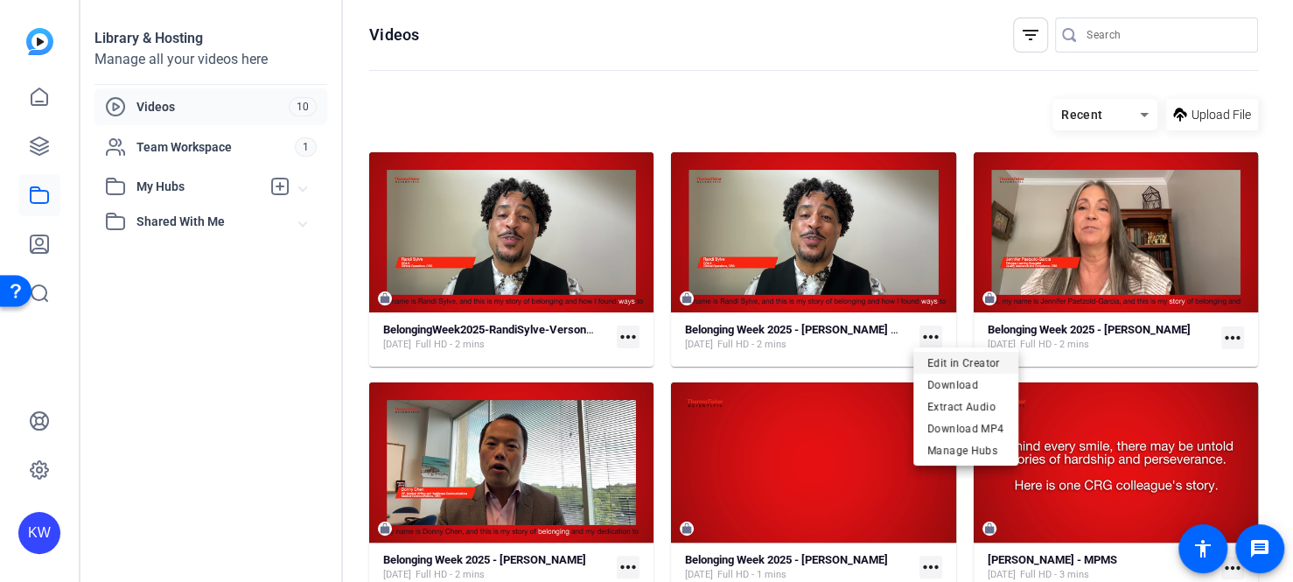
click at [946, 363] on span "Edit in Creator" at bounding box center [965, 362] width 77 height 21
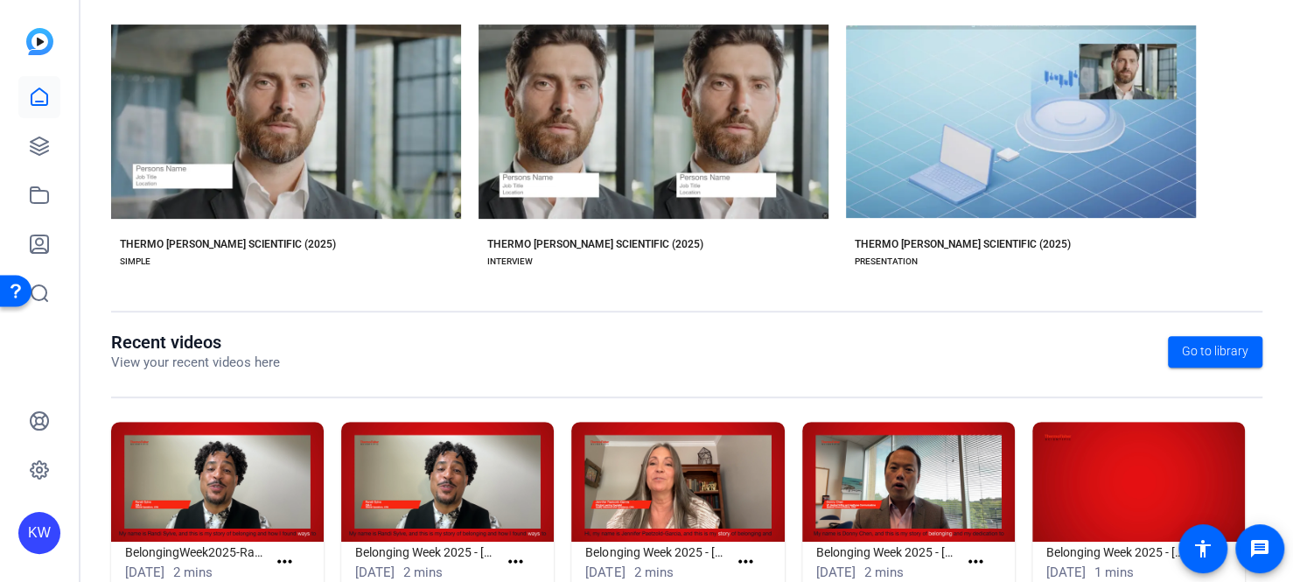
scroll to position [408, 0]
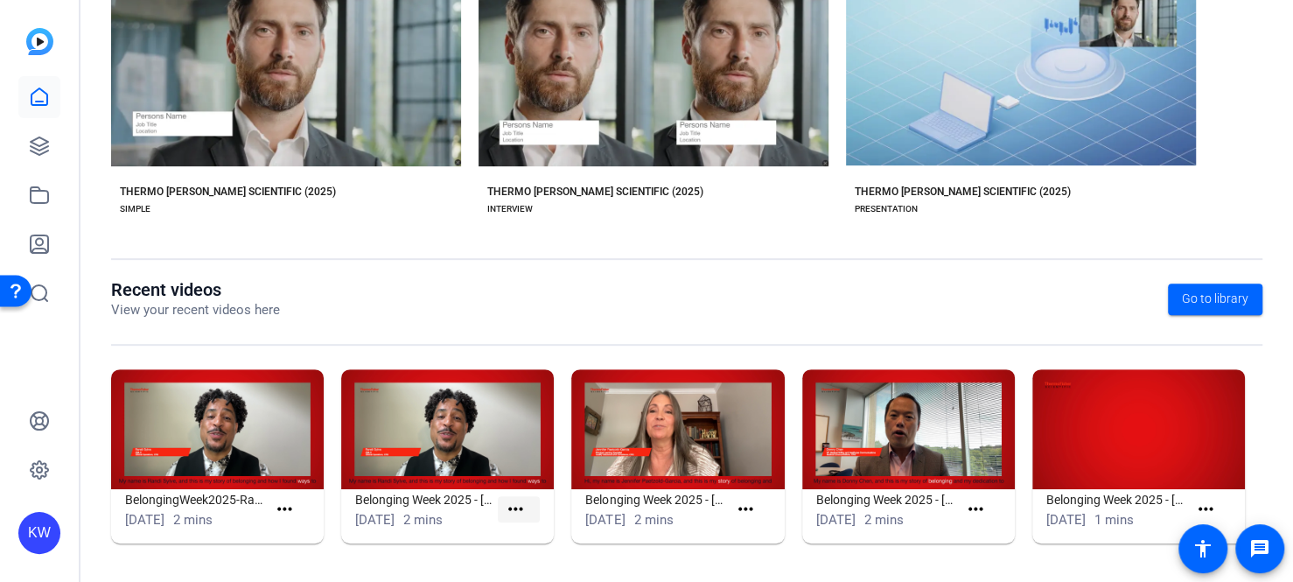
click at [510, 505] on mat-icon "more_horiz" at bounding box center [516, 510] width 22 height 22
click at [745, 517] on div at bounding box center [646, 291] width 1293 height 582
click at [740, 506] on mat-icon "more_horiz" at bounding box center [746, 510] width 22 height 22
click at [440, 367] on div at bounding box center [646, 291] width 1293 height 582
click at [439, 389] on img at bounding box center [447, 429] width 213 height 120
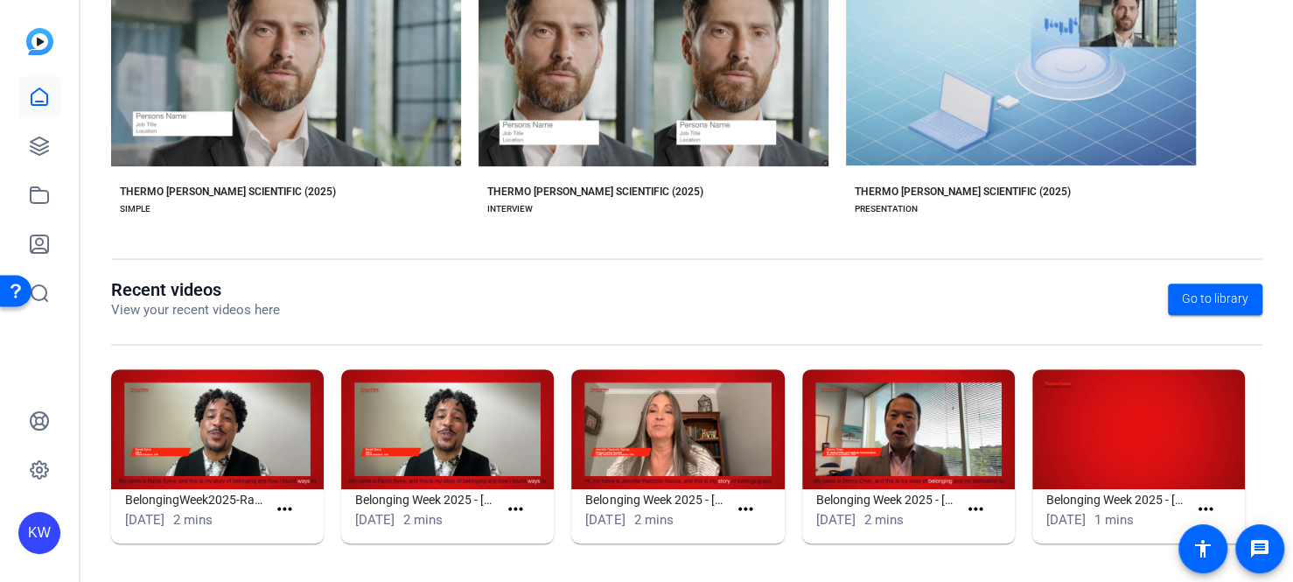
click at [457, 445] on img at bounding box center [447, 429] width 213 height 120
click at [507, 492] on span at bounding box center [519, 509] width 43 height 42
click at [513, 508] on mat-icon "more_horiz" at bounding box center [516, 510] width 22 height 22
click at [533, 527] on span "View" at bounding box center [550, 533] width 70 height 21
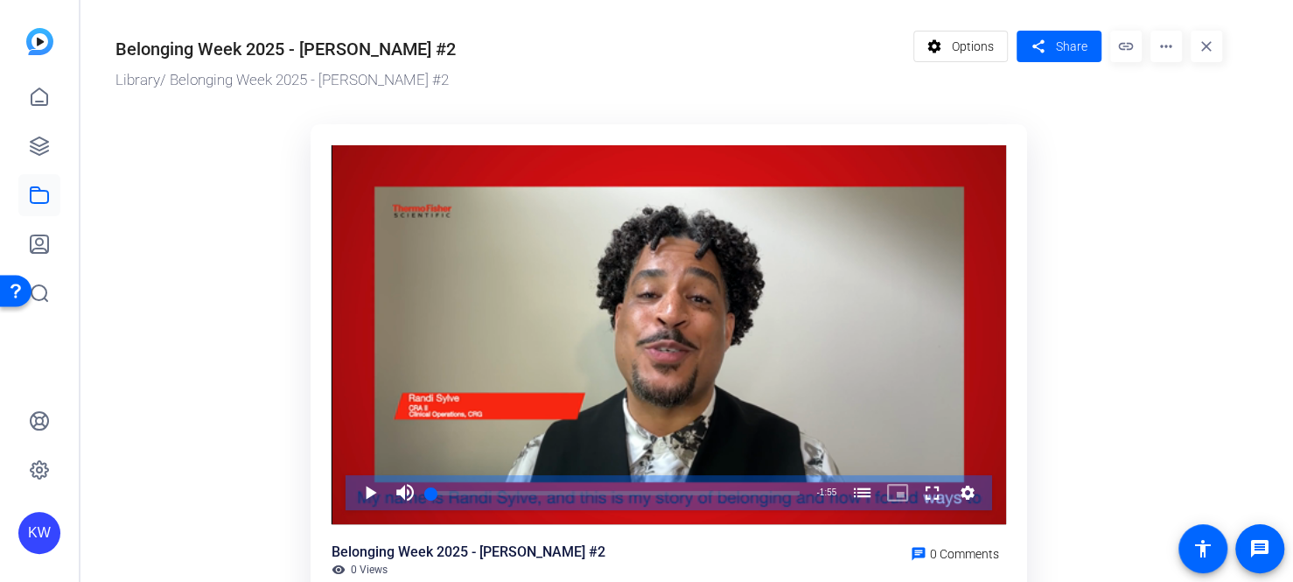
click at [1180, 45] on mat-icon "more_horiz" at bounding box center [1165, 46] width 31 height 31
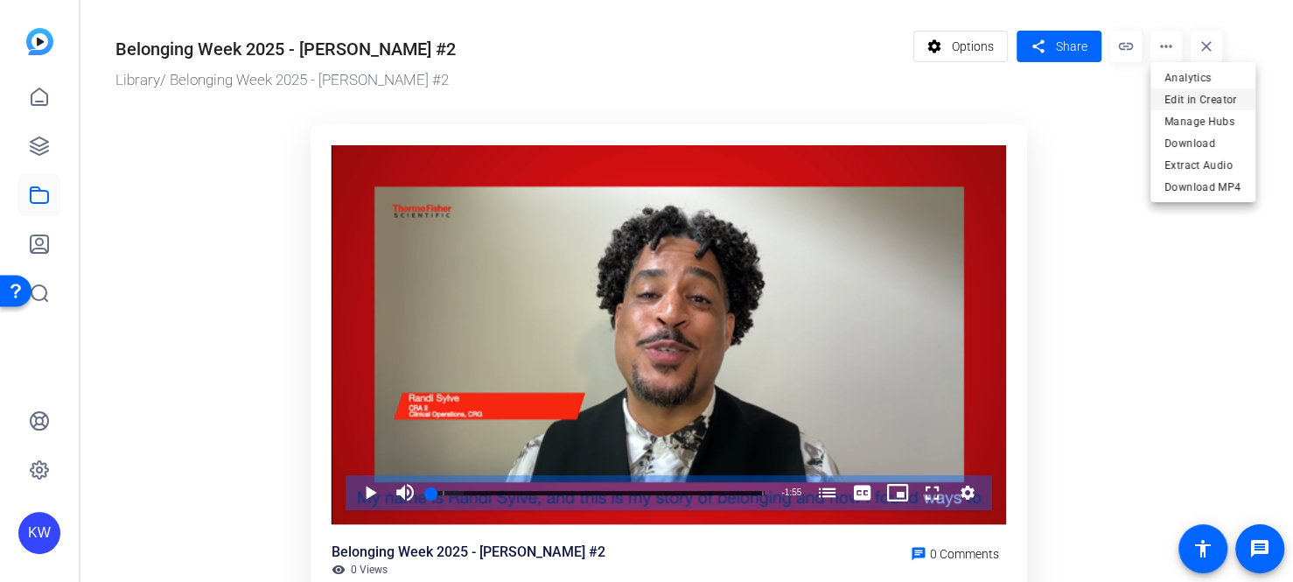
click at [1180, 94] on span "Edit in Creator" at bounding box center [1202, 98] width 77 height 21
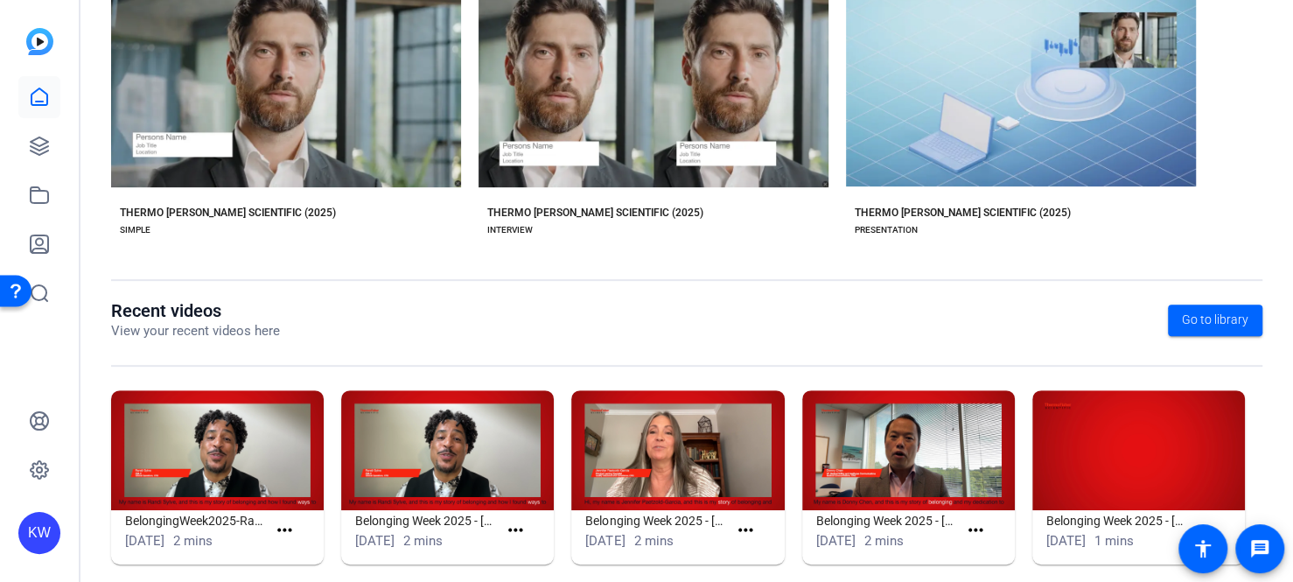
scroll to position [408, 0]
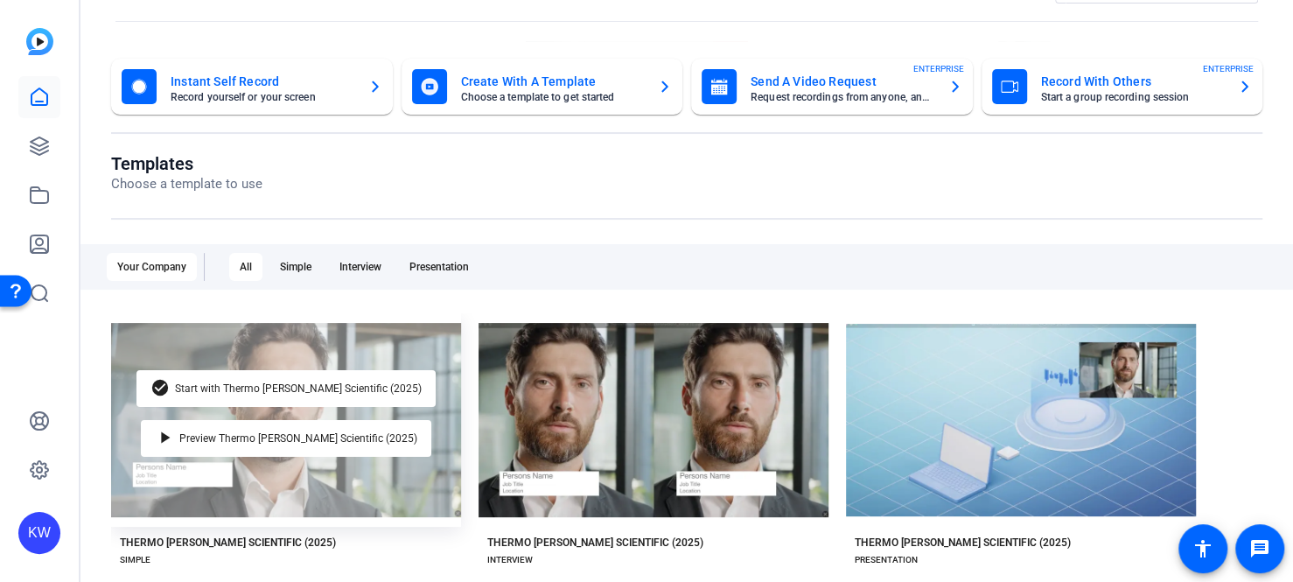
scroll to position [175, 0]
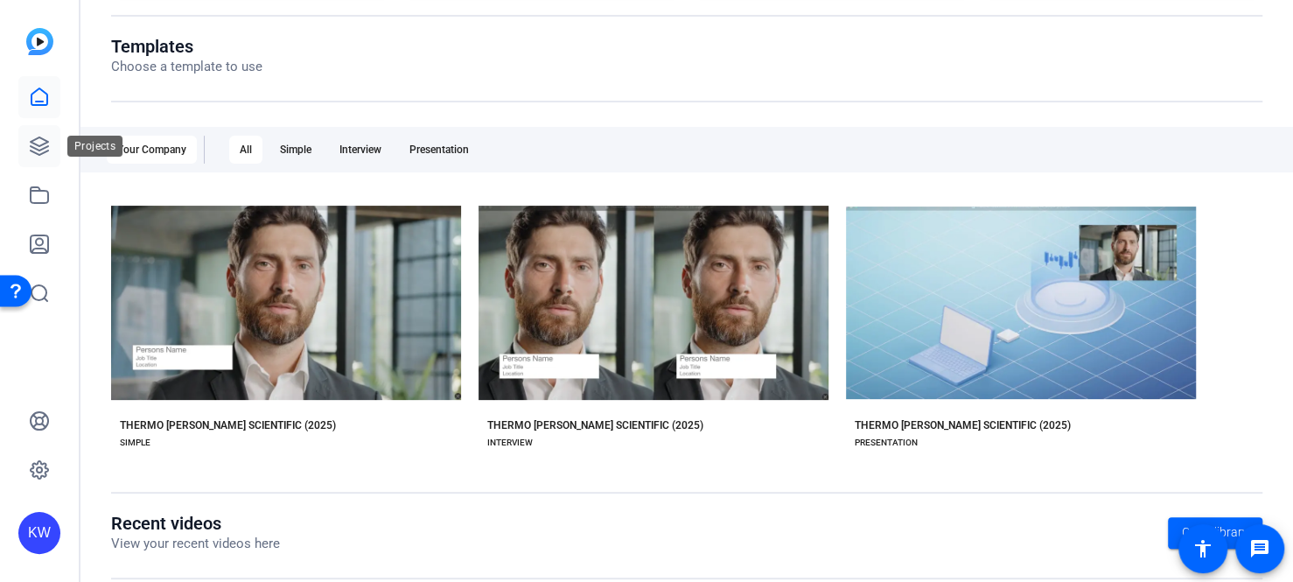
click at [46, 145] on icon at bounding box center [39, 145] width 17 height 17
